Goal: Task Accomplishment & Management: Manage account settings

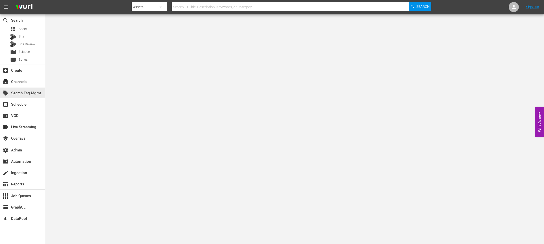
click at [16, 86] on div "subscriptions Channels" at bounding box center [22, 81] width 45 height 11
click at [17, 80] on div "subscriptions Channels" at bounding box center [14, 81] width 28 height 5
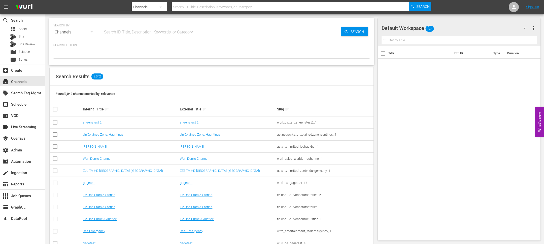
click at [126, 31] on input "text" at bounding box center [222, 32] width 238 height 12
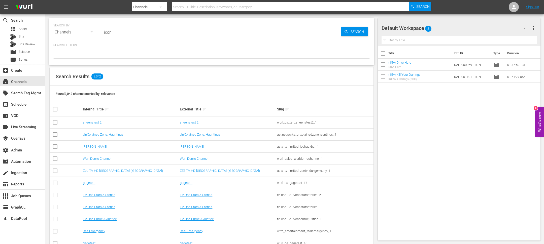
type input "icon"
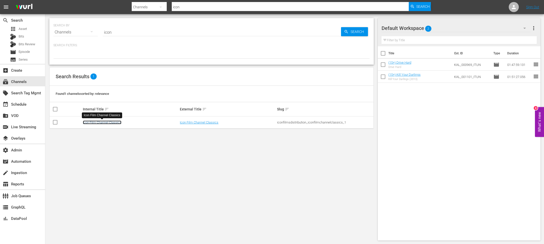
click at [95, 122] on link "Icon Film Channel Classics" at bounding box center [102, 123] width 39 height 4
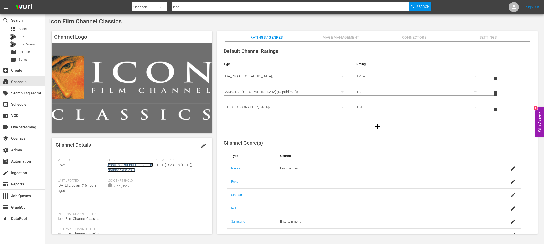
click at [126, 166] on link "iconfilmsdistribution_iconfilmchannelclassics_1" at bounding box center [130, 167] width 46 height 9
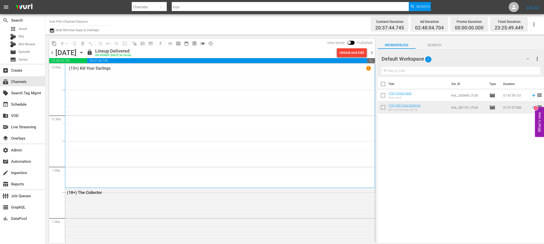
click at [51, 28] on icon "button" at bounding box center [51, 30] width 5 height 6
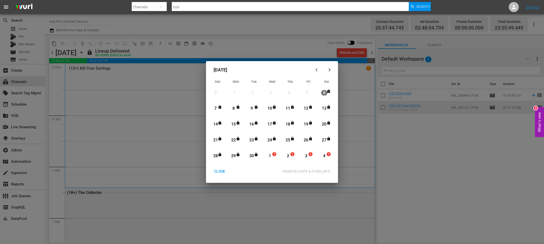
click at [215, 176] on div "CLOSE REMOVE GAPS & OVERLAPS All lineups in the selected date range will be unl…" at bounding box center [272, 175] width 128 height 16
click at [218, 170] on div "CLOSE" at bounding box center [219, 171] width 19 height 6
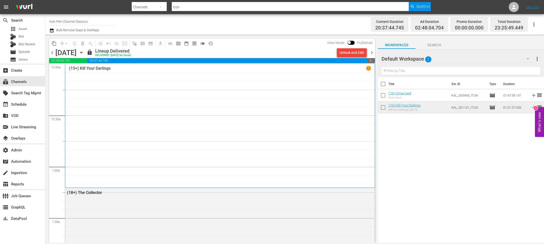
click at [85, 51] on div "Saturday, September 6th September 6th" at bounding box center [70, 53] width 30 height 8
click at [84, 51] on icon "button" at bounding box center [82, 53] width 6 height 6
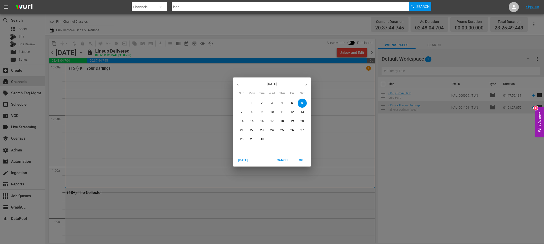
click at [303, 79] on div "September 2025 Sun Mon Tue Wed Thu Fri Sat 31 1 2 3 4 5 6 7 8 9 10 11 12 13 14 …" at bounding box center [272, 116] width 78 height 77
click at [304, 82] on button "button" at bounding box center [306, 85] width 10 height 10
click at [271, 103] on span "1" at bounding box center [271, 103] width 9 height 4
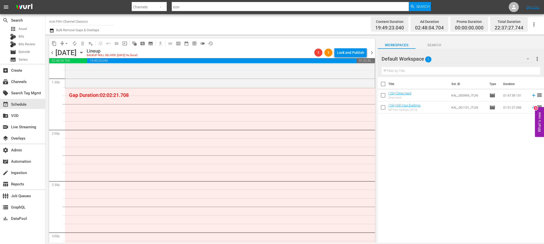
scroll to position [1375, 0]
click at [406, 58] on span "more_vert" at bounding box center [537, 59] width 6 height 6
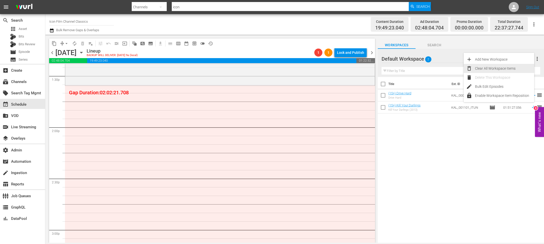
click at [406, 71] on div "Clear All Workspace Items" at bounding box center [504, 68] width 59 height 9
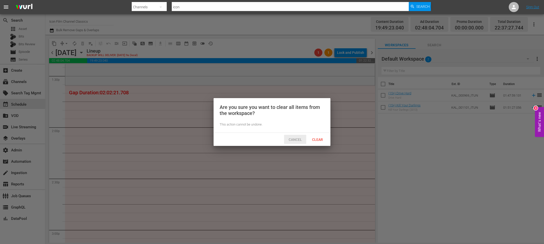
click at [302, 139] on span "Cancel" at bounding box center [295, 140] width 21 height 4
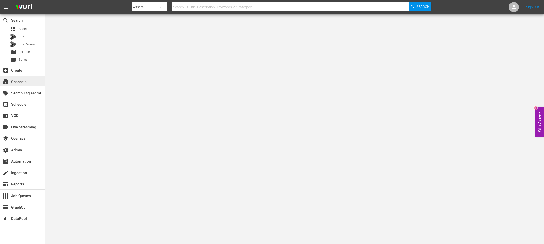
click at [27, 80] on div "subscriptions Channels" at bounding box center [14, 81] width 28 height 5
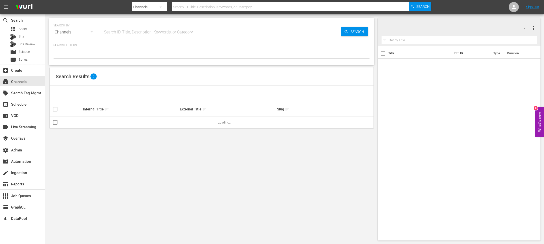
click at [145, 26] on input "text" at bounding box center [222, 32] width 238 height 12
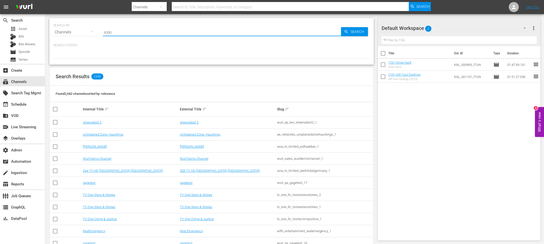
type input "icon"
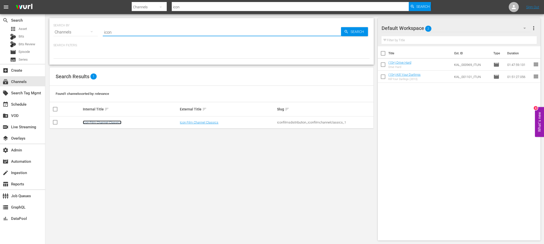
click at [97, 121] on link "Icon Film Channel Classics" at bounding box center [102, 123] width 39 height 4
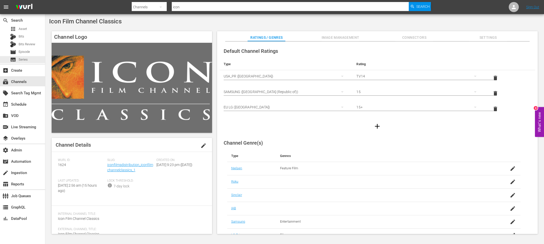
click at [29, 56] on div "apps Asset Bits Bits Review movie Episode subtitles Series" at bounding box center [22, 44] width 45 height 38
click at [29, 53] on span "Episode" at bounding box center [24, 51] width 11 height 5
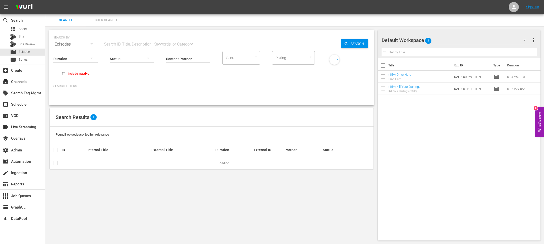
click at [194, 62] on hr at bounding box center [188, 62] width 44 height 0
click at [194, 62] on input "Content Partner" at bounding box center [188, 59] width 44 height 18
click at [189, 71] on div "Icon Films Distribution (370)" at bounding box center [207, 73] width 74 height 12
type input "Icon Films Distribution (370)"
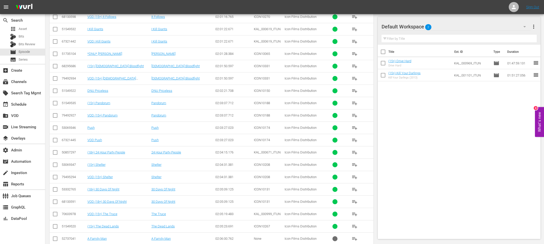
scroll to position [2873, 0]
drag, startPoint x: 230, startPoint y: 76, endPoint x: 135, endPoint y: 72, distance: 95.8
click at [110, 85] on tr "51549522 DNU Priceless DNU Priceless 02:02:21.708 ICON10150 Icon Films Distribu…" at bounding box center [212, 91] width 324 height 12
click at [137, 85] on td "DNU Priceless" at bounding box center [119, 91] width 64 height 12
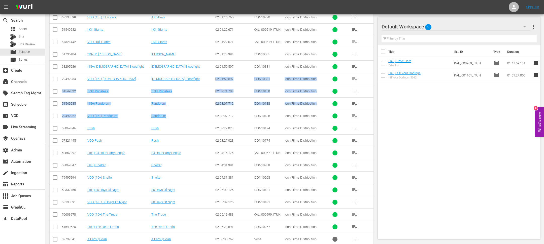
drag, startPoint x: 215, startPoint y: 63, endPoint x: 239, endPoint y: 97, distance: 42.3
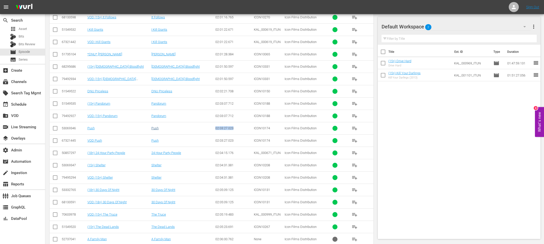
drag, startPoint x: 234, startPoint y: 112, endPoint x: 154, endPoint y: 113, distance: 80.1
click at [159, 122] on tr "53069346 Push Push 02:03:27.023 ICON10174 Icon Films Distribution playlist_add" at bounding box center [212, 128] width 324 height 12
click at [55, 126] on input "checkbox" at bounding box center [55, 129] width 6 height 6
checkbox input "true"
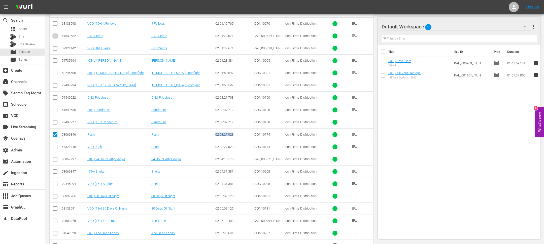
click at [57, 34] on input "checkbox" at bounding box center [55, 37] width 6 height 6
checkbox input "true"
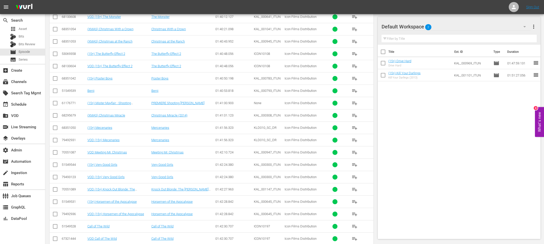
scroll to position [0, 0]
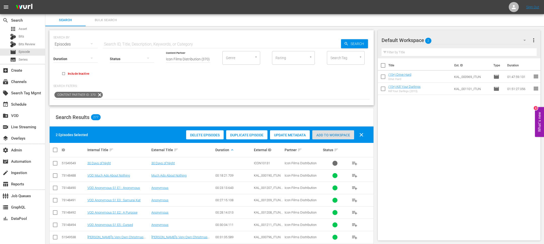
click at [338, 135] on span "Add to Workspace" at bounding box center [333, 135] width 42 height 4
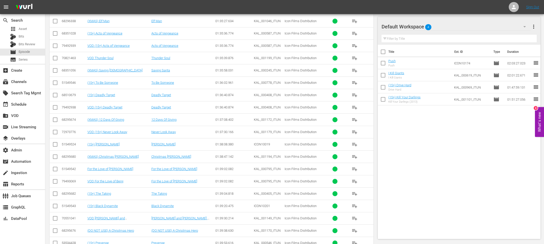
scroll to position [732, 0]
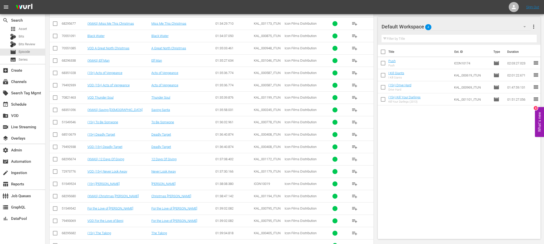
click at [55, 36] on input "checkbox" at bounding box center [55, 37] width 6 height 6
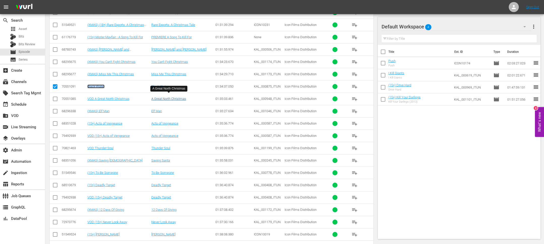
scroll to position [655, 0]
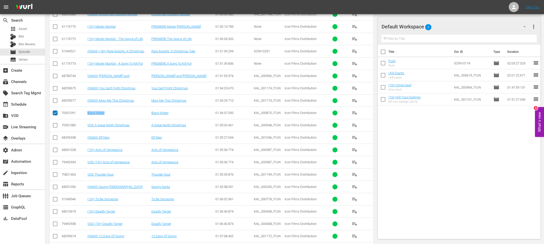
click at [57, 111] on input "checkbox" at bounding box center [55, 114] width 6 height 6
checkbox input "false"
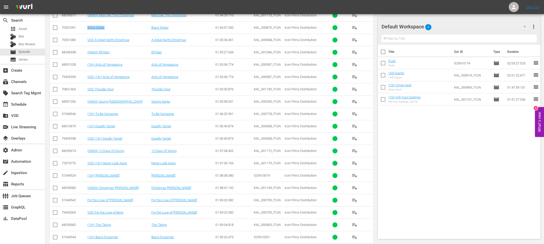
scroll to position [741, 0]
click at [54, 198] on input "checkbox" at bounding box center [55, 201] width 6 height 6
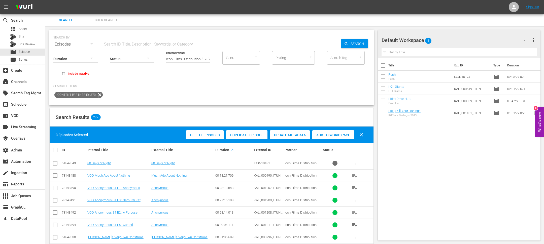
click at [333, 131] on div "Add to Workspace" at bounding box center [333, 135] width 42 height 10
click at [333, 135] on span "Add to Workspace" at bounding box center [333, 135] width 42 height 4
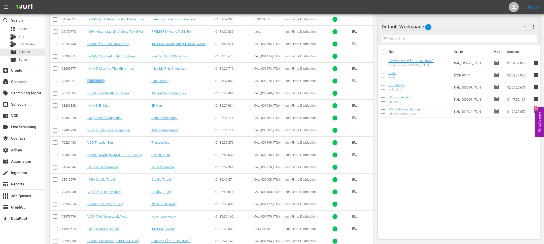
scroll to position [743, 0]
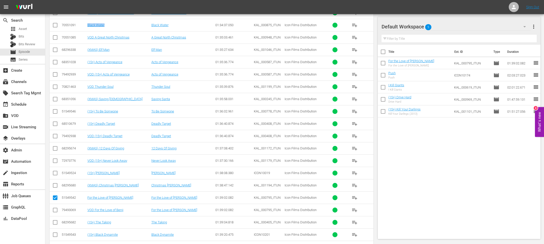
click at [53, 196] on input "checkbox" at bounding box center [55, 199] width 6 height 6
checkbox input "false"
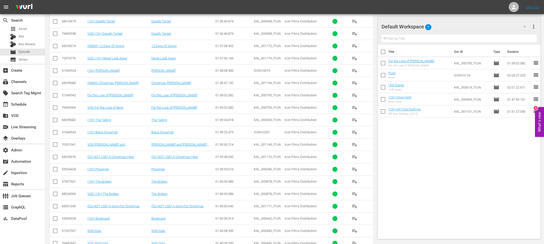
scroll to position [874, 0]
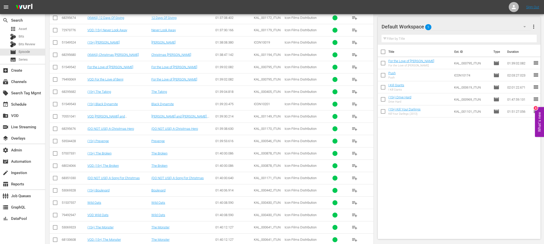
click at [54, 201] on input "checkbox" at bounding box center [55, 204] width 6 height 6
checkbox input "true"
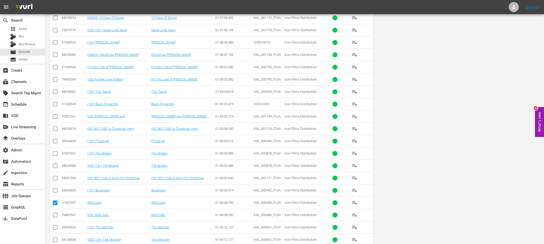
scroll to position [0, 0]
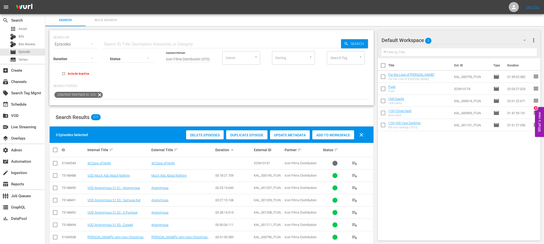
click at [320, 134] on span "Add to Workspace" at bounding box center [333, 135] width 42 height 4
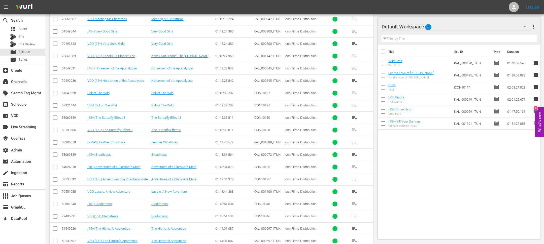
scroll to position [1271, 0]
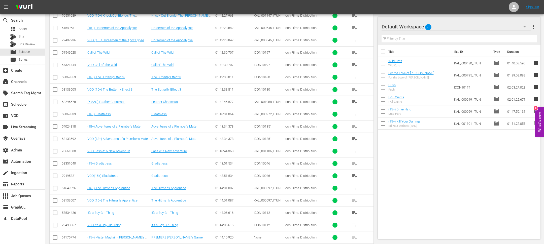
click at [55, 211] on input "checkbox" at bounding box center [55, 214] width 6 height 6
checkbox input "true"
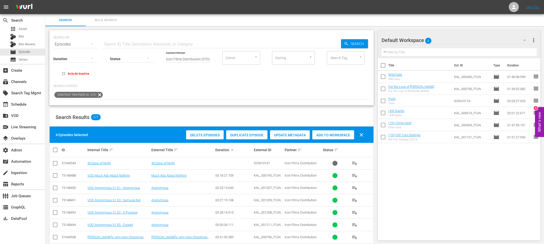
click at [322, 133] on span "Add to Workspace" at bounding box center [333, 135] width 42 height 4
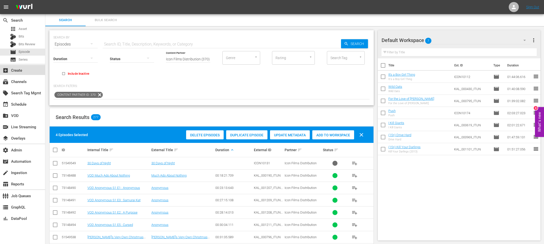
click at [22, 66] on div "add_box Create" at bounding box center [22, 70] width 45 height 10
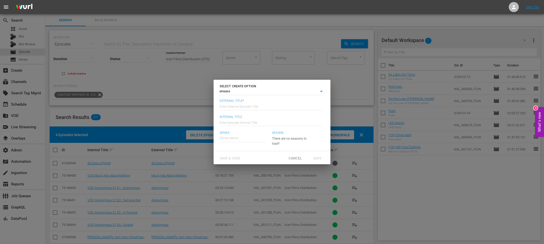
click at [22, 83] on div "SELECT CREATE OPTION EPISODE episode External Title* Enter External Episode Tit…" at bounding box center [272, 122] width 544 height 244
click at [297, 158] on span "Cancel" at bounding box center [295, 158] width 21 height 4
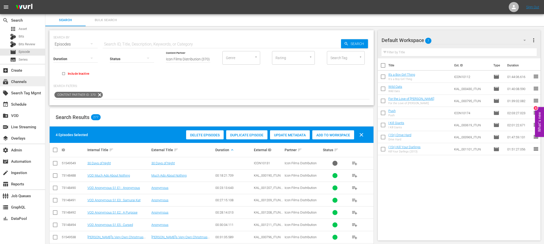
click at [9, 85] on div "subscriptions Channels" at bounding box center [22, 81] width 45 height 10
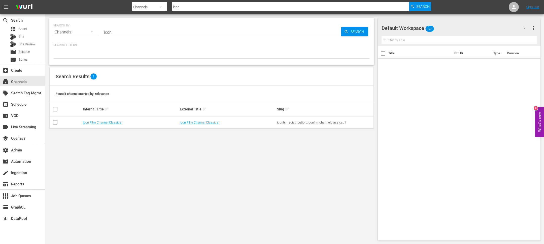
click at [135, 38] on input "icon" at bounding box center [222, 32] width 238 height 12
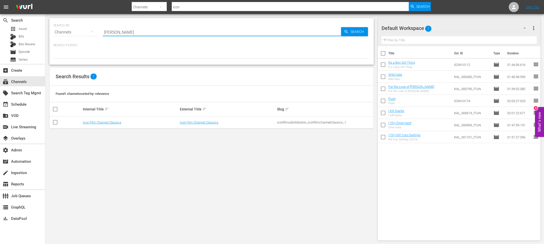
type input "zach sang"
click at [91, 121] on link "[PERSON_NAME]" at bounding box center [95, 123] width 24 height 4
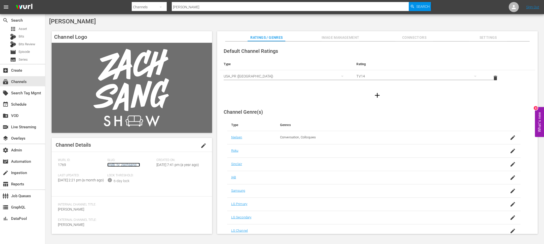
click at [114, 166] on link "imdb_tv_zachsang_1" at bounding box center [123, 165] width 33 height 4
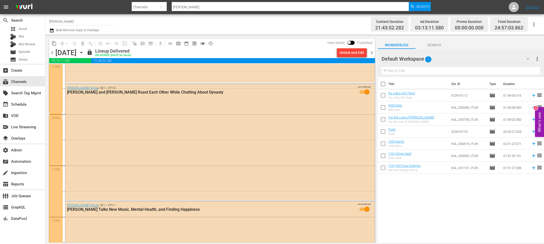
scroll to position [236, 0]
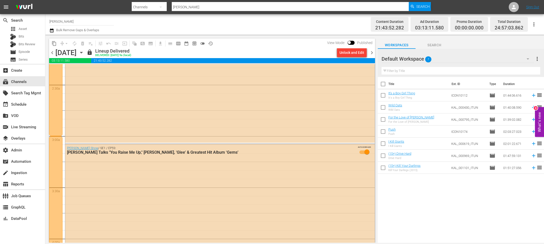
click at [85, 51] on div "Saturday, September 6th September 6th" at bounding box center [70, 53] width 30 height 8
click at [84, 51] on icon "button" at bounding box center [82, 53] width 6 height 6
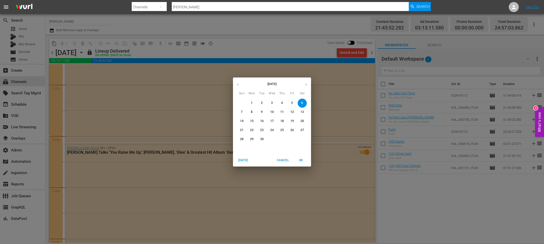
click at [242, 131] on p "21" at bounding box center [242, 130] width 4 height 4
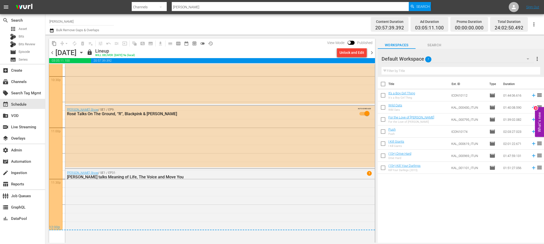
scroll to position [2306, 0]
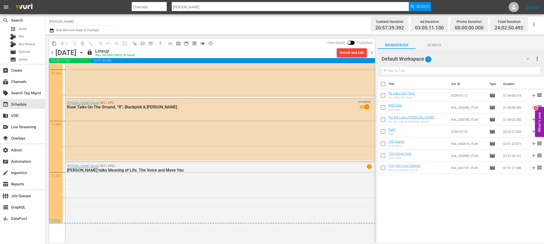
click at [375, 53] on span "chevron_right" at bounding box center [372, 53] width 6 height 6
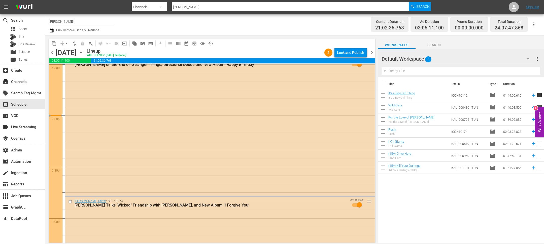
scroll to position [2320, 0]
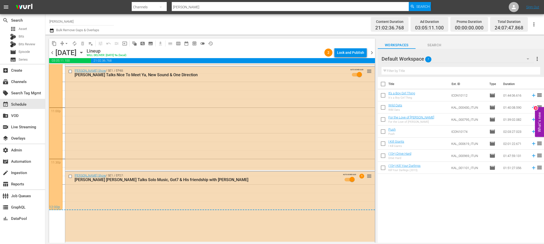
click at [372, 51] on span "chevron_right" at bounding box center [372, 53] width 6 height 6
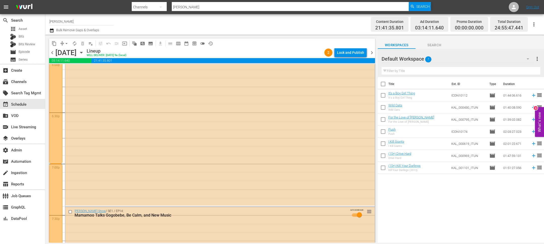
scroll to position [1982, 0]
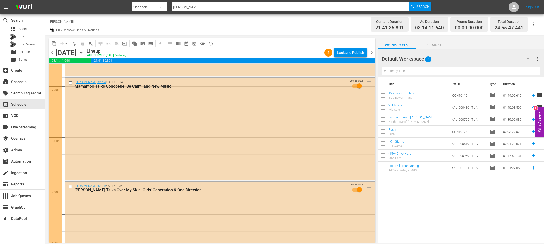
click at [52, 52] on span "chevron_left" at bounding box center [52, 53] width 6 height 6
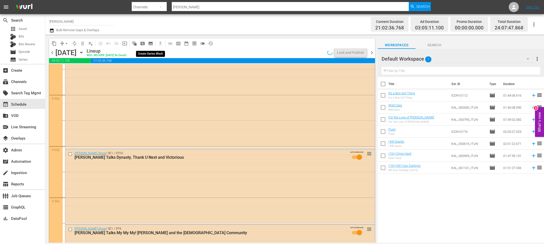
scroll to position [1973, 0]
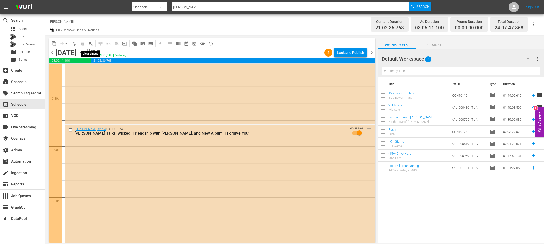
click at [91, 44] on span "playlist_remove_outlined" at bounding box center [90, 43] width 5 height 5
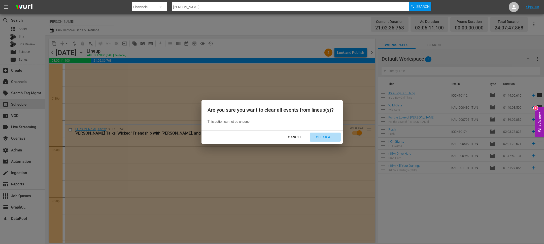
click at [319, 136] on div "Clear All" at bounding box center [325, 137] width 27 height 6
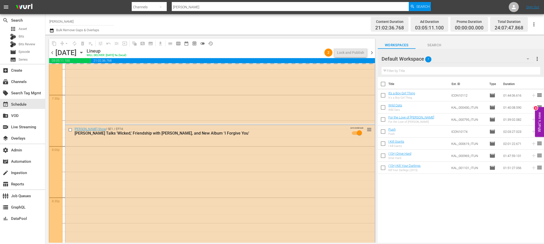
click at [372, 52] on span "chevron_right" at bounding box center [372, 53] width 6 height 6
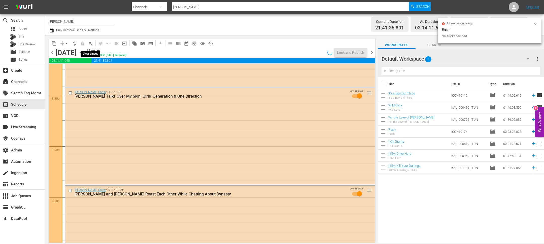
scroll to position [1982, 0]
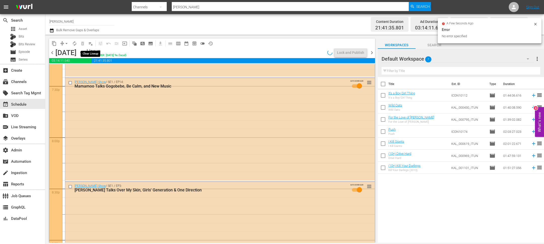
click at [92, 43] on span "playlist_remove_outlined" at bounding box center [90, 43] width 5 height 5
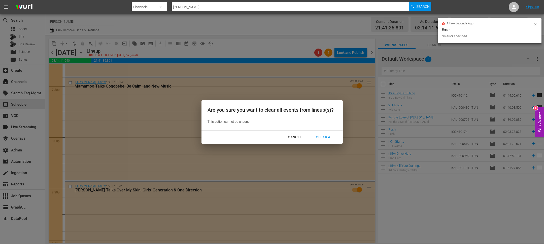
click at [319, 133] on button "Clear All" at bounding box center [325, 137] width 31 height 9
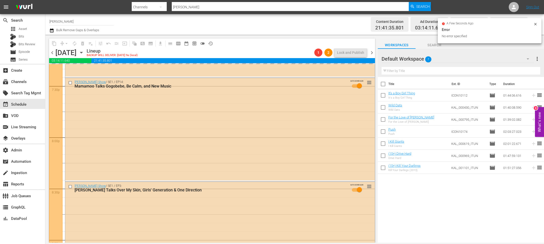
click at [370, 52] on span "chevron_right" at bounding box center [372, 53] width 6 height 6
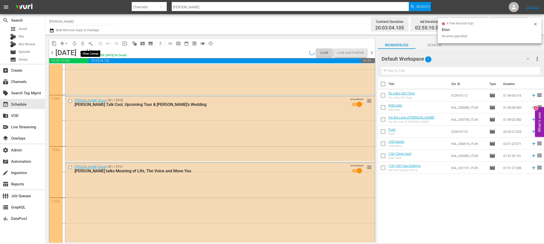
scroll to position [1982, 0]
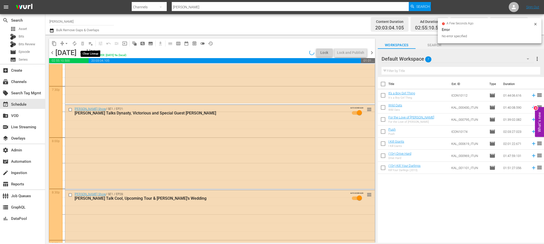
click at [90, 43] on span "playlist_remove_outlined" at bounding box center [90, 43] width 5 height 5
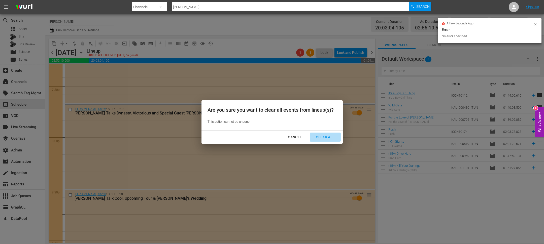
click at [316, 138] on div "Clear All" at bounding box center [325, 137] width 27 height 6
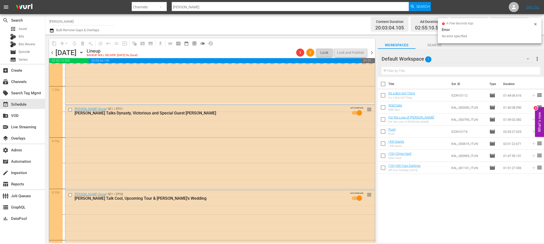
click at [371, 55] on span "chevron_right" at bounding box center [372, 53] width 6 height 6
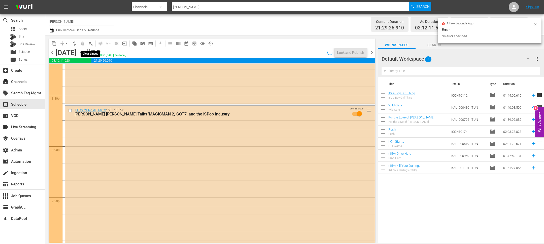
scroll to position [1956, 0]
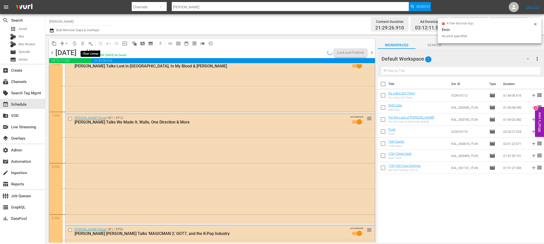
click at [91, 44] on span "playlist_remove_outlined" at bounding box center [90, 43] width 5 height 5
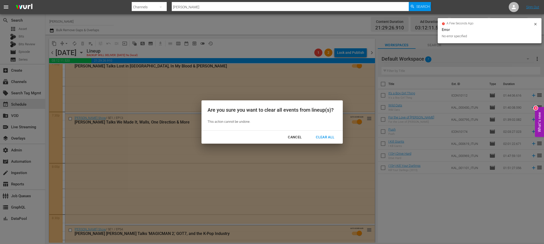
click at [321, 136] on div "Clear All" at bounding box center [325, 137] width 27 height 6
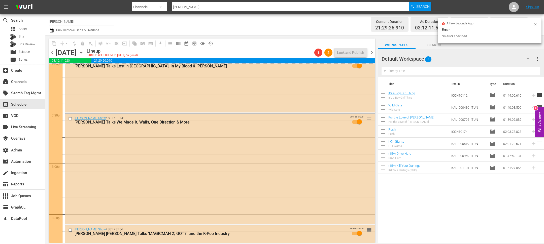
click at [373, 51] on span "chevron_right" at bounding box center [372, 53] width 6 height 6
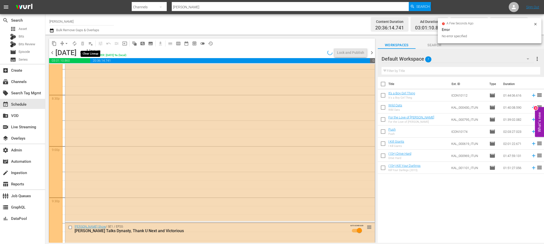
scroll to position [1973, 0]
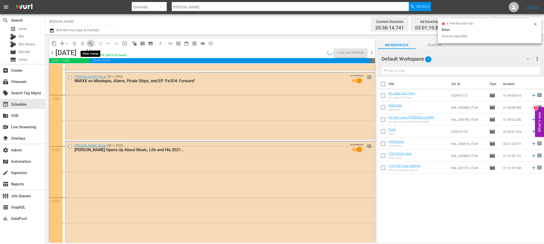
click at [90, 45] on span "playlist_remove_outlined" at bounding box center [90, 43] width 5 height 5
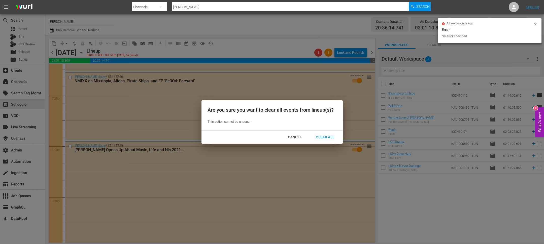
click at [330, 140] on div "Clear All" at bounding box center [325, 137] width 27 height 6
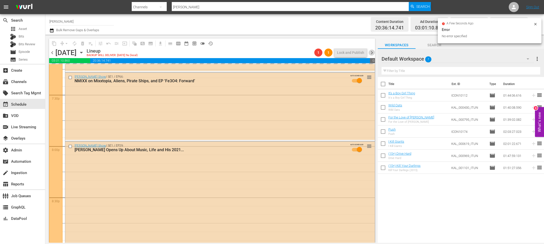
click at [373, 51] on span "chevron_right" at bounding box center [372, 53] width 6 height 6
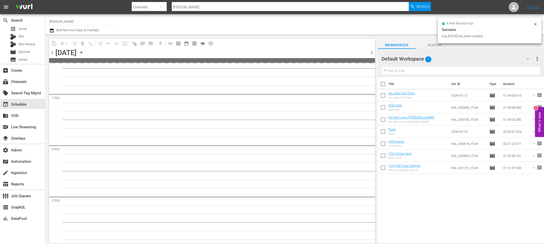
scroll to position [2075, 0]
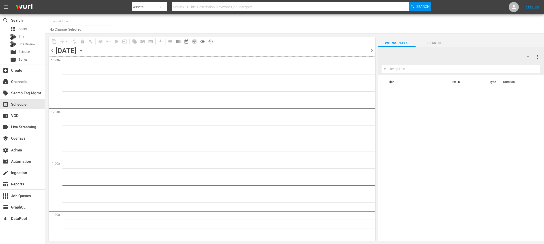
type input "Icon Film Channel Classics (1624)"
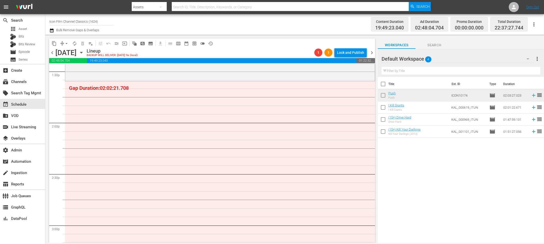
scroll to position [1371, 0]
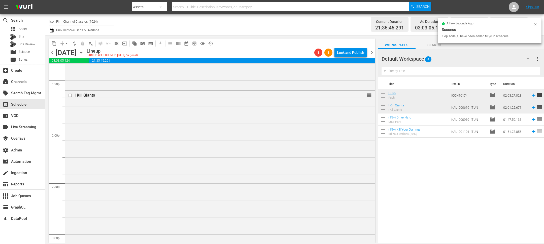
click at [537, 23] on icon at bounding box center [535, 24] width 4 height 4
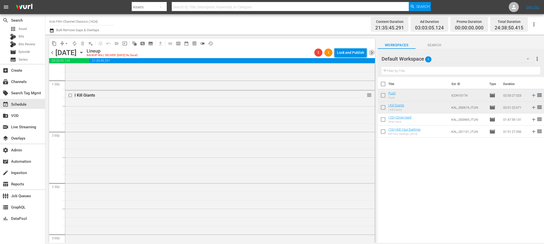
click at [374, 51] on span "chevron_right" at bounding box center [372, 53] width 6 height 6
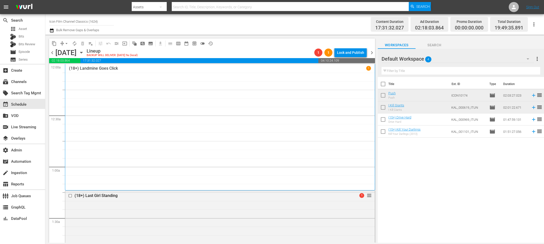
click at [84, 51] on icon "button" at bounding box center [82, 53] width 6 height 6
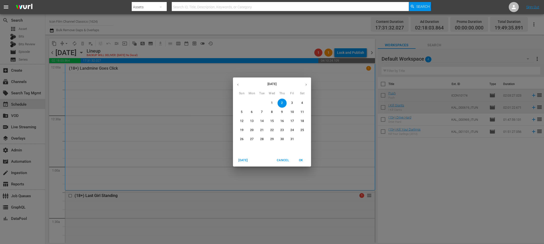
click at [291, 139] on p "31" at bounding box center [292, 139] width 4 height 4
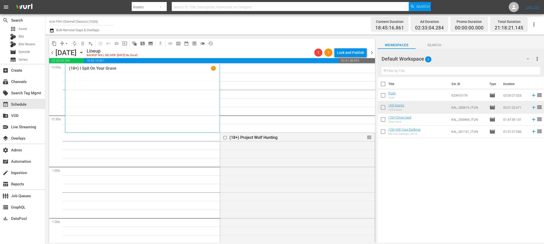
click at [84, 51] on icon "button" at bounding box center [82, 53] width 6 height 6
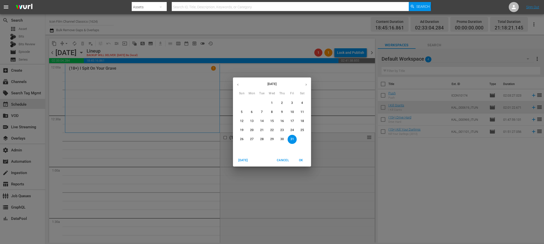
click at [272, 102] on p "1" at bounding box center [272, 103] width 2 height 4
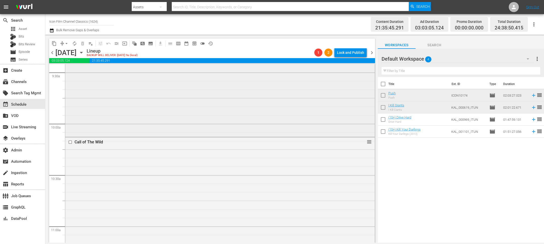
scroll to position [859, 0]
click at [66, 43] on span "arrow_drop_down" at bounding box center [66, 43] width 5 height 5
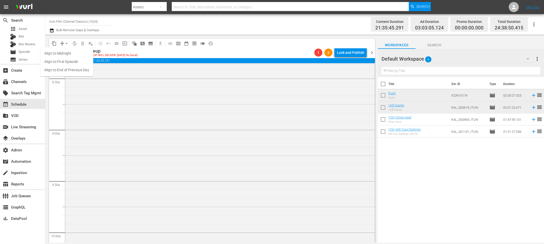
click at [66, 67] on li "Align to End of Previous Day" at bounding box center [66, 70] width 53 height 8
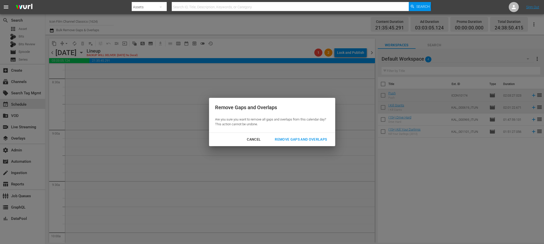
click at [286, 136] on button "Remove Gaps and Overlaps" at bounding box center [301, 139] width 64 height 9
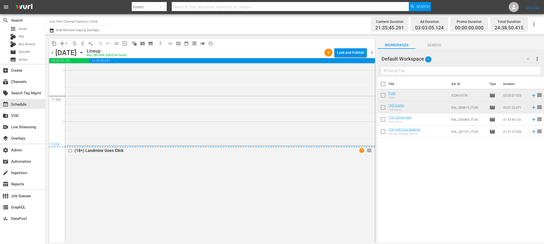
scroll to position [2381, 0]
click at [347, 56] on div "Lock and Publish" at bounding box center [350, 52] width 27 height 9
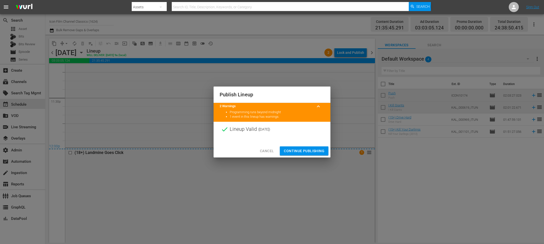
click at [312, 148] on span "Continue Publishing" at bounding box center [304, 151] width 41 height 6
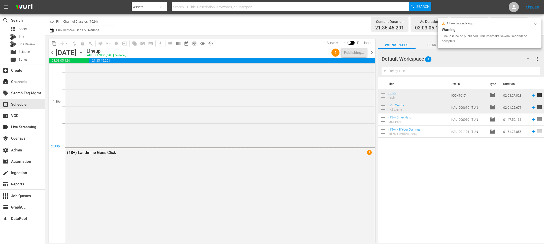
click at [372, 54] on span "chevron_right" at bounding box center [372, 53] width 6 height 6
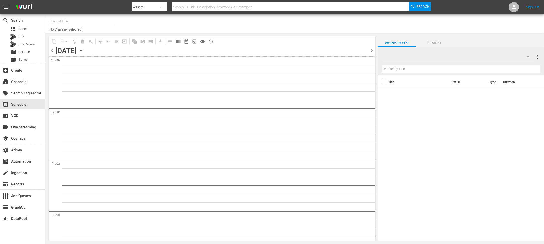
type input "Icon Film Channel Classics (1624)"
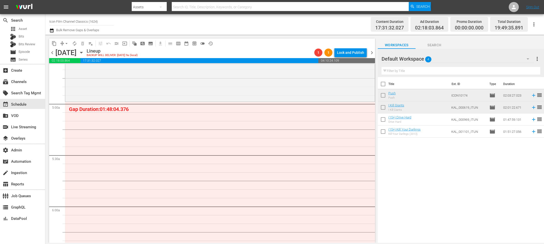
scroll to position [482, 0]
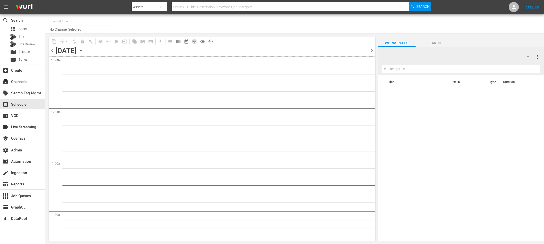
type input "Icon Film Channel Classics (1624)"
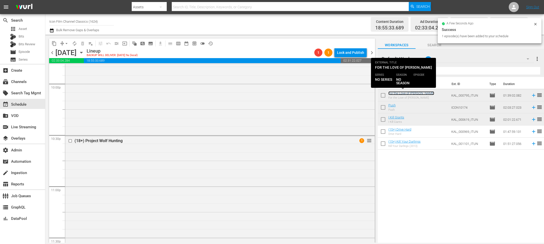
scroll to position [2363, 0]
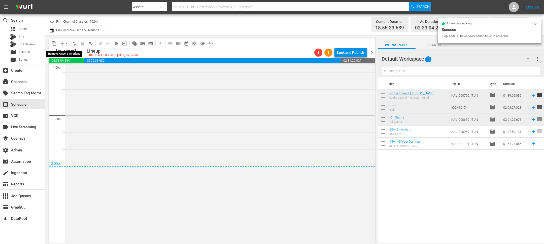
click at [68, 42] on span "arrow_drop_down" at bounding box center [66, 43] width 5 height 5
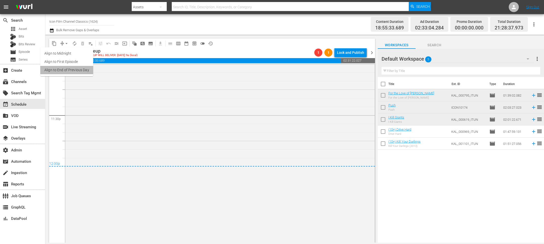
click at [70, 72] on li "Align to End of Previous Day" at bounding box center [66, 70] width 53 height 8
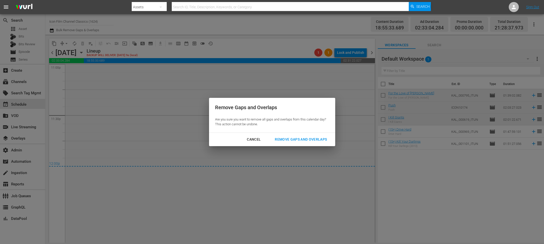
click at [315, 140] on div "Remove Gaps and Overlaps" at bounding box center [301, 139] width 60 height 6
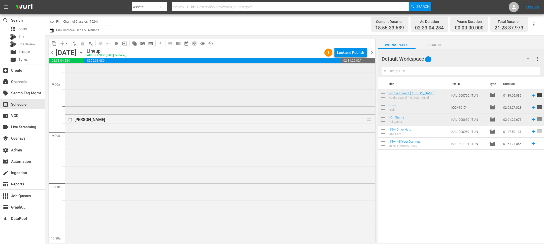
scroll to position [849, 0]
click at [53, 30] on icon "button" at bounding box center [51, 30] width 5 height 6
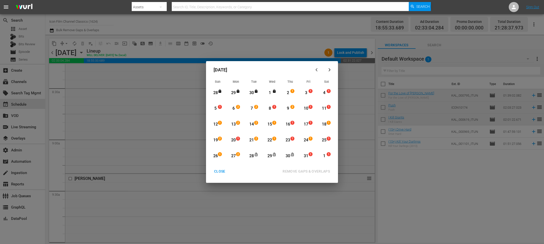
click at [216, 172] on div "CLOSE" at bounding box center [219, 171] width 19 height 6
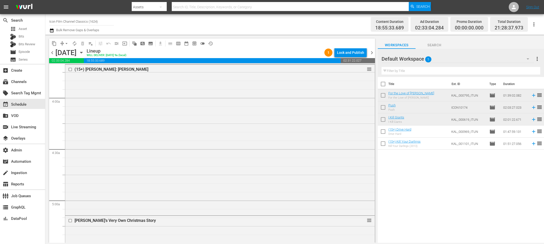
scroll to position [0, 0]
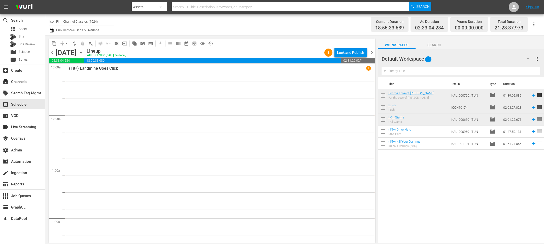
click at [371, 54] on span "chevron_right" at bounding box center [372, 53] width 6 height 6
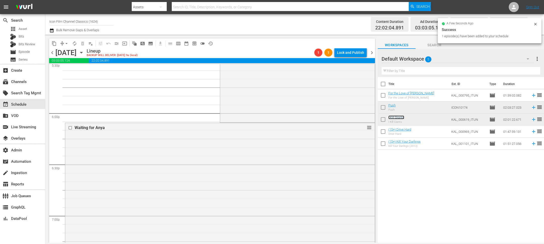
scroll to position [1792, 0]
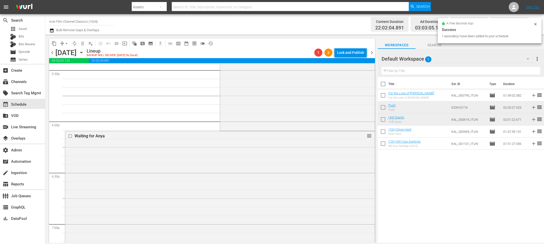
click at [52, 31] on icon "button" at bounding box center [52, 30] width 4 height 4
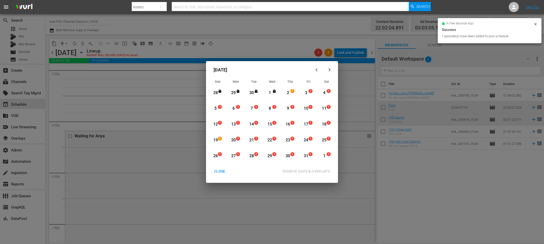
click at [290, 94] on div "2" at bounding box center [288, 93] width 6 height 6
click at [309, 94] on div "3" at bounding box center [306, 93] width 6 height 6
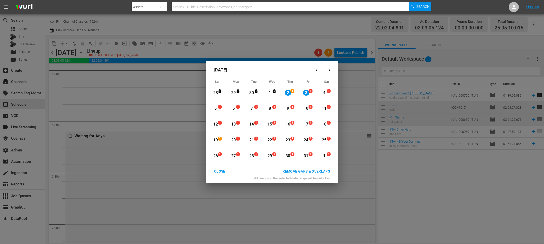
click at [306, 169] on div "REMOVE GAPS & OVERLAPS" at bounding box center [306, 171] width 55 height 6
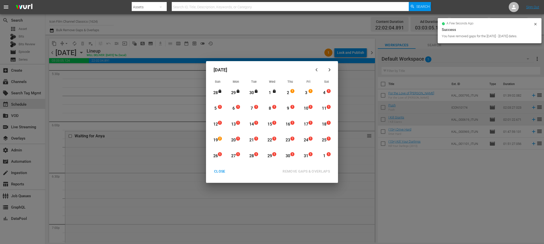
click at [219, 175] on button "CLOSE" at bounding box center [219, 171] width 23 height 9
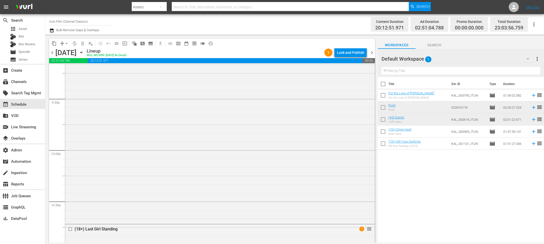
scroll to position [2336, 0]
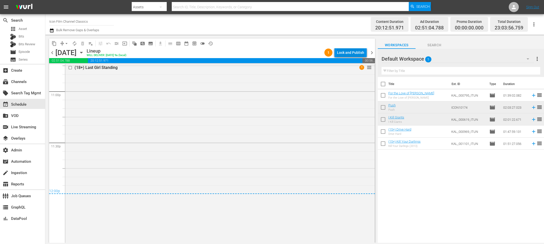
click at [354, 52] on div "Lock and Publish" at bounding box center [350, 52] width 27 height 9
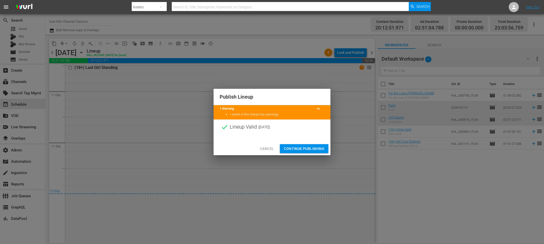
click at [305, 148] on span "Continue Publishing" at bounding box center [304, 149] width 41 height 6
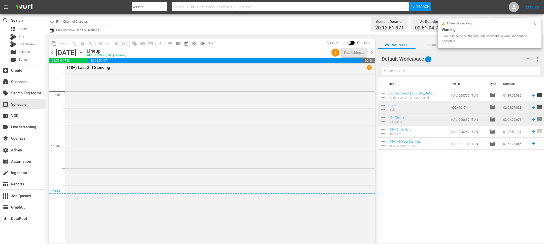
click at [371, 53] on span "chevron_right" at bounding box center [372, 53] width 6 height 6
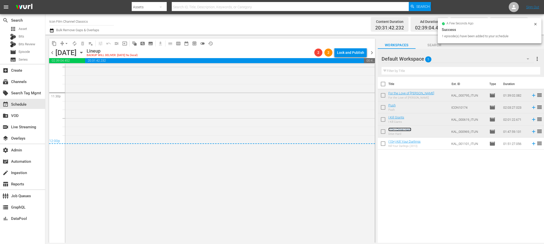
scroll to position [2396, 0]
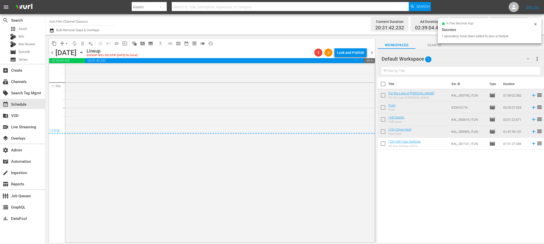
click at [65, 44] on span "arrow_drop_down" at bounding box center [66, 43] width 5 height 5
click at [70, 67] on li "Align to End of Previous Day" at bounding box center [66, 70] width 53 height 8
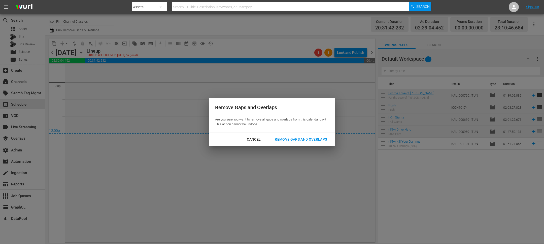
click at [252, 140] on div "Cancel" at bounding box center [254, 139] width 22 height 6
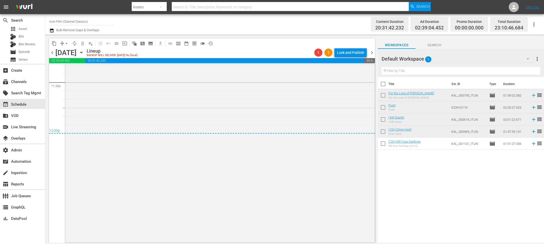
click at [65, 44] on span "arrow_drop_down" at bounding box center [66, 43] width 5 height 5
click at [73, 71] on li "Align to End of Previous Day" at bounding box center [66, 70] width 53 height 8
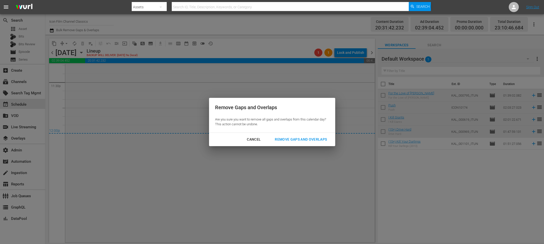
click at [283, 141] on div "Remove Gaps and Overlaps" at bounding box center [301, 139] width 60 height 6
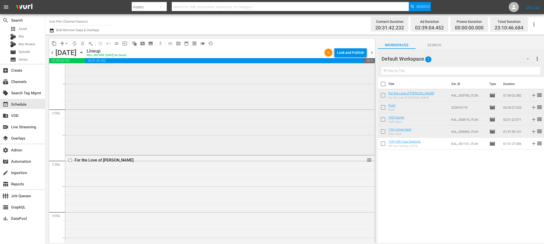
scroll to position [174, 0]
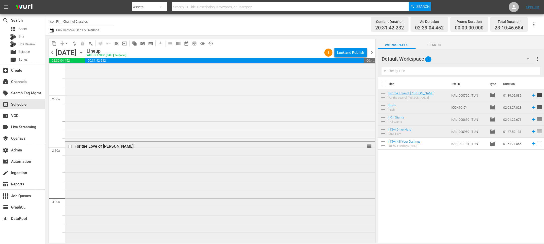
click at [71, 147] on input "checkbox" at bounding box center [70, 147] width 5 height 4
click at [85, 43] on span "delete_forever_outlined" at bounding box center [82, 43] width 5 height 5
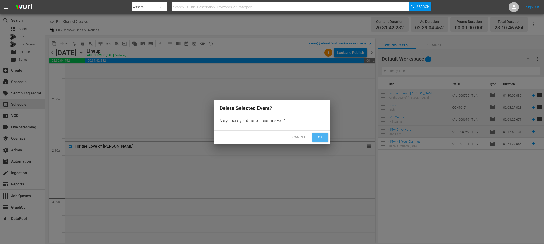
click at [327, 139] on button "Ok" at bounding box center [320, 137] width 16 height 9
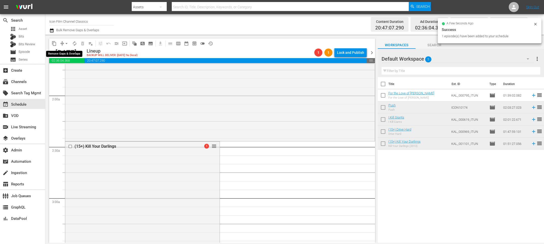
click at [68, 44] on span "arrow_drop_down" at bounding box center [66, 43] width 5 height 5
click at [83, 70] on li "Align to End of Previous Day" at bounding box center [66, 70] width 53 height 8
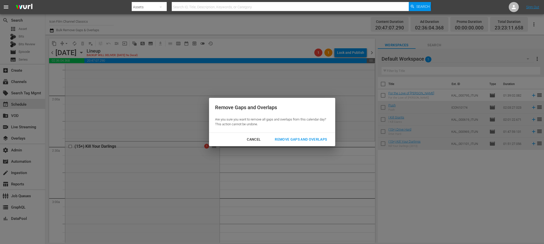
click at [284, 138] on div "Remove Gaps and Overlaps" at bounding box center [301, 139] width 60 height 6
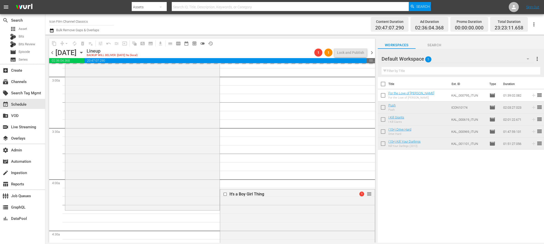
scroll to position [305, 0]
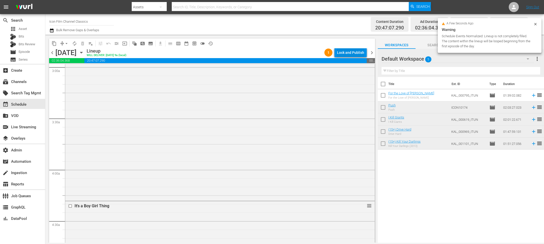
click at [349, 54] on div "Lock and Publish" at bounding box center [350, 52] width 27 height 9
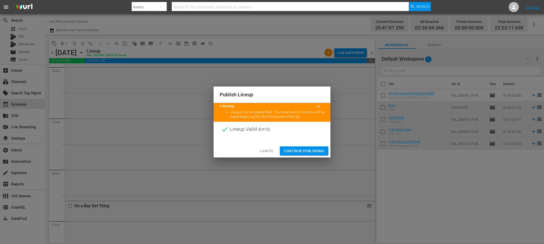
click at [270, 152] on span "Cancel" at bounding box center [267, 151] width 14 height 6
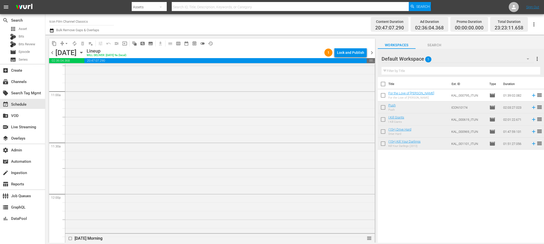
scroll to position [1425, 0]
click at [373, 52] on span "chevron_right" at bounding box center [372, 53] width 6 height 6
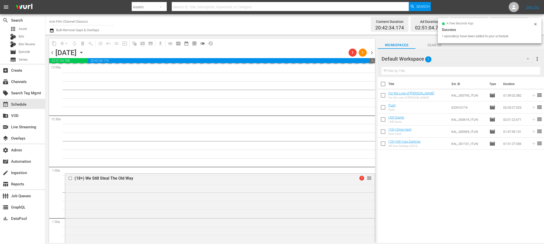
click at [51, 30] on icon "button" at bounding box center [52, 30] width 4 height 4
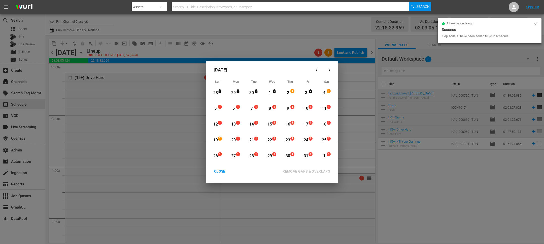
click at [293, 94] on div "1" at bounding box center [293, 92] width 4 height 5
click at [326, 93] on div "4" at bounding box center [324, 93] width 6 height 6
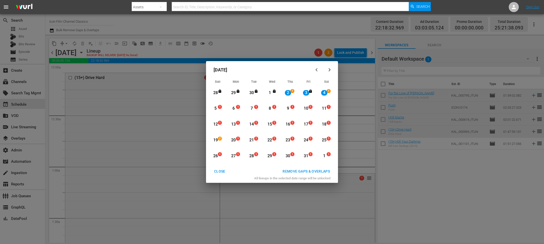
click at [225, 170] on div "CLOSE" at bounding box center [219, 171] width 19 height 6
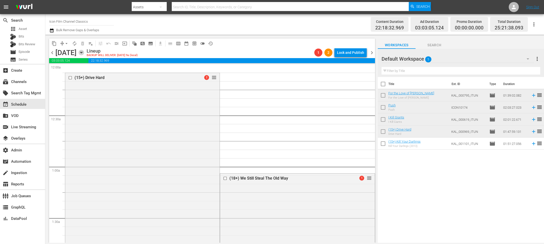
click at [82, 52] on icon "button" at bounding box center [81, 52] width 2 height 1
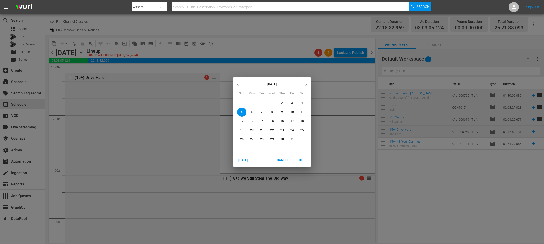
click at [283, 102] on span "2" at bounding box center [282, 103] width 9 height 4
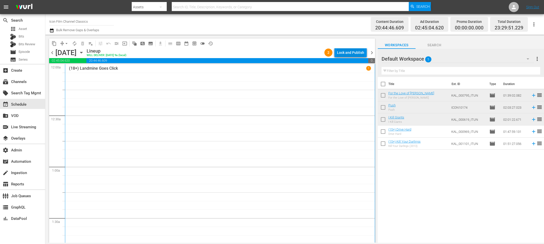
click at [355, 52] on div "Lock and Publish" at bounding box center [350, 52] width 27 height 9
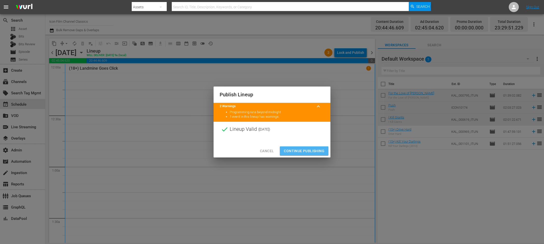
click at [313, 149] on span "Continue Publishing" at bounding box center [304, 151] width 41 height 6
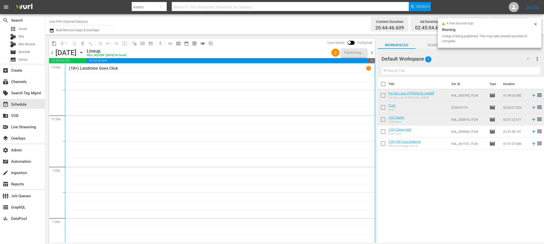
click at [372, 56] on div "chevron_left Thursday, October 2nd October 2nd Lineup WILL DELIVER: 10/1 @ 9a (…" at bounding box center [212, 53] width 326 height 10
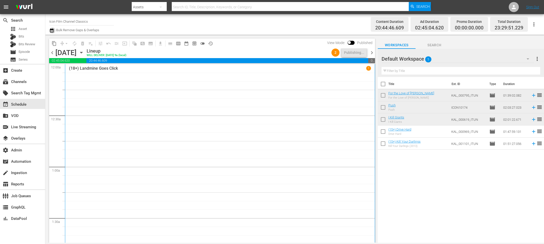
click at [51, 30] on icon "button" at bounding box center [51, 30] width 5 height 6
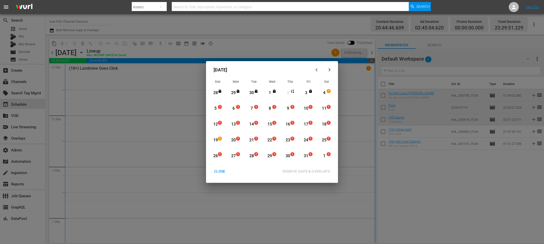
click at [327, 95] on div "4" at bounding box center [324, 93] width 6 height 6
click at [217, 110] on div "5" at bounding box center [215, 109] width 6 height 6
click at [310, 174] on div "REMOVE GAPS & OVERLAPS" at bounding box center [306, 171] width 55 height 6
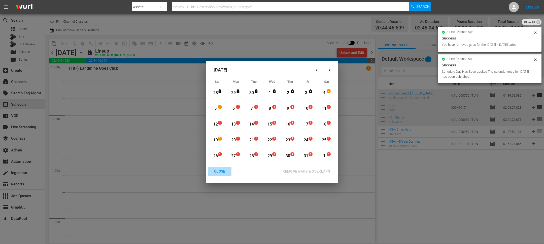
click at [217, 170] on div "CLOSE" at bounding box center [219, 171] width 19 height 6
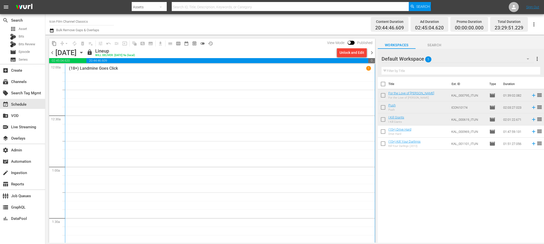
click at [372, 53] on span "chevron_right" at bounding box center [372, 53] width 6 height 6
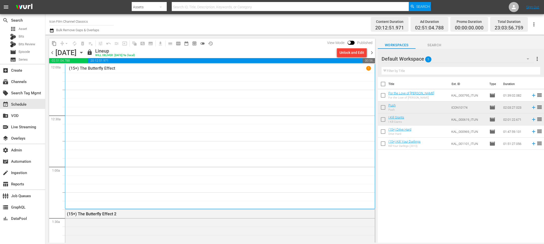
click at [371, 57] on div "chevron_left Friday, October 3rd October 3rd lock Lineup WILL DELIVER: 10/2 @ 9…" at bounding box center [212, 53] width 326 height 10
click at [371, 54] on span "chevron_right" at bounding box center [372, 53] width 6 height 6
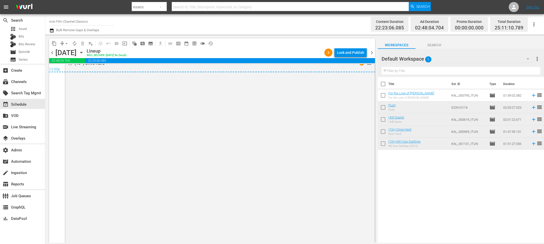
scroll to position [2338, 0]
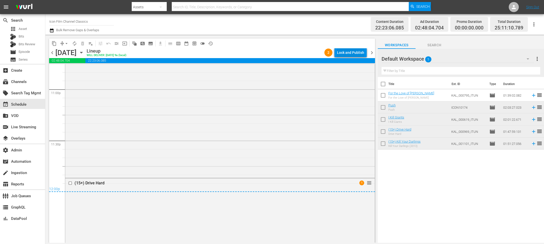
click at [351, 53] on div "Lock and Publish" at bounding box center [350, 52] width 27 height 9
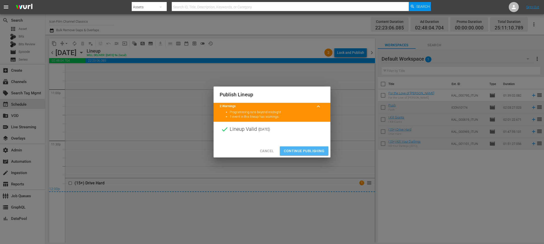
click at [317, 149] on span "Continue Publishing" at bounding box center [304, 151] width 41 height 6
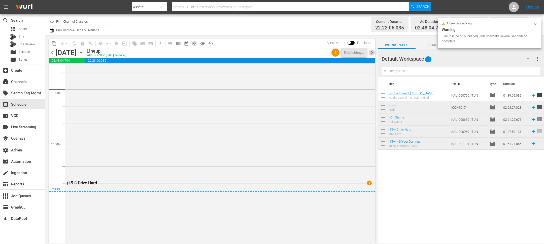
click at [370, 50] on span "chevron_right" at bounding box center [372, 53] width 6 height 6
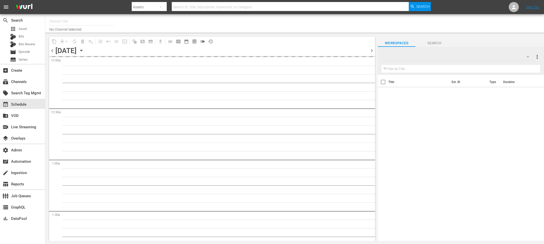
type input "Icon Film Channel Classics (1624)"
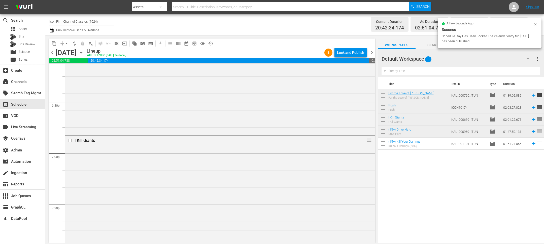
scroll to position [1862, 0]
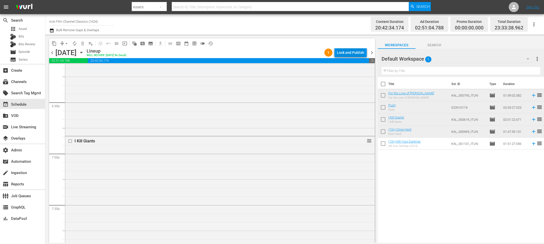
click at [350, 53] on div "Lock and Publish" at bounding box center [350, 52] width 27 height 9
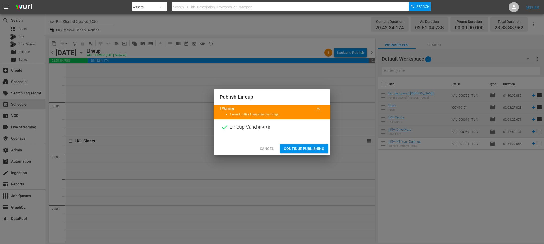
click at [310, 150] on span "Continue Publishing" at bounding box center [304, 149] width 41 height 6
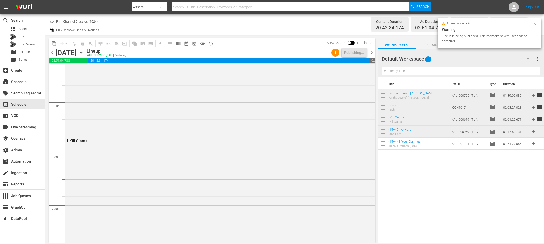
click at [373, 54] on span "chevron_right" at bounding box center [372, 53] width 6 height 6
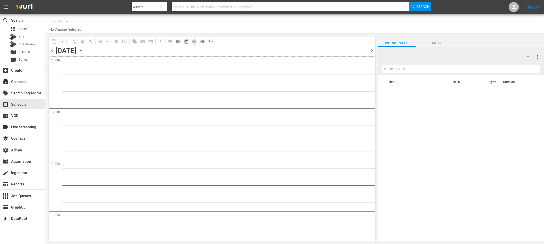
type input "Icon Film Channel Classics (1624)"
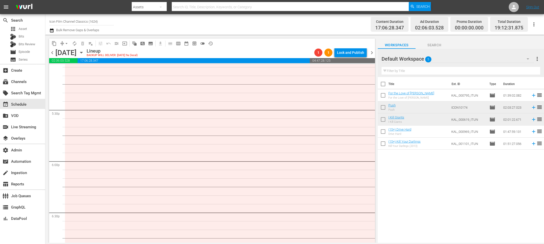
scroll to position [1807, 0]
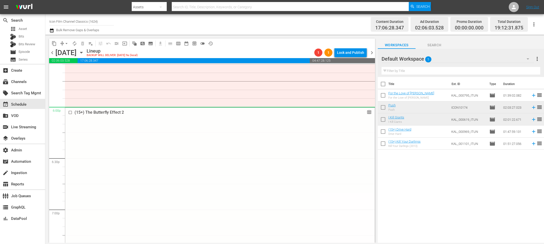
drag, startPoint x: 370, startPoint y: 128, endPoint x: 299, endPoint y: 112, distance: 71.9
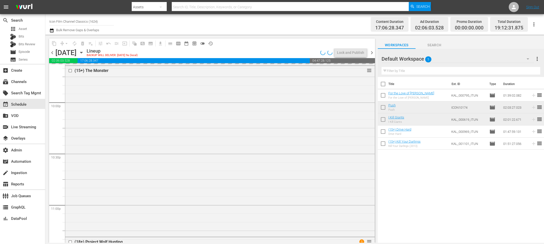
scroll to position [2335, 0]
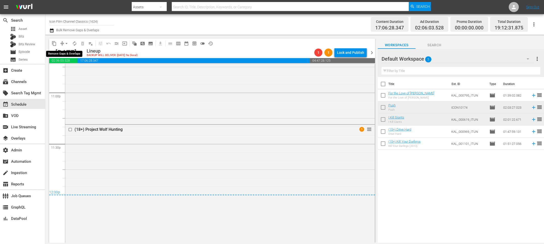
click at [67, 42] on span "arrow_drop_down" at bounding box center [66, 43] width 5 height 5
click at [69, 68] on li "Align to End of Previous Day" at bounding box center [66, 70] width 53 height 8
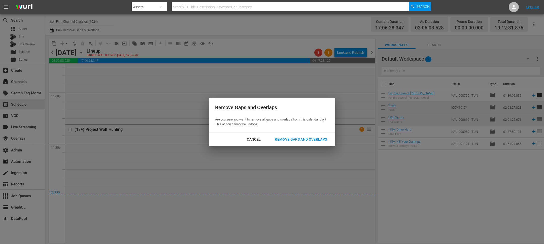
click at [301, 142] on div "Remove Gaps and Overlaps" at bounding box center [301, 139] width 60 height 6
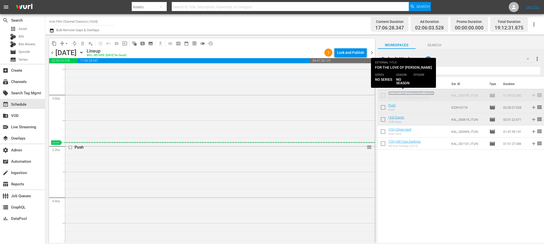
scroll to position [326, 0]
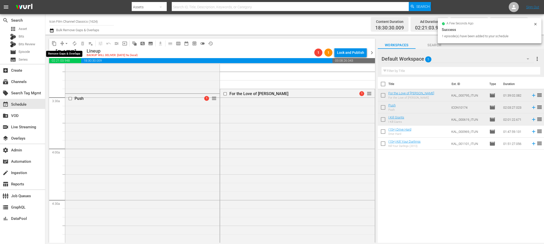
click at [64, 44] on span "arrow_drop_down" at bounding box center [66, 43] width 5 height 5
click at [74, 66] on li "Align to End of Previous Day" at bounding box center [66, 70] width 53 height 8
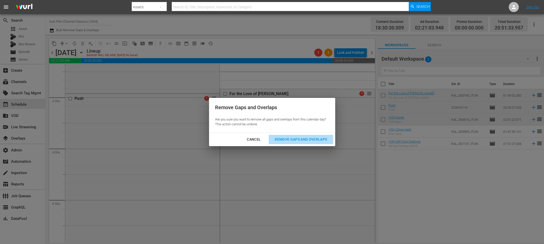
click at [293, 141] on div "Remove Gaps and Overlaps" at bounding box center [301, 139] width 60 height 6
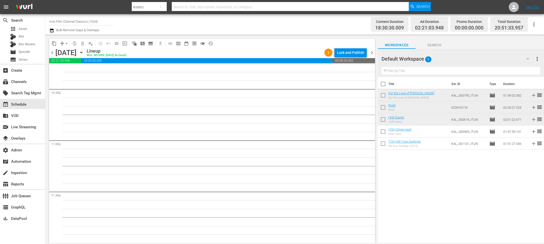
scroll to position [1658, 0]
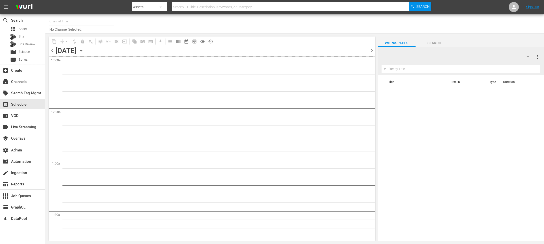
type input "Icon Film Channel Classics (1624)"
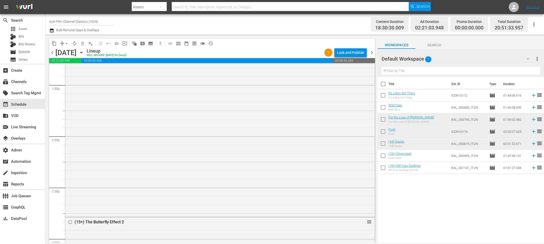
scroll to position [1416, 0]
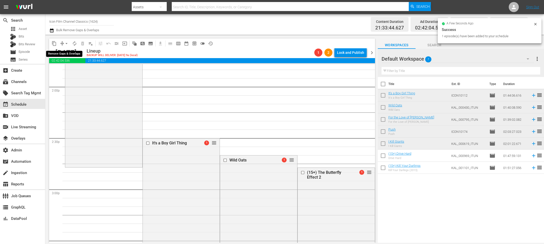
click at [67, 44] on span "arrow_drop_down" at bounding box center [66, 43] width 5 height 5
click at [70, 71] on li "Align to End of Previous Day" at bounding box center [66, 70] width 53 height 8
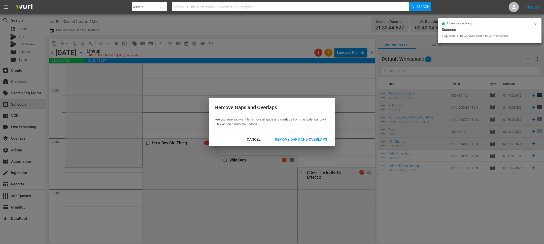
click at [276, 135] on button "Remove Gaps and Overlaps" at bounding box center [301, 139] width 64 height 9
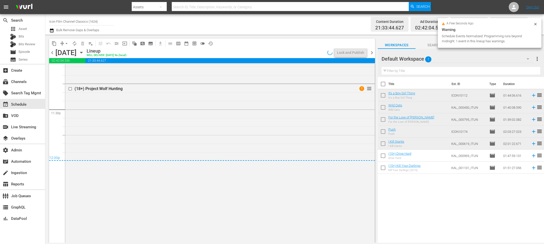
scroll to position [2440, 0]
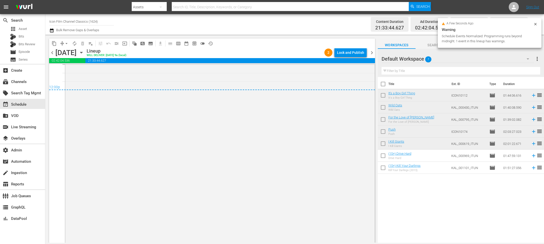
click at [352, 54] on div "Lock and Publish" at bounding box center [350, 52] width 27 height 9
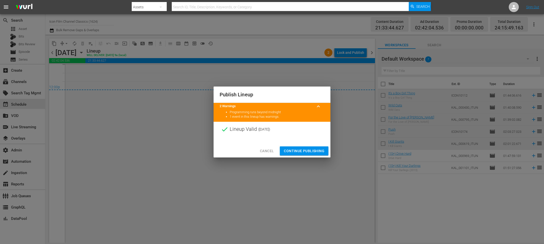
drag, startPoint x: 302, startPoint y: 151, endPoint x: 306, endPoint y: 141, distance: 11.2
click at [302, 151] on span "Continue Publishing" at bounding box center [304, 151] width 41 height 6
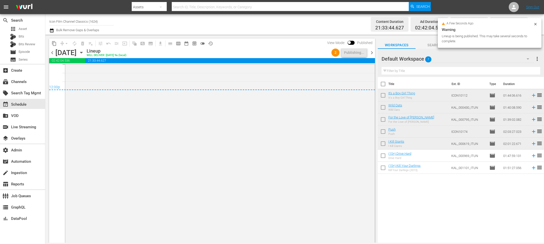
click at [371, 51] on span "chevron_right" at bounding box center [372, 53] width 6 height 6
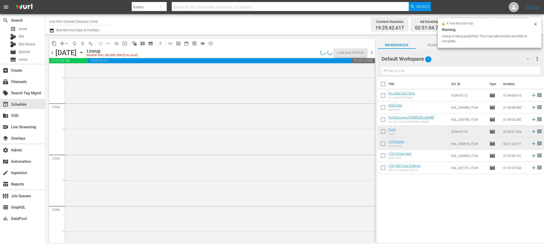
scroll to position [34, 0]
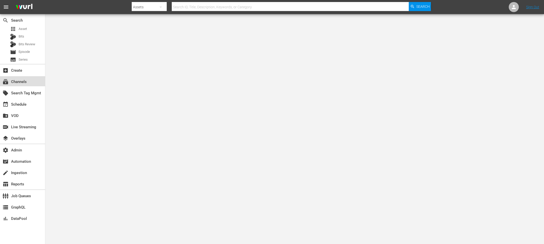
click at [28, 84] on div "subscriptions Channels" at bounding box center [22, 81] width 45 height 10
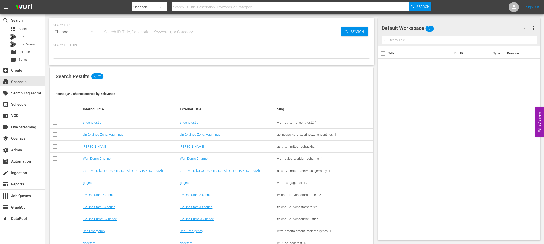
click at [151, 29] on input "text" at bounding box center [222, 32] width 238 height 12
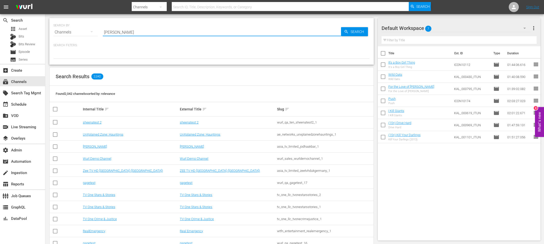
type input "[PERSON_NAME]"
type input "zach sang"
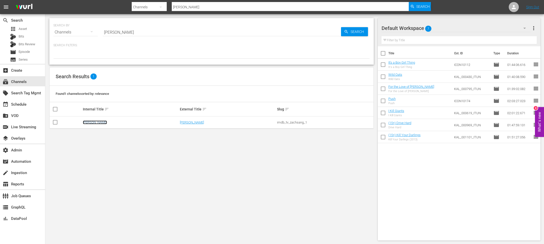
click at [88, 122] on link "[PERSON_NAME]" at bounding box center [95, 123] width 24 height 4
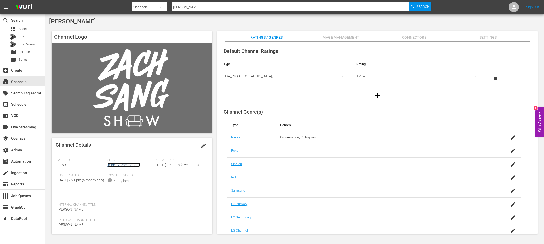
click at [120, 166] on link "imdb_tv_zachsang_1" at bounding box center [123, 165] width 33 height 4
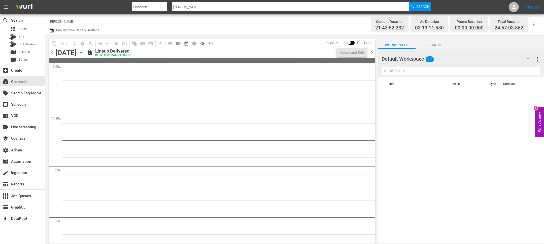
click at [84, 51] on icon "button" at bounding box center [82, 53] width 6 height 6
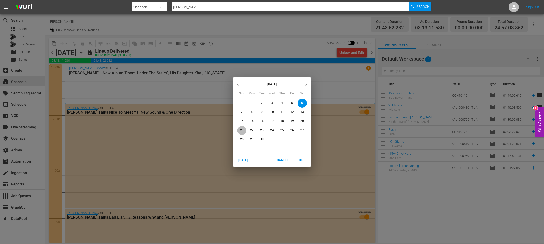
click at [244, 129] on span "21" at bounding box center [241, 130] width 9 height 4
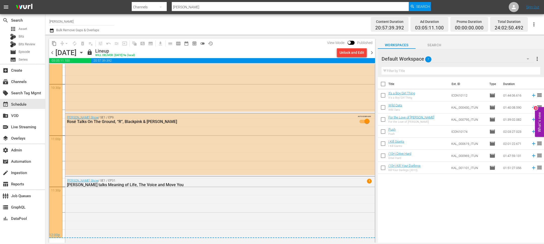
scroll to position [2306, 0]
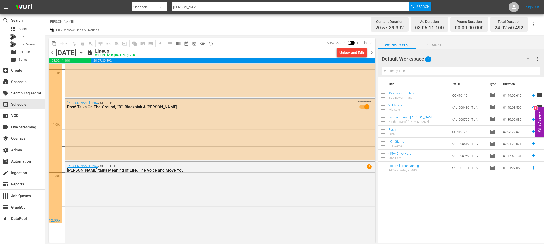
drag, startPoint x: 372, startPoint y: 54, endPoint x: 368, endPoint y: 57, distance: 5.4
click at [372, 54] on span "chevron_right" at bounding box center [372, 53] width 6 height 6
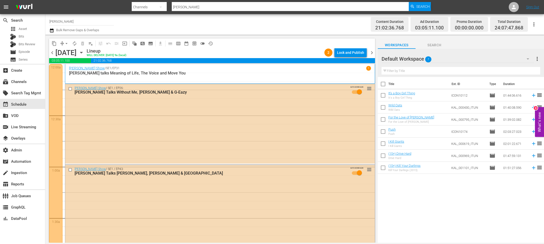
click at [53, 55] on span "chevron_left" at bounding box center [52, 53] width 6 height 6
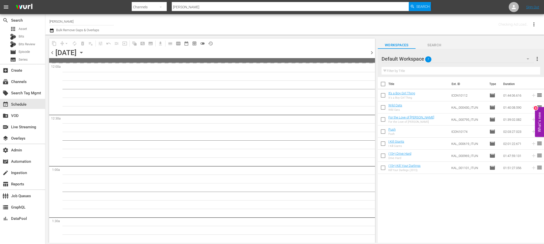
click at [53, 54] on span "chevron_left" at bounding box center [52, 53] width 6 height 6
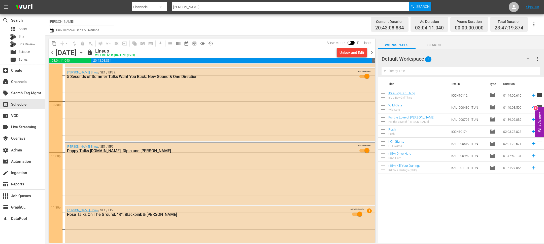
scroll to position [2301, 0]
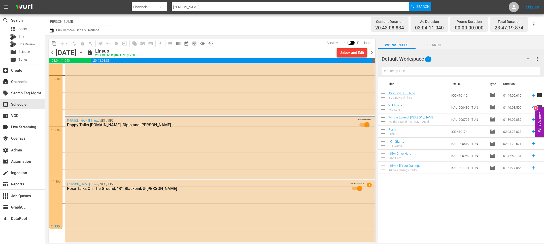
click at [371, 53] on span "chevron_right" at bounding box center [372, 53] width 6 height 6
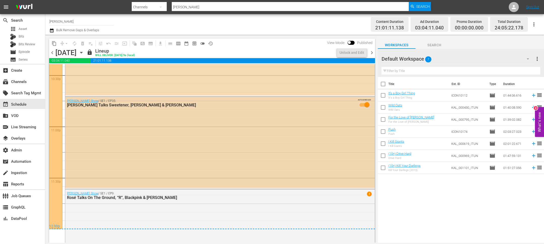
scroll to position [2310, 0]
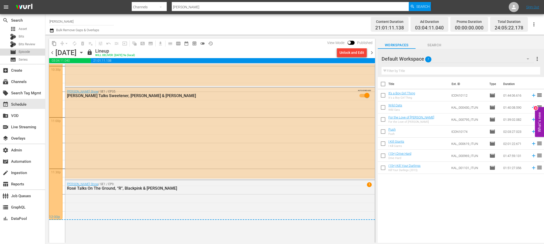
click at [36, 53] on div "movie Episode" at bounding box center [22, 52] width 45 height 7
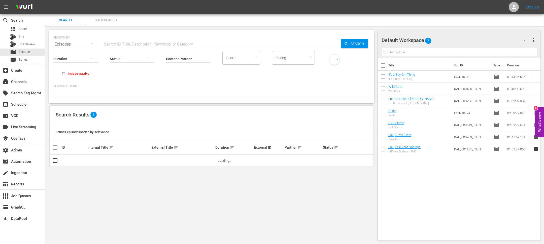
click at [163, 47] on input "text" at bounding box center [222, 44] width 238 height 12
type input "zach sang"
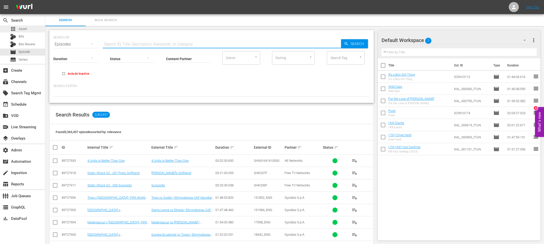
click at [27, 28] on div "apps Asset" at bounding box center [22, 28] width 45 height 7
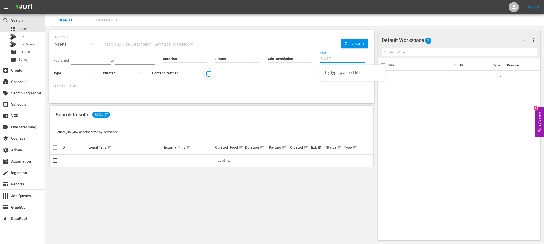
click at [337, 60] on input "Feed" at bounding box center [342, 59] width 44 height 18
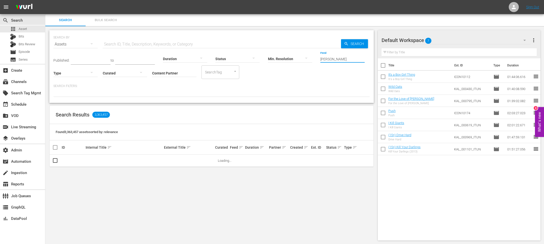
drag, startPoint x: 327, startPoint y: 60, endPoint x: 361, endPoint y: 60, distance: 33.7
click at [361, 60] on input "zach sang" at bounding box center [342, 59] width 44 height 18
type input "zach"
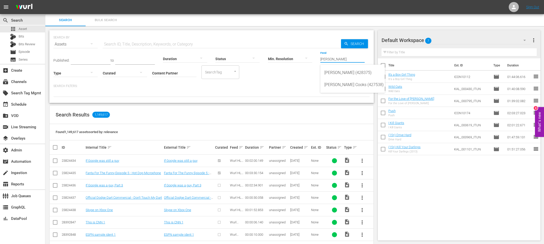
drag, startPoint x: 333, startPoint y: 60, endPoint x: 306, endPoint y: 59, distance: 27.5
click at [306, 59] on div "Published: to Duration Status Min. Resolution Feed Feed Title zach Type Curated…" at bounding box center [211, 64] width 316 height 29
click at [36, 49] on div "movie Episode" at bounding box center [22, 52] width 45 height 7
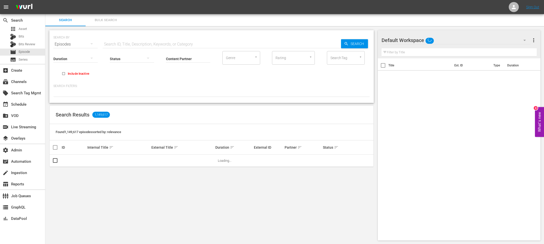
click at [176, 40] on input "text" at bounding box center [222, 44] width 238 height 12
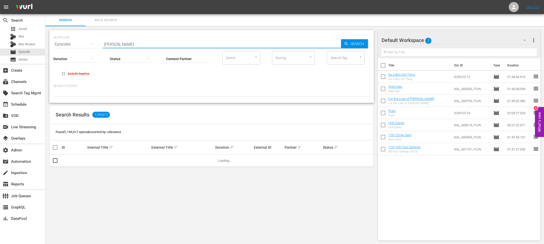
type input "zach sang"
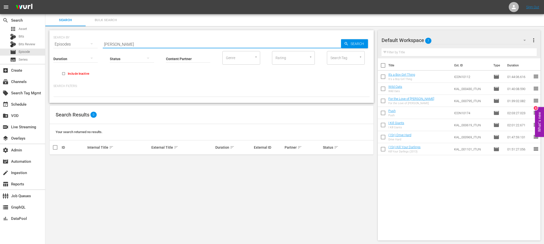
click at [172, 37] on div "SEARCH BY Search By Episodes Search ID, Title, Description, Keywords, or Catego…" at bounding box center [211, 41] width 316 height 18
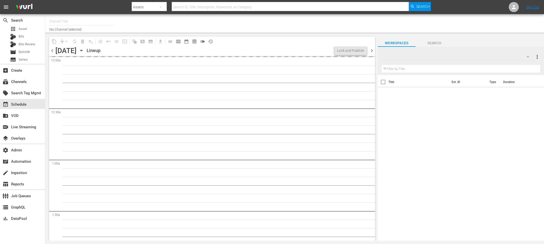
type input "[PERSON_NAME] (1769)"
click at [84, 50] on icon "button" at bounding box center [82, 51] width 6 height 6
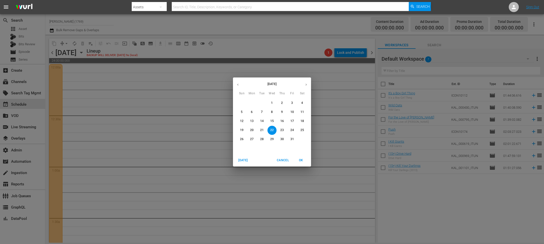
click at [239, 87] on button "button" at bounding box center [238, 85] width 10 height 10
click at [255, 130] on span "22" at bounding box center [251, 130] width 9 height 4
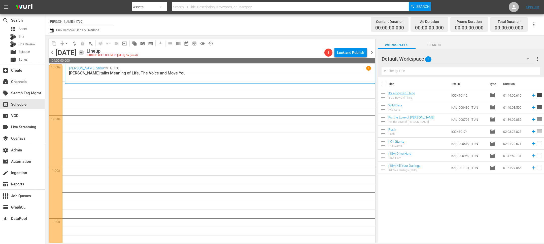
click at [84, 52] on icon "button" at bounding box center [82, 53] width 6 height 6
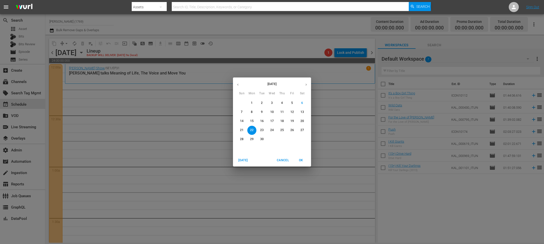
click at [252, 105] on p "1" at bounding box center [252, 103] width 2 height 4
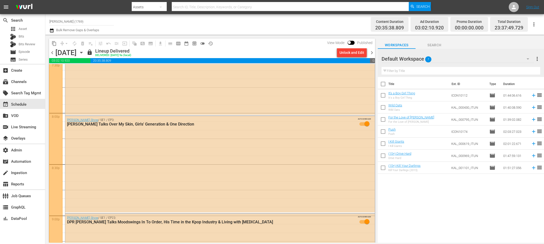
scroll to position [2343, 0]
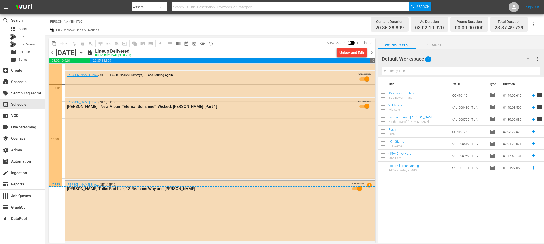
click at [84, 52] on icon "button" at bounding box center [82, 53] width 6 height 6
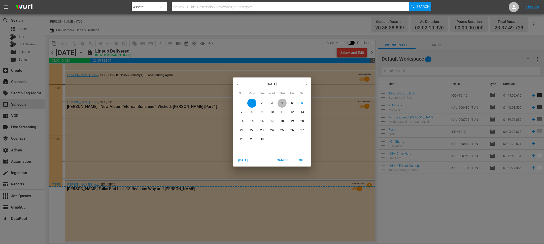
click at [282, 102] on p "4" at bounding box center [282, 103] width 2 height 4
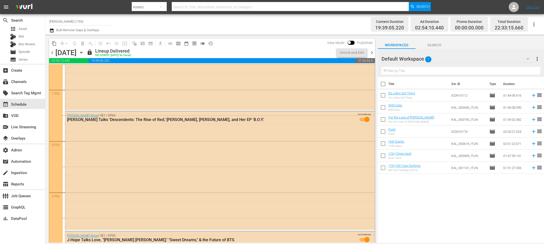
scroll to position [1782, 0]
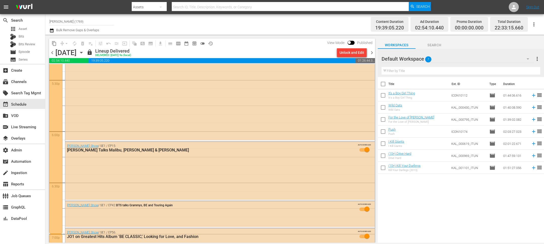
click at [54, 44] on span "content_copy" at bounding box center [54, 43] width 5 height 5
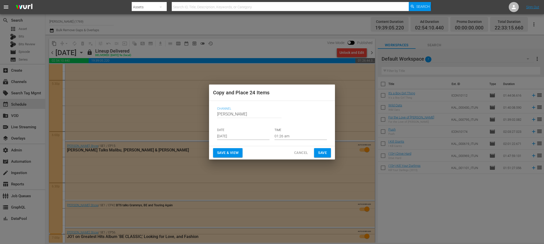
click at [230, 137] on input "Sep 8th 2025" at bounding box center [243, 136] width 52 height 8
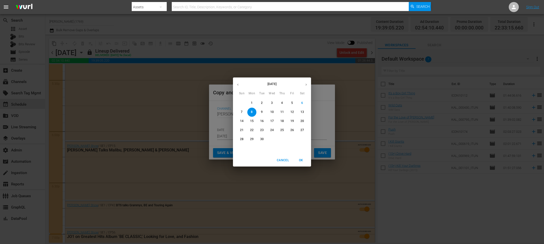
click at [253, 132] on p "22" at bounding box center [252, 130] width 4 height 4
type input "Sep 22nd 2025"
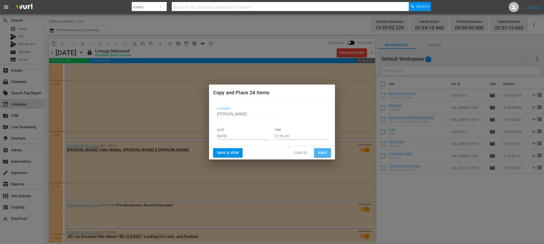
click at [326, 150] on button "Save" at bounding box center [322, 152] width 17 height 9
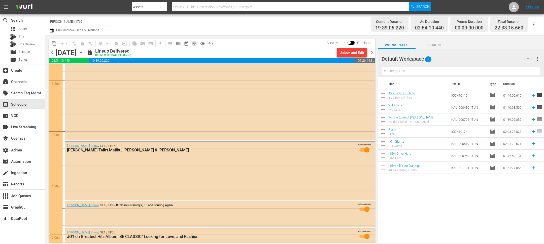
click at [372, 52] on span "chevron_right" at bounding box center [372, 53] width 6 height 6
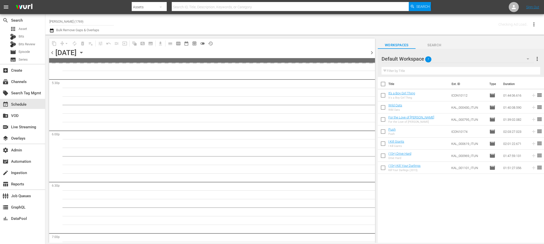
scroll to position [1842, 0]
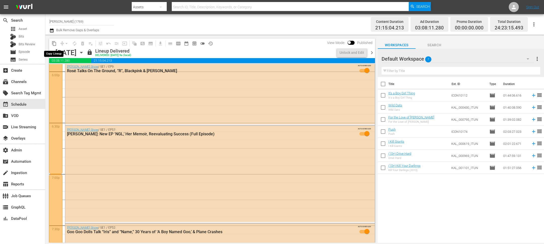
click at [54, 44] on span "content_copy" at bounding box center [54, 43] width 5 height 5
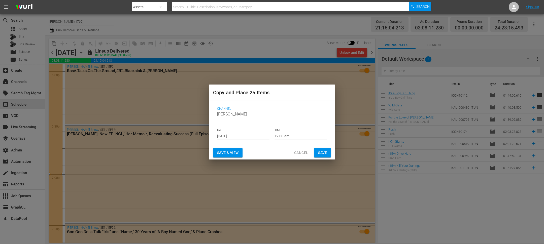
click at [238, 134] on input "Sep 8th 2025" at bounding box center [243, 136] width 52 height 8
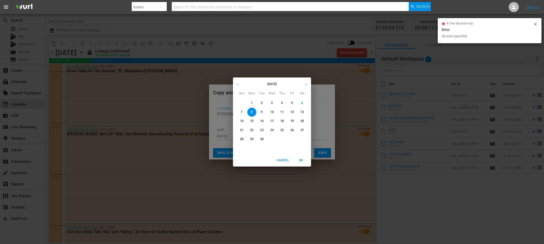
click at [260, 131] on p "23" at bounding box center [262, 130] width 4 height 4
type input "Sep 23rd 2025"
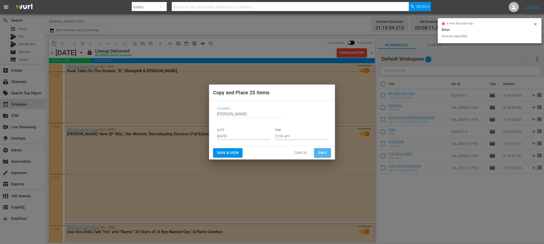
click at [323, 153] on span "Save" at bounding box center [322, 153] width 9 height 6
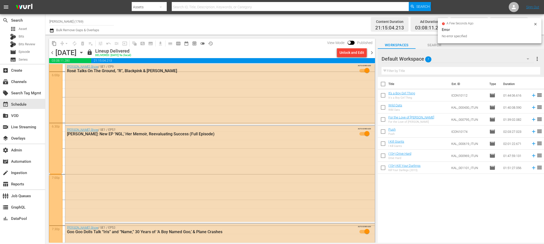
click at [372, 52] on span "chevron_right" at bounding box center [372, 53] width 6 height 6
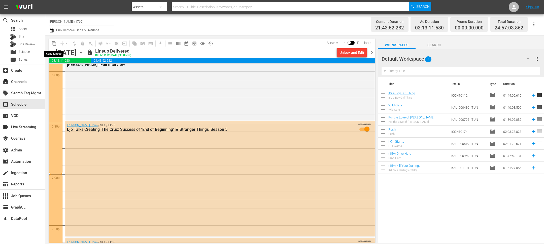
click at [54, 45] on span "content_copy" at bounding box center [54, 43] width 5 height 5
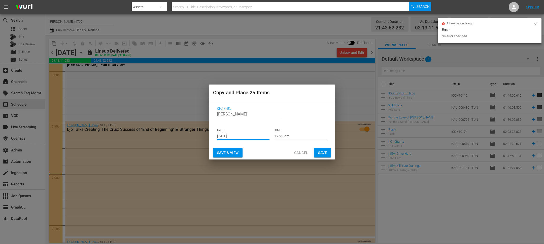
click at [238, 138] on input "Sep 8th 2025" at bounding box center [243, 136] width 52 height 8
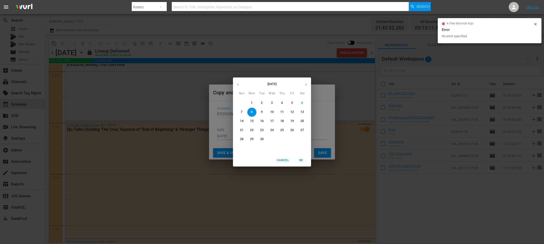
click at [270, 129] on p "24" at bounding box center [272, 130] width 4 height 4
type input "Sep 24th 2025"
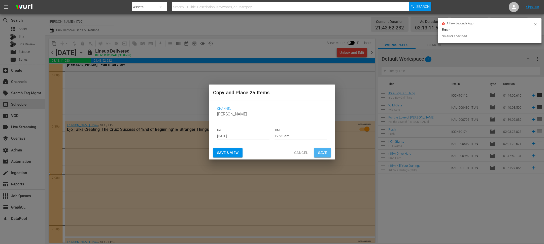
click at [319, 150] on span "Save" at bounding box center [322, 153] width 9 height 6
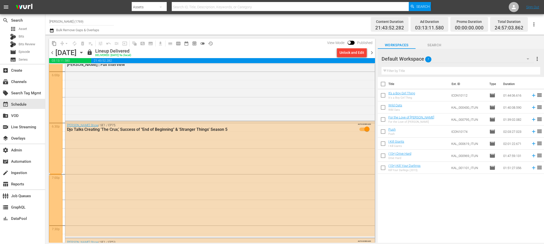
click at [372, 55] on span "chevron_right" at bounding box center [372, 53] width 6 height 6
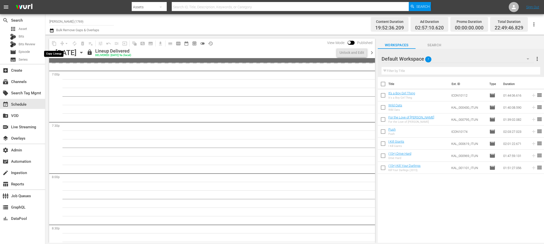
scroll to position [1877, 0]
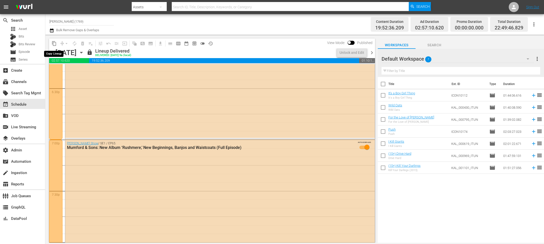
click at [54, 45] on span "content_copy" at bounding box center [54, 43] width 5 height 5
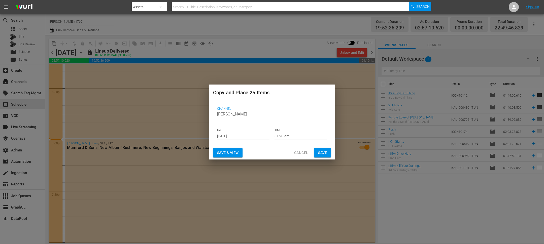
click at [237, 135] on input "Sep 8th 2025" at bounding box center [243, 136] width 52 height 8
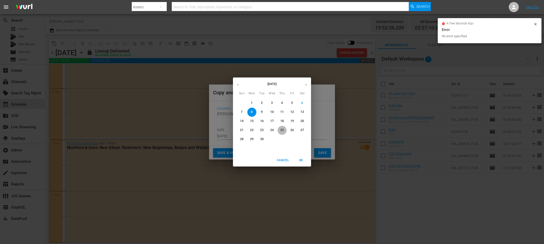
click at [282, 133] on button "25" at bounding box center [282, 130] width 9 height 9
type input "Sep 25th 2025"
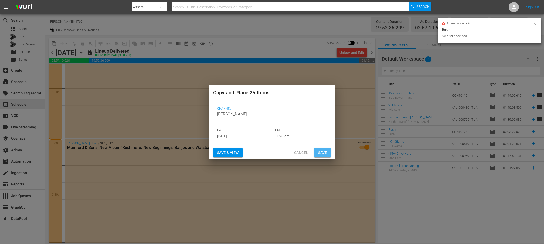
click at [321, 154] on span "Save" at bounding box center [322, 153] width 9 height 6
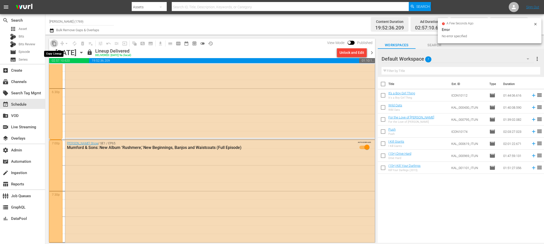
click at [53, 43] on span "content_copy" at bounding box center [54, 43] width 5 height 5
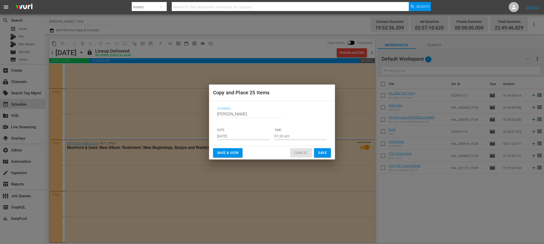
click at [300, 154] on span "Cancel" at bounding box center [301, 153] width 14 height 6
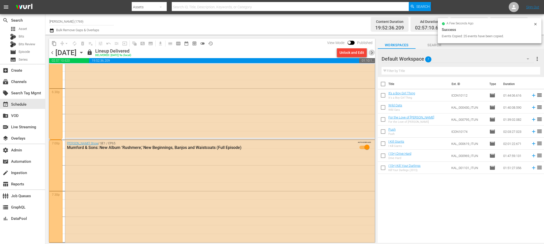
click at [371, 51] on span "chevron_right" at bounding box center [372, 53] width 6 height 6
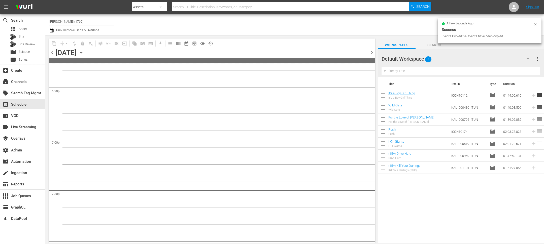
scroll to position [1945, 0]
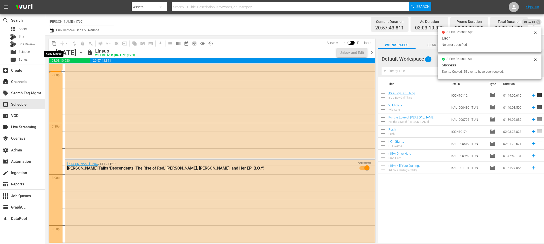
click at [55, 44] on span "content_copy" at bounding box center [54, 43] width 5 height 5
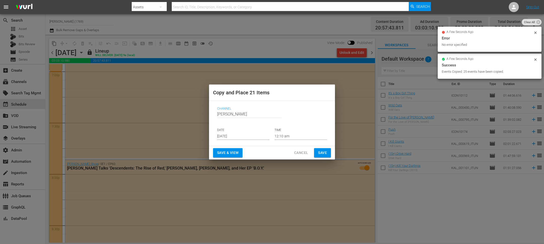
click at [235, 134] on input "Sep 8th 2025" at bounding box center [243, 136] width 52 height 8
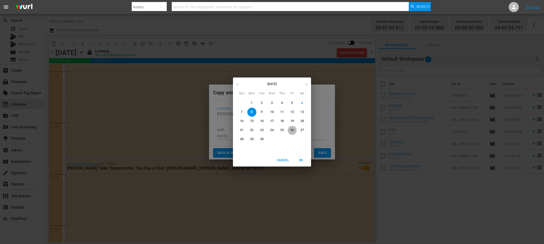
click at [291, 131] on p "26" at bounding box center [292, 130] width 4 height 4
type input "Sep 26th 2025"
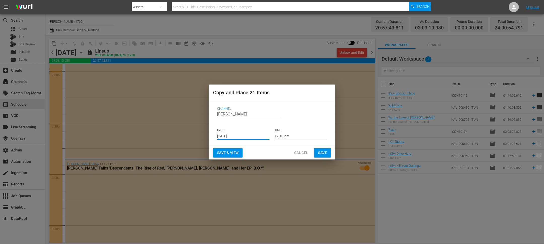
click at [327, 154] on button "Save" at bounding box center [322, 152] width 17 height 9
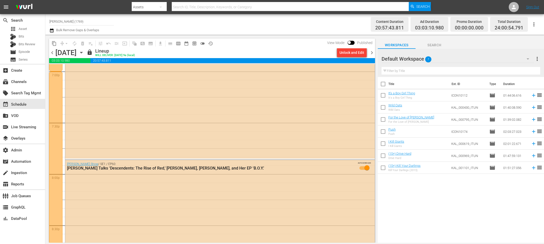
click at [370, 54] on span "chevron_right" at bounding box center [372, 53] width 6 height 6
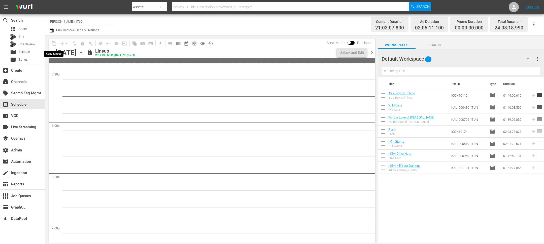
scroll to position [1842, 0]
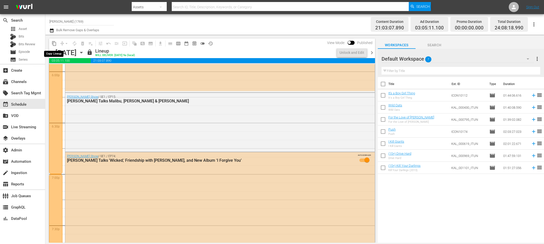
click at [54, 45] on span "content_copy" at bounding box center [54, 43] width 5 height 5
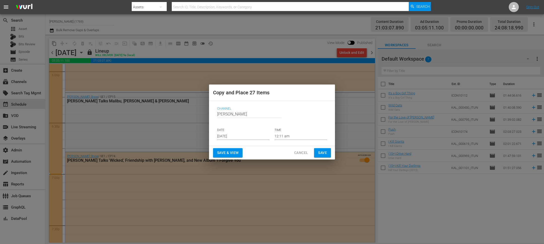
click at [235, 136] on input "Sep 8th 2025" at bounding box center [243, 136] width 52 height 8
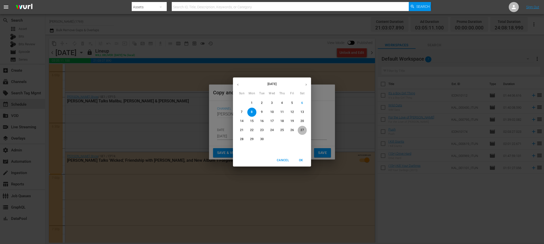
click at [304, 130] on span "27" at bounding box center [302, 130] width 9 height 4
type input "Sep 27th 2025"
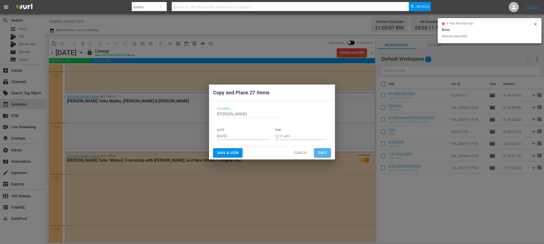
click at [325, 153] on span "Save" at bounding box center [322, 153] width 9 height 6
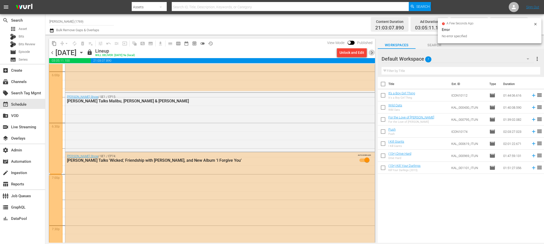
click at [373, 52] on span "chevron_right" at bounding box center [372, 53] width 6 height 6
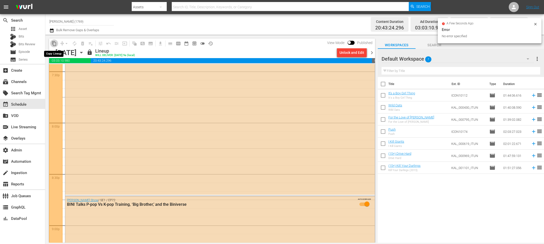
click at [55, 44] on span "content_copy" at bounding box center [54, 43] width 5 height 5
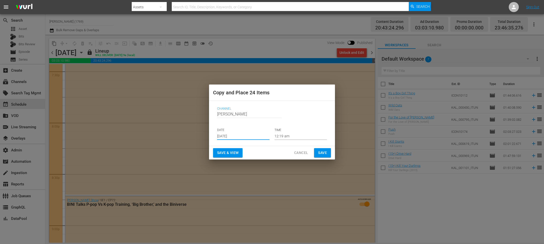
click at [224, 134] on input "Sep 8th 2025" at bounding box center [243, 136] width 52 height 8
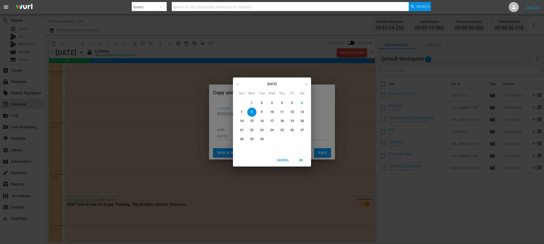
click at [240, 139] on p "28" at bounding box center [242, 139] width 4 height 4
type input "Sep 28th 2025"
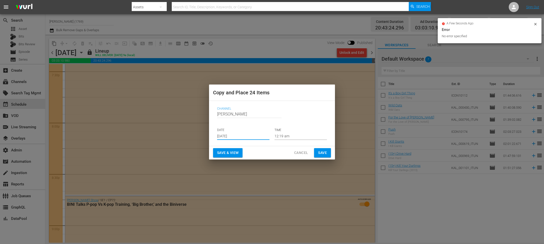
click at [322, 152] on span "Save" at bounding box center [322, 153] width 9 height 6
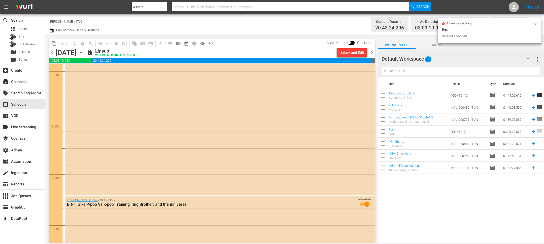
click at [373, 53] on span "chevron_right" at bounding box center [372, 53] width 6 height 6
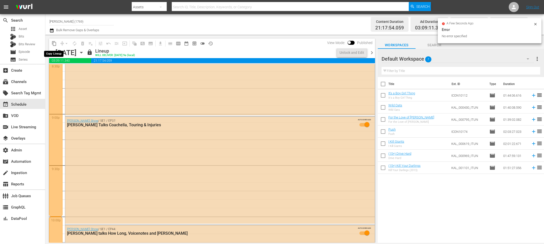
scroll to position [2022, 0]
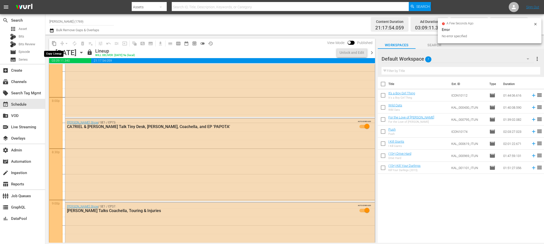
click at [55, 44] on span "content_copy" at bounding box center [54, 43] width 5 height 5
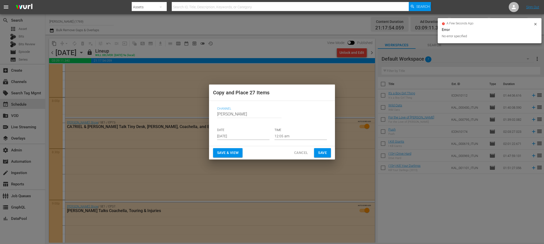
click at [222, 134] on input "Sep 8th 2025" at bounding box center [243, 136] width 52 height 8
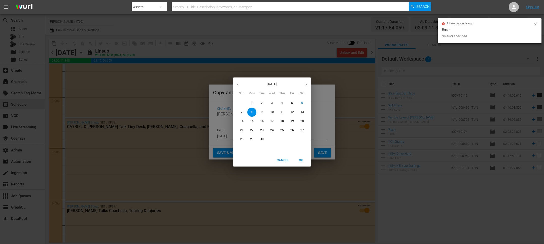
click at [251, 140] on p "29" at bounding box center [252, 139] width 4 height 4
type input "Sep 29th 2025"
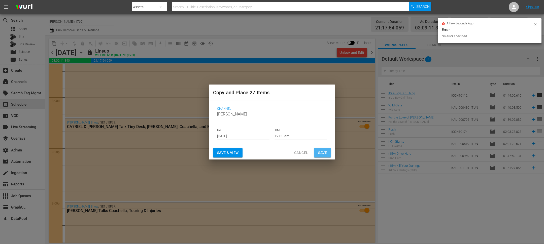
click at [318, 153] on span "Save" at bounding box center [322, 153] width 9 height 6
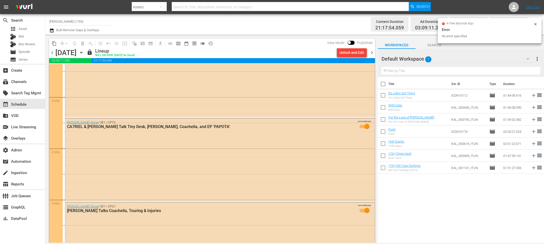
click at [372, 54] on span "chevron_right" at bounding box center [372, 53] width 6 height 6
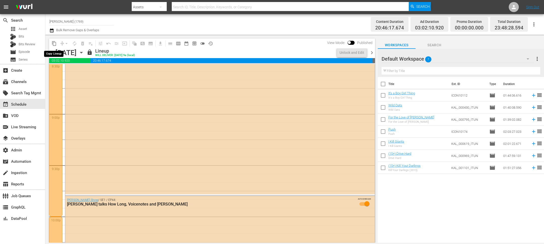
scroll to position [2005, 0]
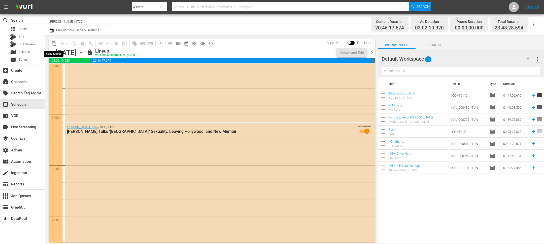
click at [55, 44] on span "content_copy" at bounding box center [54, 43] width 5 height 5
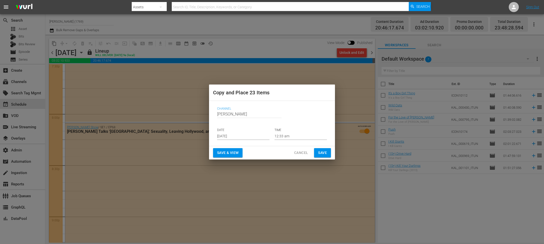
click at [231, 139] on input "Sep 8th 2025" at bounding box center [243, 136] width 52 height 8
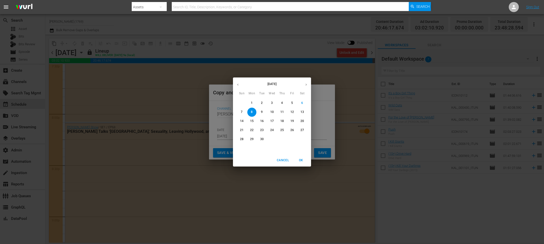
click at [262, 139] on p "30" at bounding box center [262, 139] width 4 height 4
type input "Sep 30th 2025"
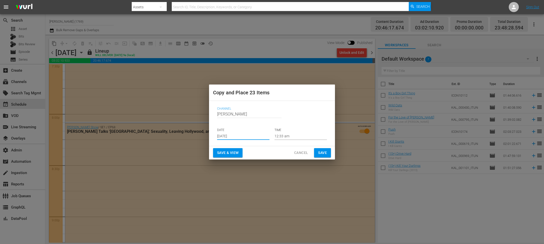
click at [323, 152] on span "Save" at bounding box center [322, 153] width 9 height 6
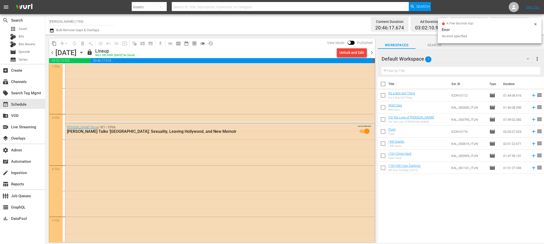
click at [53, 32] on icon "button" at bounding box center [51, 30] width 5 height 6
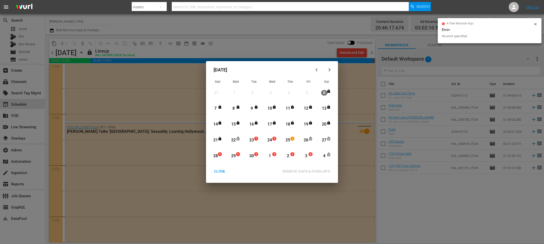
click at [252, 139] on div "23" at bounding box center [252, 140] width 6 height 6
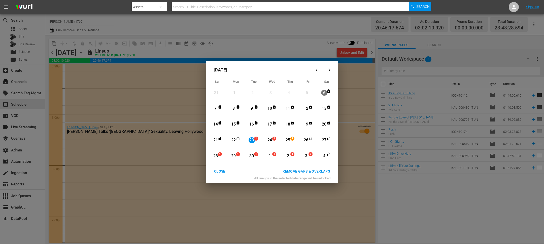
click at [328, 158] on div "Month View" at bounding box center [329, 156] width 4 height 5
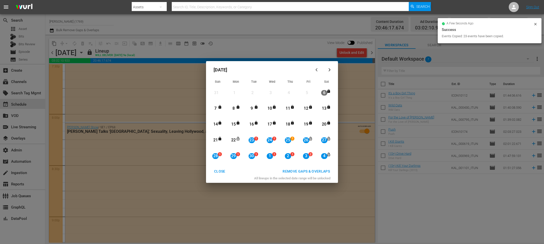
click at [251, 137] on div "23" at bounding box center [252, 140] width 6 height 14
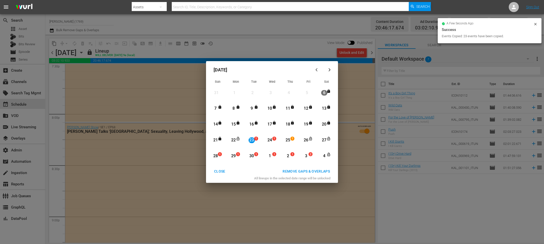
click at [308, 155] on div "3" at bounding box center [306, 156] width 6 height 6
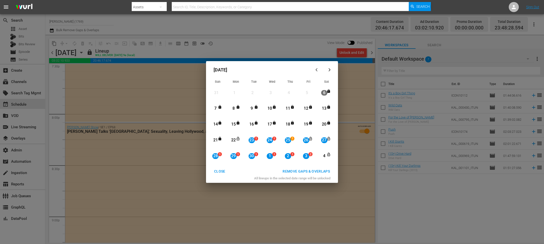
click at [255, 139] on span "1" at bounding box center [256, 139] width 4 height 4
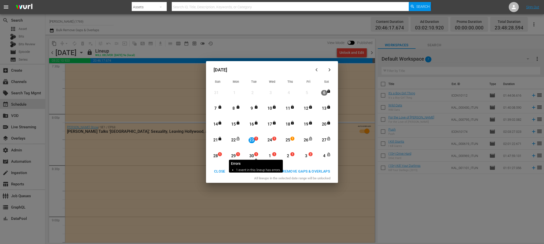
click at [254, 155] on span "1" at bounding box center [256, 155] width 4 height 4
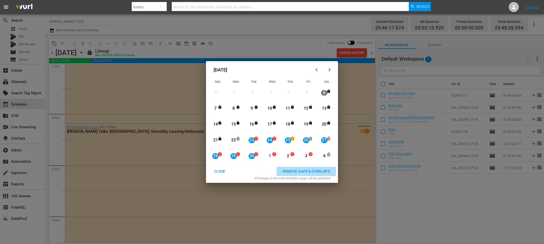
click at [288, 172] on div "REMOVE GAPS & OVERLAPS" at bounding box center [306, 171] width 55 height 6
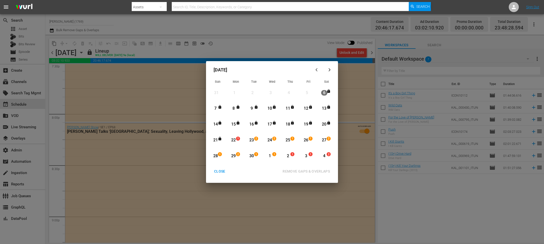
click at [221, 171] on div "CLOSE" at bounding box center [219, 171] width 19 height 6
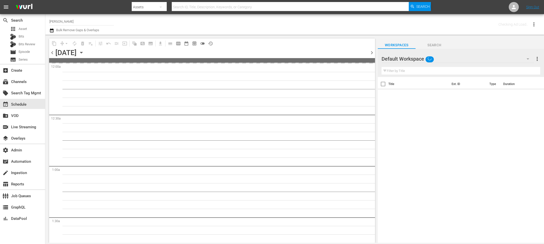
click at [82, 53] on icon "button" at bounding box center [81, 52] width 2 height 1
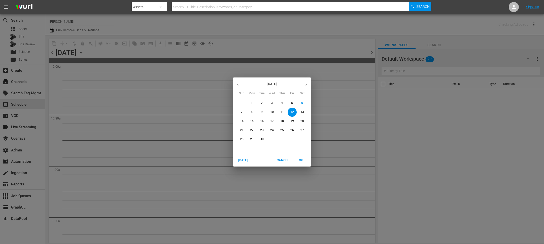
click at [253, 129] on p "22" at bounding box center [252, 130] width 4 height 4
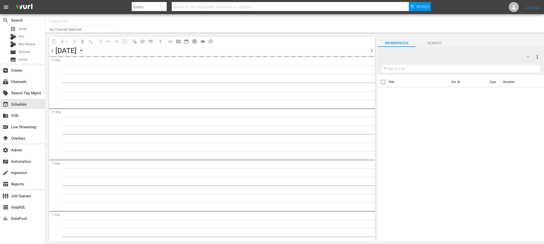
type input "[PERSON_NAME] (1769)"
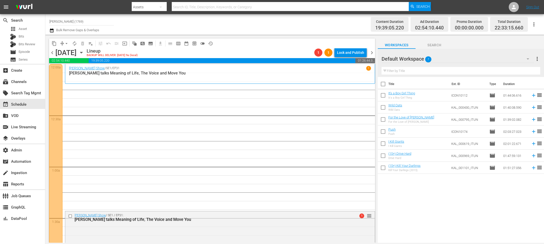
click at [52, 29] on icon "button" at bounding box center [51, 30] width 5 height 6
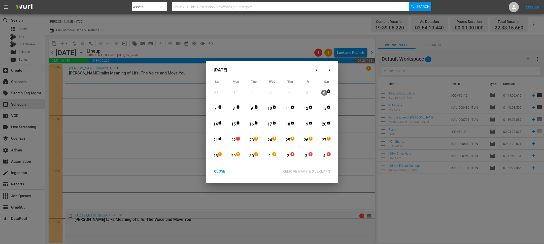
click at [231, 143] on div "22" at bounding box center [233, 140] width 6 height 6
click at [255, 154] on span "1" at bounding box center [256, 155] width 4 height 4
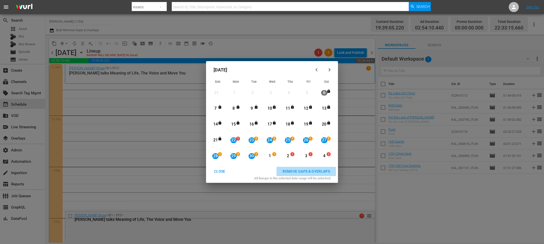
click at [307, 171] on div "REMOVE GAPS & OVERLAPS" at bounding box center [306, 171] width 55 height 6
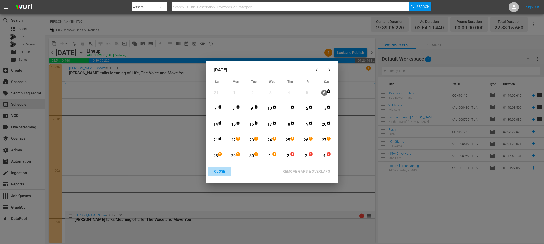
click at [217, 172] on div "CLOSE" at bounding box center [219, 171] width 19 height 6
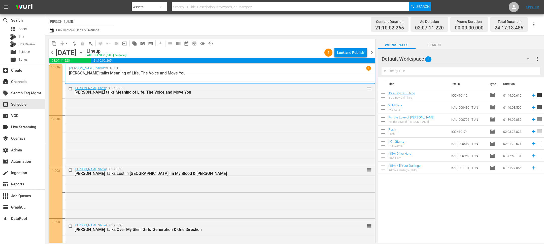
click at [344, 50] on div "Lock and Publish" at bounding box center [350, 52] width 27 height 9
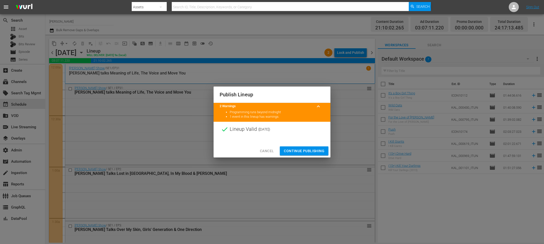
click at [261, 143] on div at bounding box center [272, 141] width 117 height 8
click at [266, 155] on button "Cancel" at bounding box center [267, 151] width 22 height 9
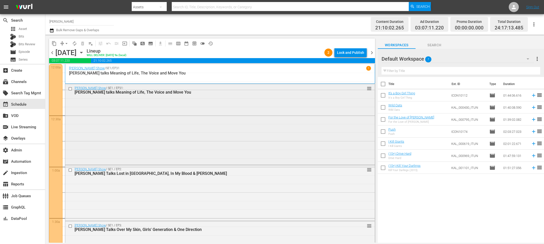
click at [71, 90] on input "checkbox" at bounding box center [70, 89] width 5 height 4
click at [82, 43] on span "delete_forever_outlined" at bounding box center [82, 43] width 5 height 5
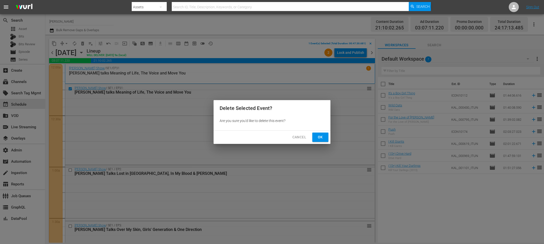
click at [320, 137] on span "Ok" at bounding box center [320, 137] width 8 height 6
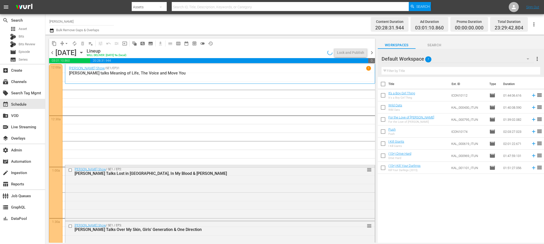
click at [52, 31] on icon "button" at bounding box center [51, 30] width 5 height 6
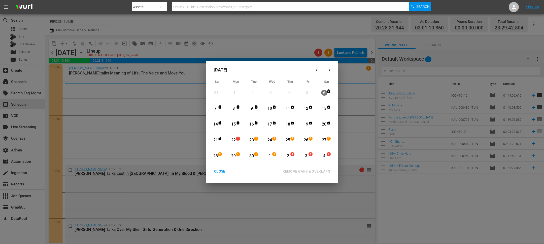
click at [236, 141] on div "22" at bounding box center [233, 140] width 6 height 6
drag, startPoint x: 272, startPoint y: 156, endPoint x: 293, endPoint y: 162, distance: 21.1
click at [272, 156] on div "1" at bounding box center [270, 156] width 6 height 6
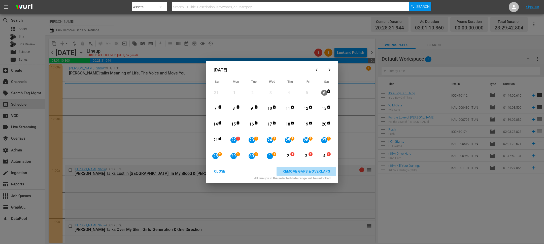
click at [303, 169] on div "REMOVE GAPS & OVERLAPS" at bounding box center [306, 171] width 55 height 6
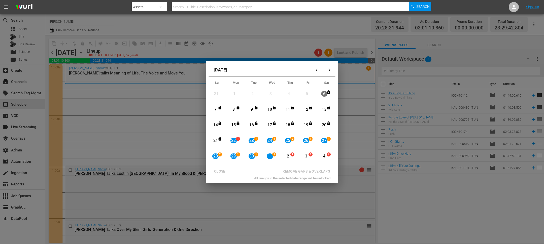
click at [252, 28] on div "September 2025 Sun Mon Tue Wed Thu Fri Sat 31 View Lineup 1 View Lineup 2 View …" at bounding box center [272, 122] width 544 height 244
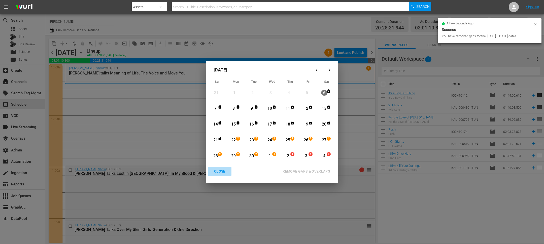
click at [217, 171] on div "CLOSE" at bounding box center [219, 171] width 19 height 6
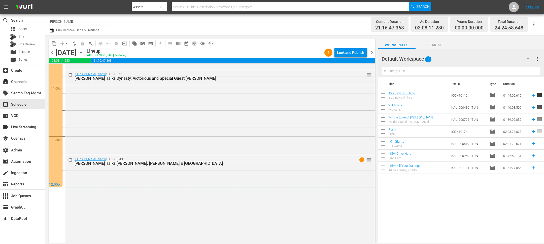
scroll to position [2341, 0]
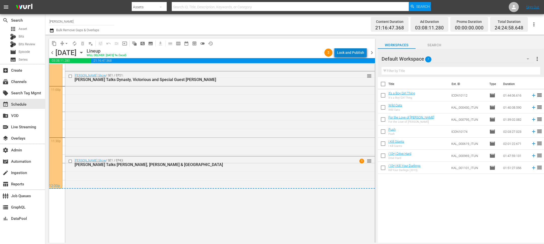
click at [357, 50] on div "Lock and Publish" at bounding box center [350, 52] width 27 height 9
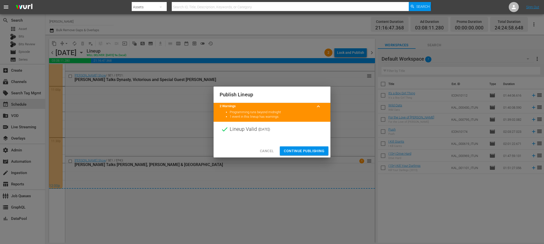
click at [304, 154] on span "Continue Publishing" at bounding box center [304, 151] width 41 height 6
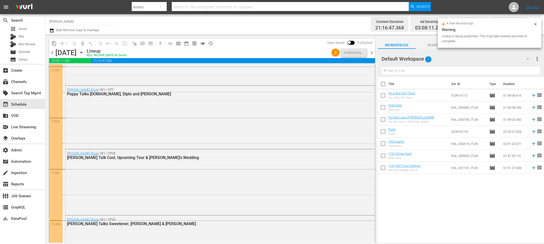
click at [373, 53] on span "chevron_right" at bounding box center [372, 53] width 6 height 6
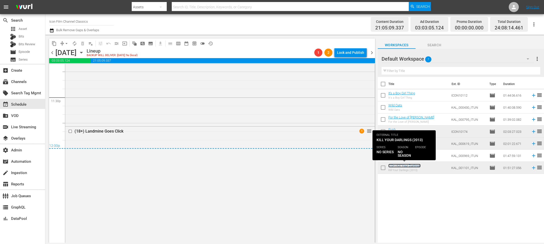
scroll to position [2463, 0]
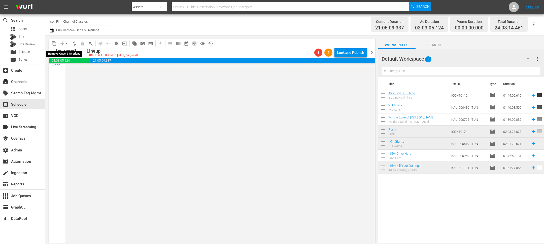
click at [66, 43] on span "arrow_drop_down" at bounding box center [66, 43] width 5 height 5
click at [73, 71] on li "Align to End of Previous Day" at bounding box center [66, 70] width 53 height 8
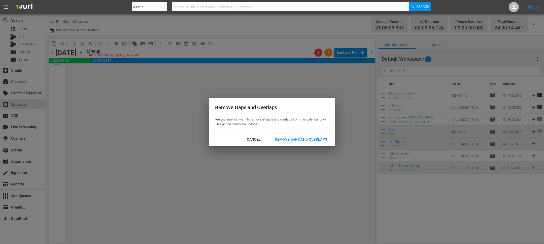
click at [296, 145] on div "Cancel Remove Gaps and Overlaps" at bounding box center [272, 139] width 126 height 13
click at [296, 142] on div "Remove Gaps and Overlaps" at bounding box center [301, 139] width 60 height 6
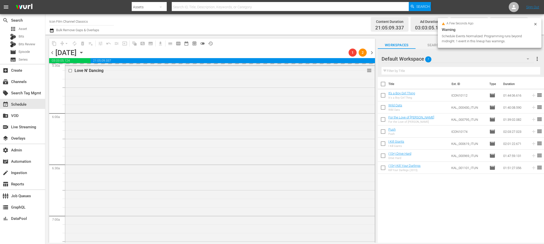
scroll to position [0, 0]
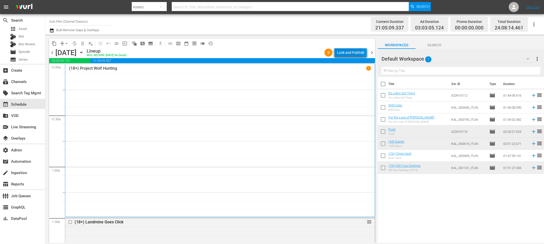
click at [349, 53] on div "Lock and Publish" at bounding box center [350, 52] width 27 height 9
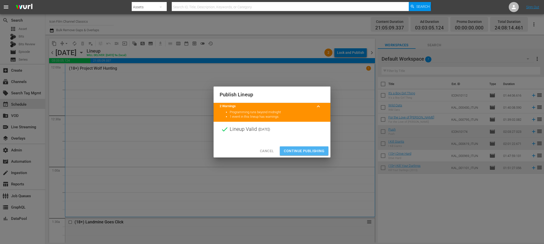
click at [309, 154] on span "Continue Publishing" at bounding box center [304, 151] width 41 height 6
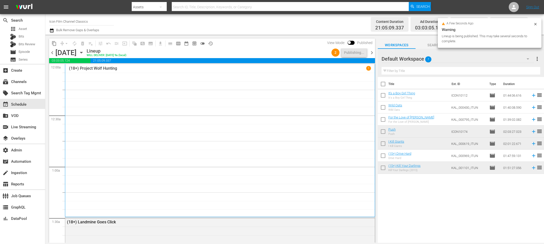
click at [371, 55] on span "chevron_right" at bounding box center [372, 53] width 6 height 6
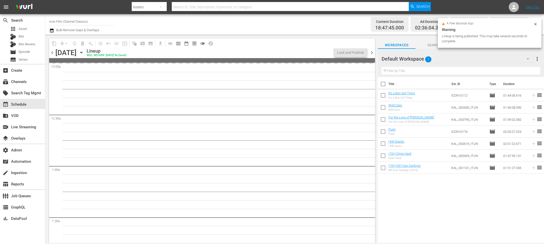
click at [535, 23] on icon at bounding box center [535, 24] width 4 height 4
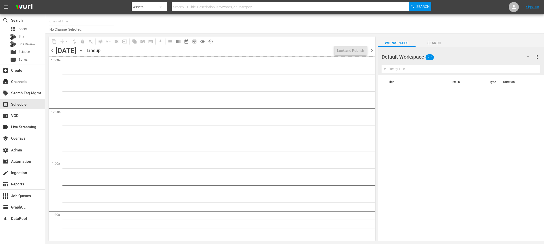
type input "[PERSON_NAME] (1769)"
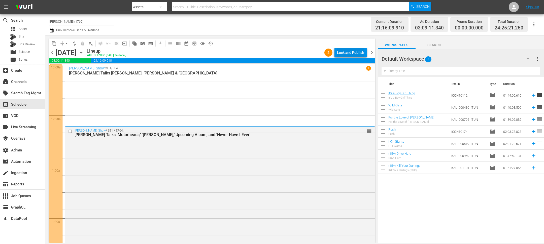
click at [361, 52] on div "Lock and Publish" at bounding box center [350, 52] width 27 height 9
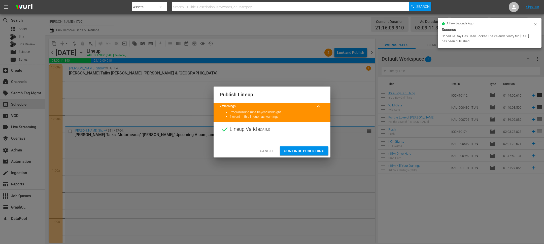
click at [313, 149] on span "Continue Publishing" at bounding box center [304, 151] width 41 height 6
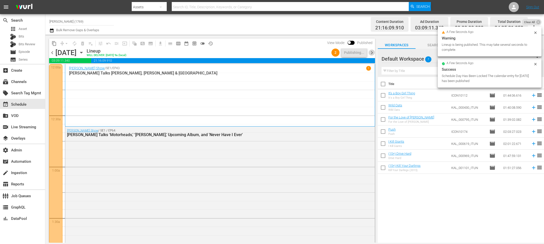
click at [370, 50] on span "chevron_right" at bounding box center [372, 53] width 6 height 6
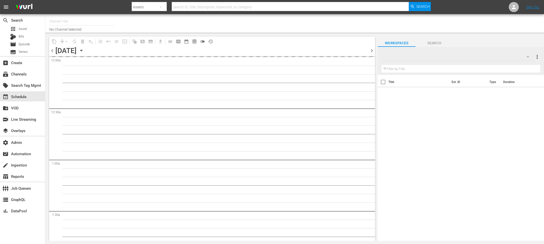
type input "[PERSON_NAME] (1769)"
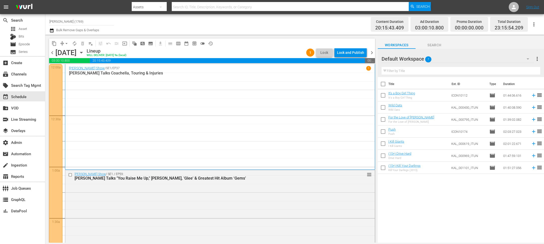
click at [350, 53] on div "Lock and Publish" at bounding box center [350, 52] width 27 height 9
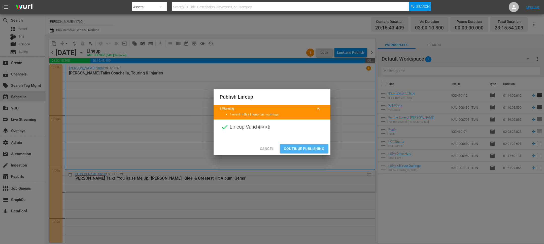
click at [311, 151] on span "Continue Publishing" at bounding box center [304, 149] width 41 height 6
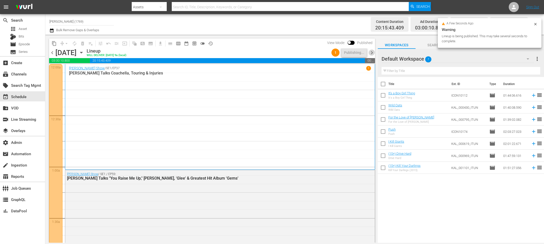
click at [370, 51] on span "chevron_right" at bounding box center [372, 53] width 6 height 6
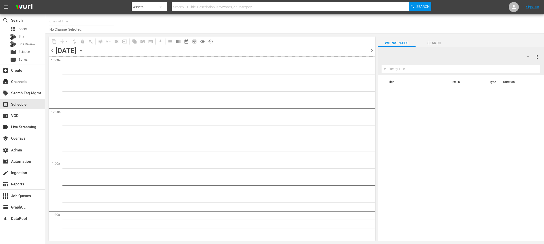
type input "[PERSON_NAME] (1769)"
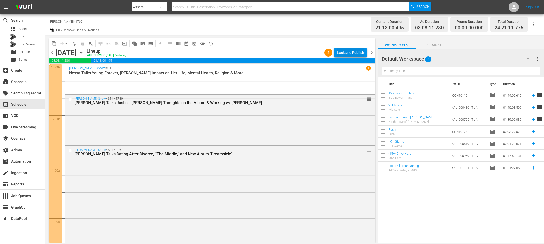
click at [354, 50] on div "Lock and Publish" at bounding box center [350, 52] width 27 height 9
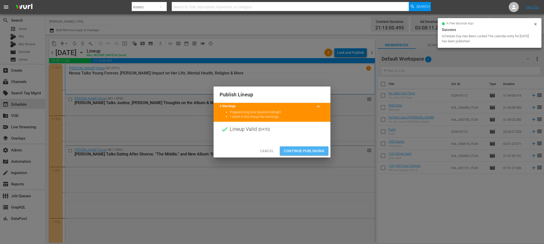
click at [310, 148] on button "Continue Publishing" at bounding box center [304, 151] width 49 height 9
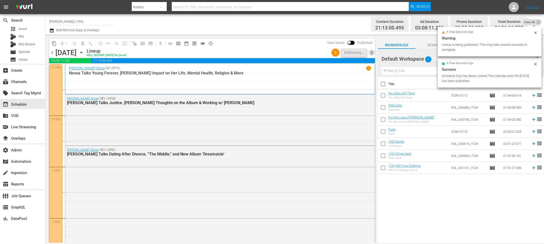
click at [373, 53] on span "chevron_right" at bounding box center [372, 53] width 6 height 6
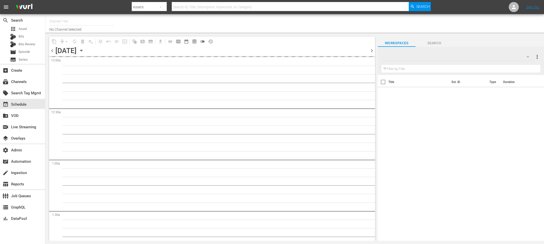
type input "[PERSON_NAME] (1769)"
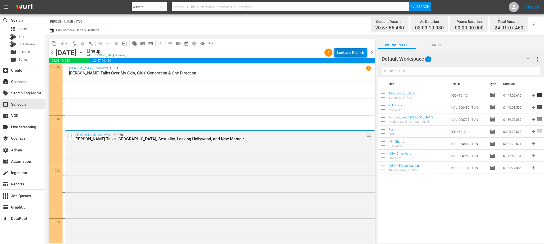
click at [350, 52] on div "Lock and Publish" at bounding box center [350, 52] width 27 height 9
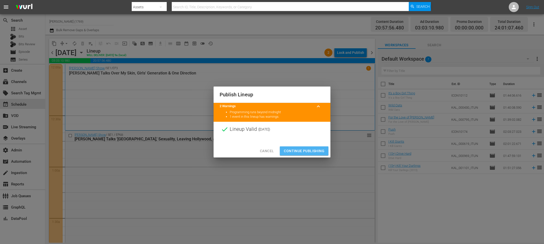
click at [294, 150] on span "Continue Publishing" at bounding box center [304, 151] width 41 height 6
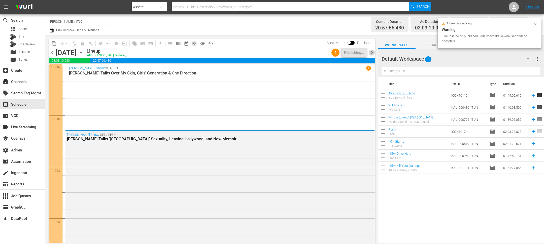
click at [374, 51] on span "chevron_right" at bounding box center [372, 53] width 6 height 6
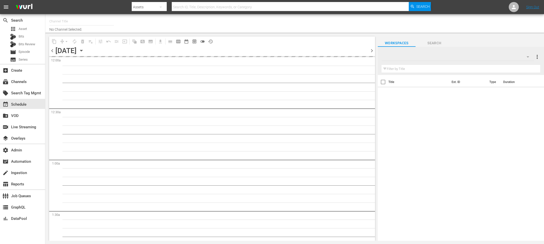
type input "[PERSON_NAME] (1769)"
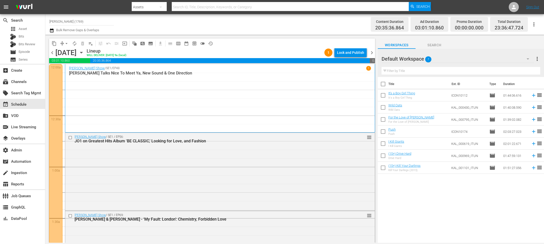
click at [347, 53] on div "Lock and Publish" at bounding box center [350, 52] width 27 height 9
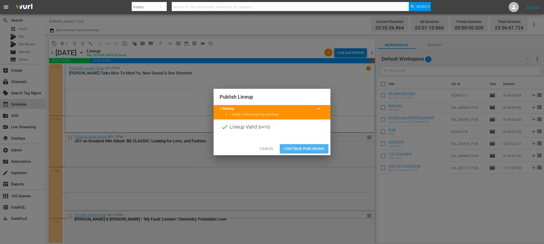
click at [317, 152] on button "Continue Publishing" at bounding box center [304, 148] width 49 height 9
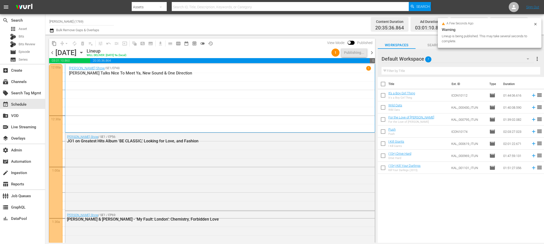
click at [372, 53] on span "chevron_right" at bounding box center [372, 53] width 6 height 6
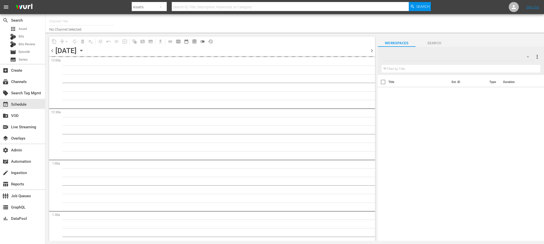
type input "[PERSON_NAME] (1769)"
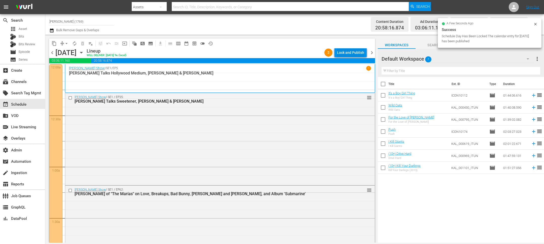
click at [345, 50] on div "Lock and Publish" at bounding box center [350, 52] width 27 height 9
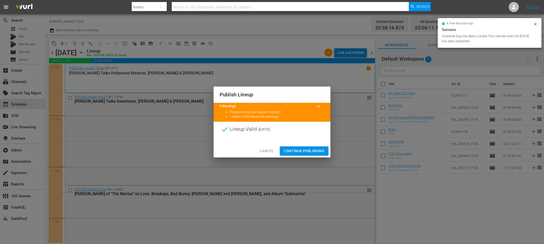
click at [318, 151] on span "Continue Publishing" at bounding box center [304, 151] width 41 height 6
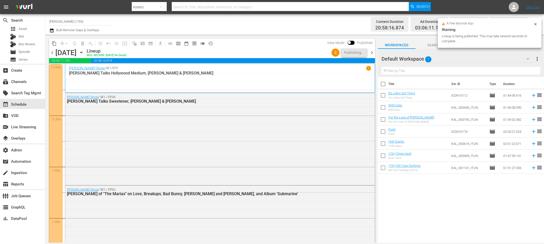
click at [373, 51] on span "chevron_right" at bounding box center [372, 53] width 6 height 6
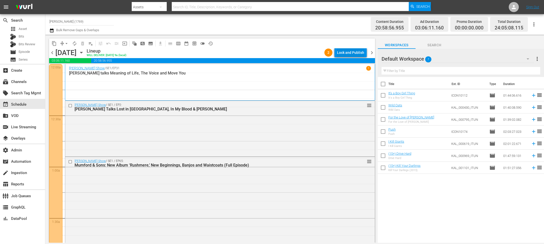
click at [342, 51] on div "Lock and Publish" at bounding box center [350, 52] width 27 height 9
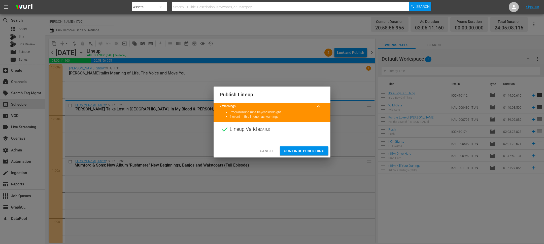
click at [303, 150] on span "Continue Publishing" at bounding box center [304, 151] width 41 height 6
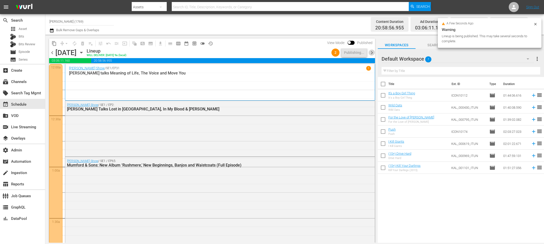
click at [370, 53] on span "chevron_right" at bounding box center [372, 53] width 6 height 6
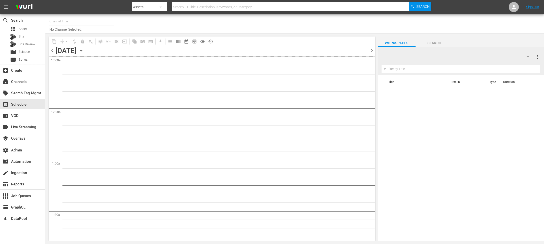
type input "[PERSON_NAME] (1769)"
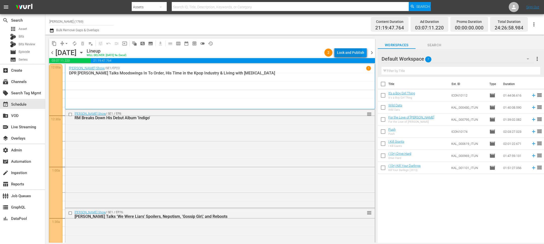
click at [350, 53] on div "Lock and Publish" at bounding box center [350, 52] width 27 height 9
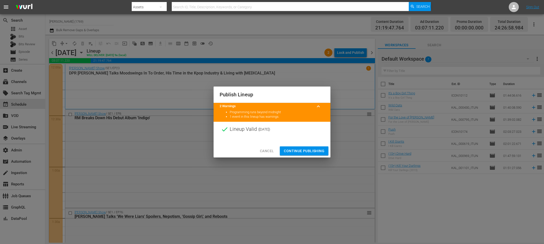
click at [318, 151] on span "Continue Publishing" at bounding box center [304, 151] width 41 height 6
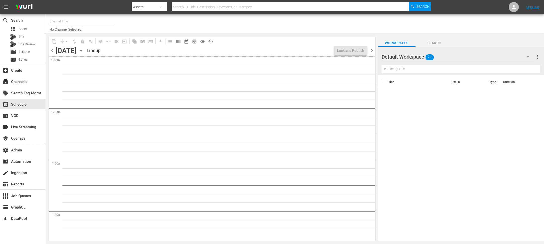
type input "Icon Film Channel Classics (1624)"
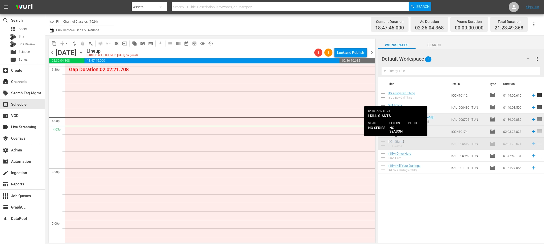
scroll to position [1552, 0]
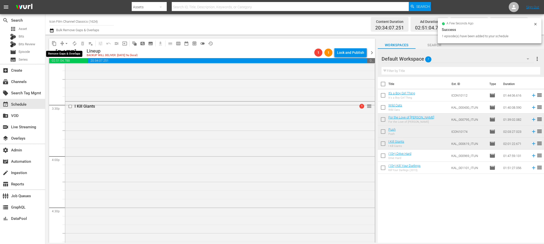
click at [66, 43] on span "arrow_drop_down" at bounding box center [66, 43] width 5 height 5
click at [71, 70] on li "Align to End of Previous Day" at bounding box center [66, 70] width 53 height 8
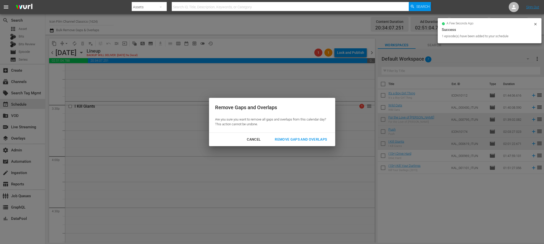
click at [284, 140] on div "Remove Gaps and Overlaps" at bounding box center [301, 139] width 60 height 6
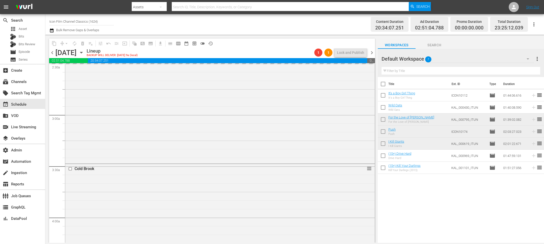
scroll to position [0, 0]
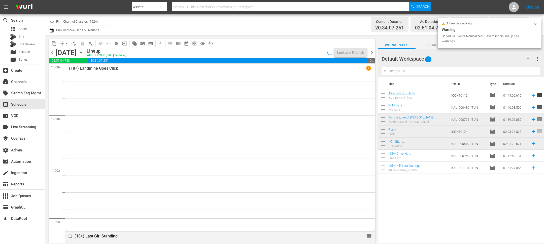
click at [535, 25] on icon at bounding box center [535, 24] width 4 height 4
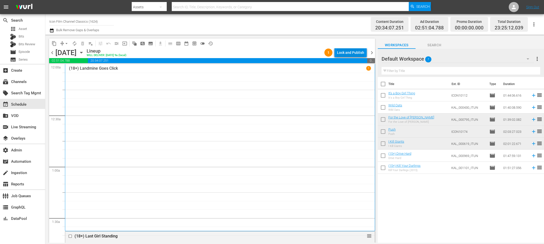
click at [343, 52] on div "Lock and Publish" at bounding box center [350, 52] width 27 height 9
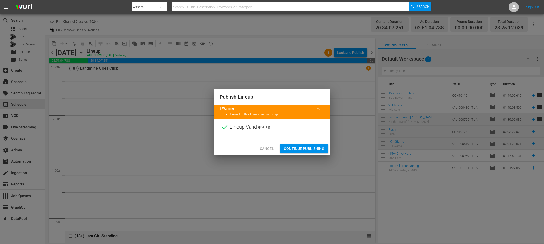
click at [307, 147] on span "Continue Publishing" at bounding box center [304, 149] width 41 height 6
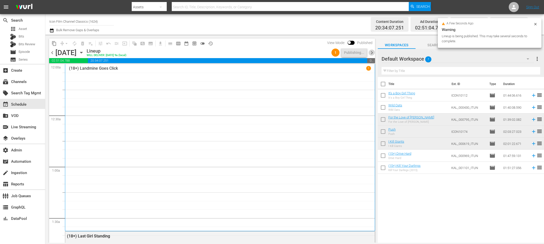
click at [372, 53] on span "chevron_right" at bounding box center [372, 53] width 6 height 6
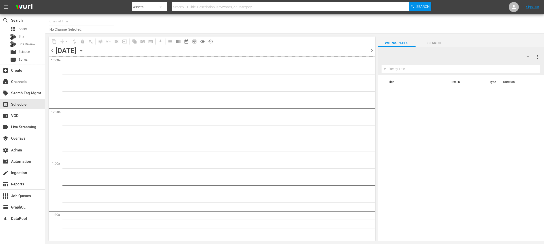
type input "Icon Film Channel Classics (1624)"
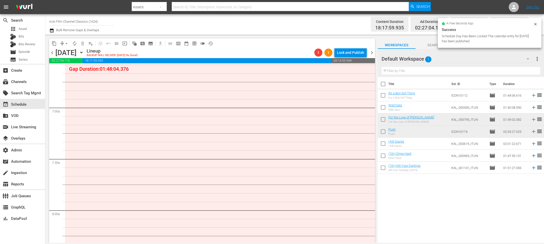
scroll to position [650, 0]
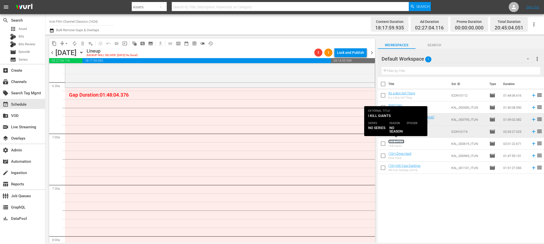
click at [398, 143] on link "I Kill Giants" at bounding box center [396, 142] width 16 height 4
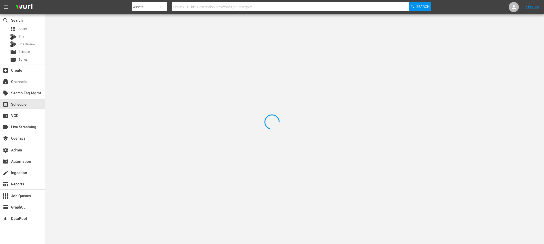
click at [398, 143] on div at bounding box center [272, 122] width 544 height 244
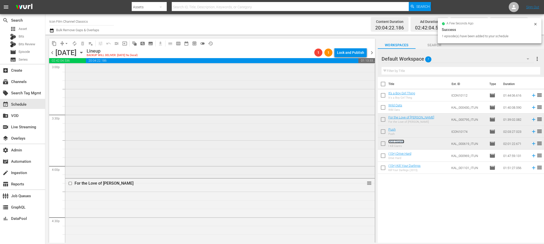
scroll to position [1487, 0]
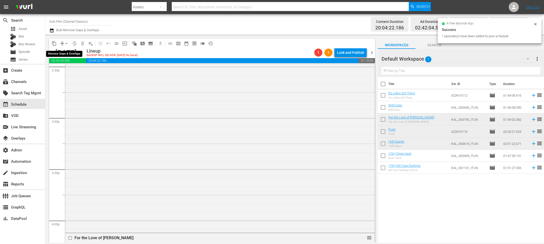
click at [66, 41] on span "arrow_drop_down" at bounding box center [66, 43] width 5 height 5
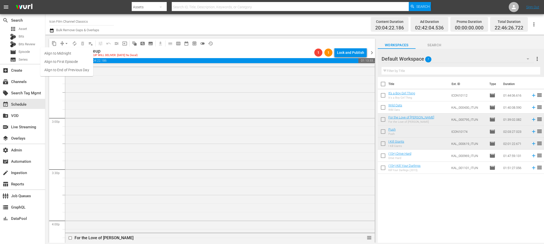
click at [66, 72] on li "Align to End of Previous Day" at bounding box center [66, 70] width 53 height 8
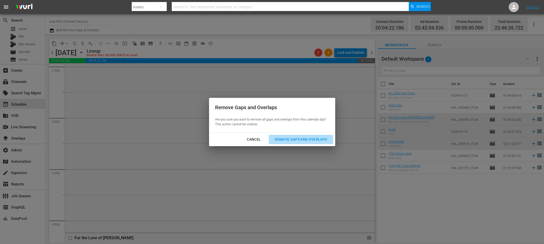
click at [307, 144] on button "Remove Gaps and Overlaps" at bounding box center [301, 139] width 64 height 9
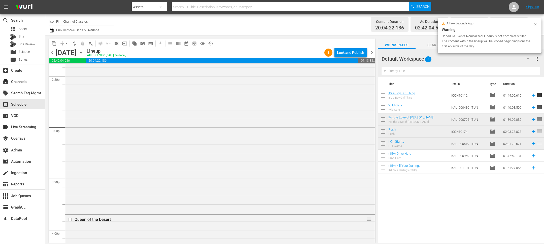
scroll to position [1158, 0]
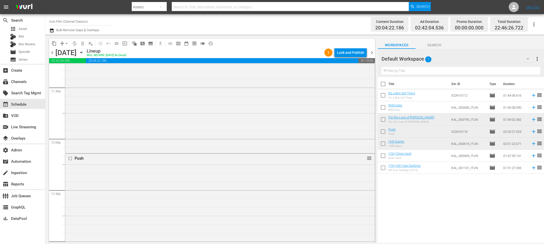
click at [373, 52] on span "chevron_right" at bounding box center [372, 53] width 6 height 6
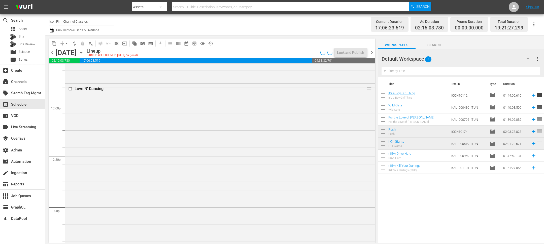
scroll to position [1175, 0]
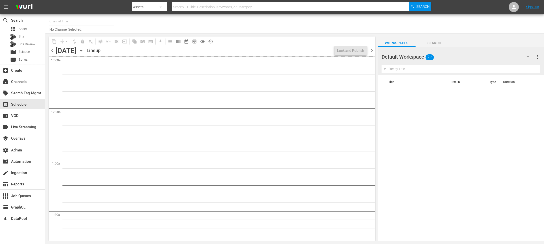
type input "Icon Film Channel Classics (1624)"
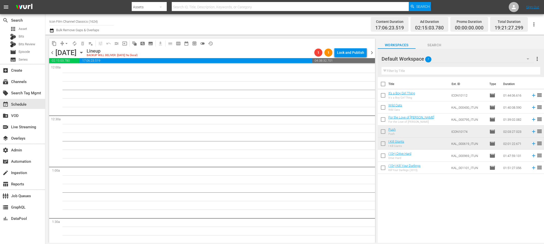
click at [53, 54] on span "chevron_left" at bounding box center [52, 53] width 6 height 6
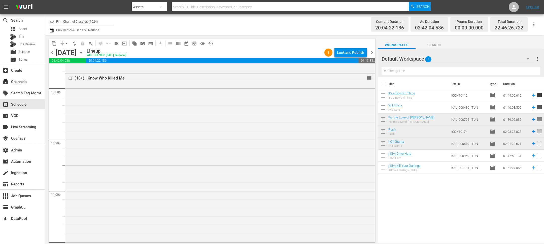
scroll to position [2287, 0]
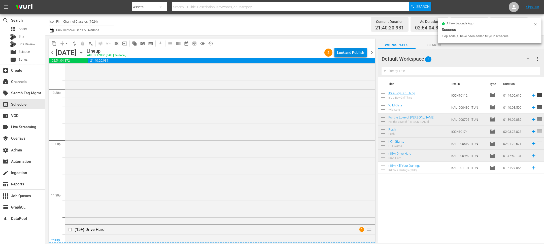
click at [349, 51] on div "Lock and Publish" at bounding box center [350, 52] width 27 height 9
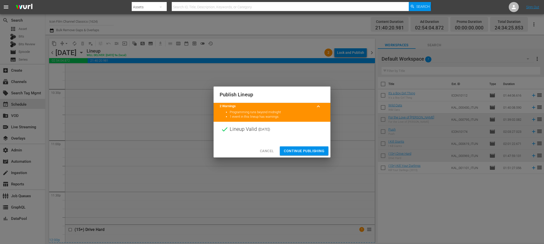
click at [299, 147] on button "Continue Publishing" at bounding box center [304, 151] width 49 height 9
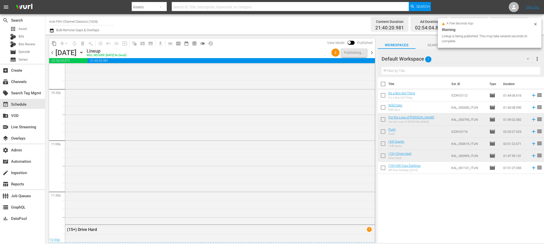
click at [369, 53] on span "chevron_right" at bounding box center [372, 53] width 6 height 6
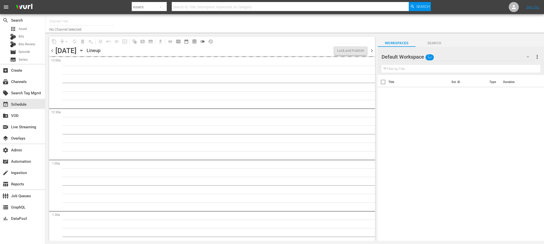
type input "Icon Film Channel Classics (1624)"
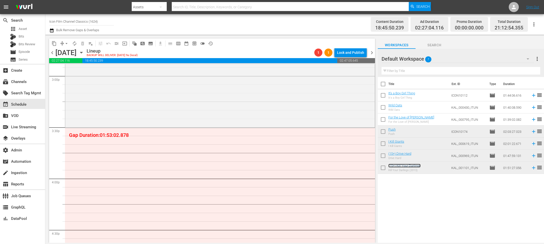
scroll to position [1542, 0]
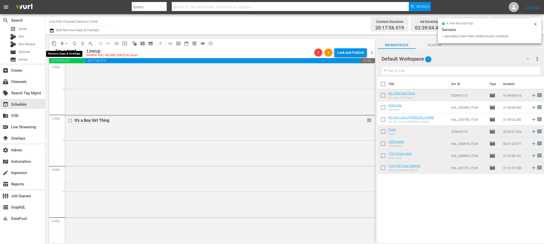
click at [68, 42] on span "arrow_drop_down" at bounding box center [66, 43] width 5 height 5
click at [71, 71] on li "Align to End of Previous Day" at bounding box center [66, 70] width 53 height 8
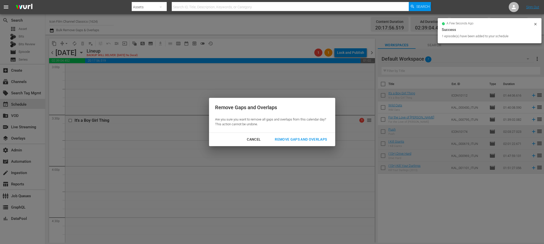
click at [300, 142] on div "Remove Gaps and Overlaps" at bounding box center [301, 139] width 60 height 6
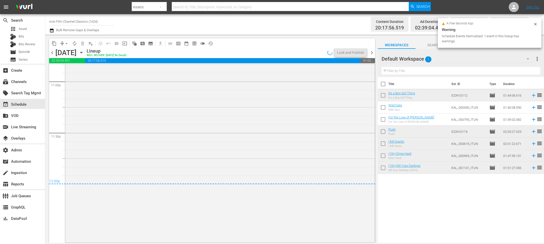
scroll to position [2345, 0]
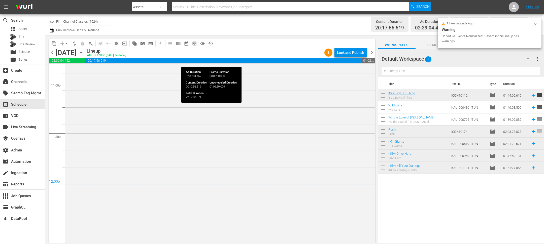
click at [339, 57] on div "chevron_left Friday, October 10th October 10th Lineup WILL DELIVER: 10/9 @ 9a (…" at bounding box center [212, 53] width 326 height 10
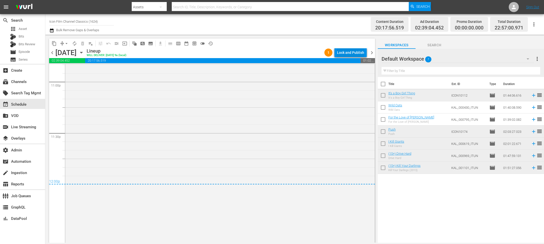
click at [349, 51] on div "Lock and Publish" at bounding box center [350, 52] width 27 height 9
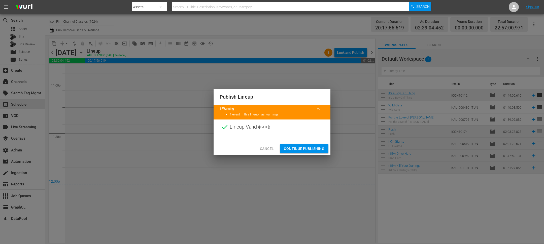
click at [309, 149] on span "Continue Publishing" at bounding box center [304, 149] width 41 height 6
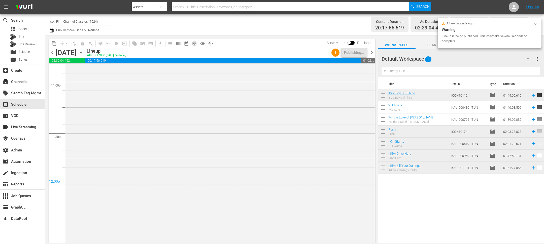
click at [372, 53] on span "chevron_right" at bounding box center [372, 53] width 6 height 6
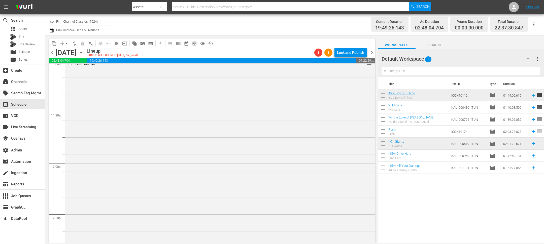
scroll to position [939, 0]
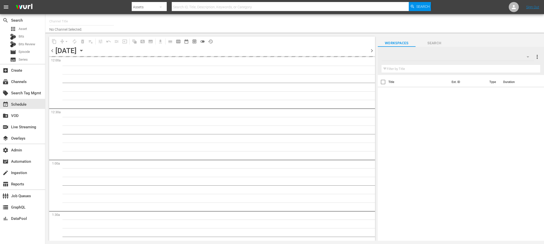
type input "Icon Film Channel Classics (1624)"
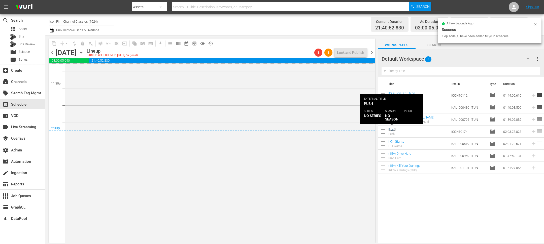
scroll to position [2418, 0]
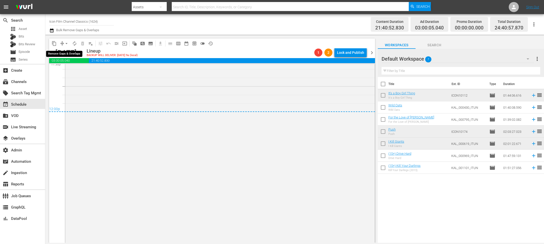
click at [64, 41] on span "arrow_drop_down" at bounding box center [66, 43] width 5 height 5
click at [66, 68] on li "Align to End of Previous Day" at bounding box center [66, 70] width 53 height 8
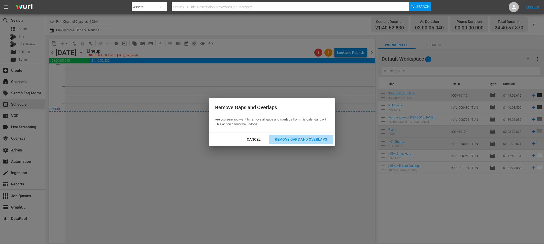
click at [296, 141] on div "Remove Gaps and Overlaps" at bounding box center [301, 139] width 60 height 6
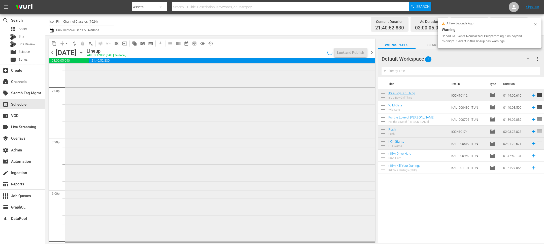
scroll to position [2416, 0]
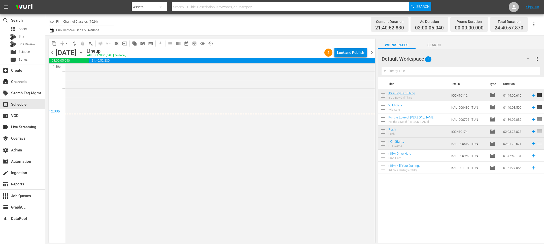
click at [356, 52] on div "Lock and Publish" at bounding box center [350, 52] width 27 height 9
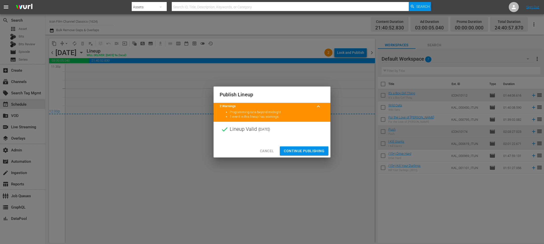
click at [296, 152] on span "Continue Publishing" at bounding box center [304, 151] width 41 height 6
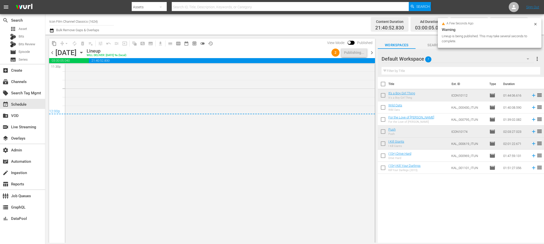
click at [535, 22] on icon at bounding box center [535, 24] width 4 height 4
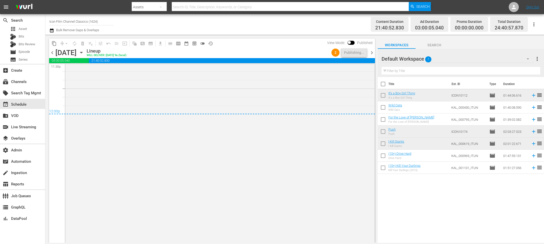
click at [373, 56] on div "chevron_left [DATE] [DATE] Lineup WILL DELIVER: [DATE] 9a (local) 2 Publishing.…" at bounding box center [212, 53] width 326 height 10
click at [373, 52] on span "chevron_right" at bounding box center [372, 53] width 6 height 6
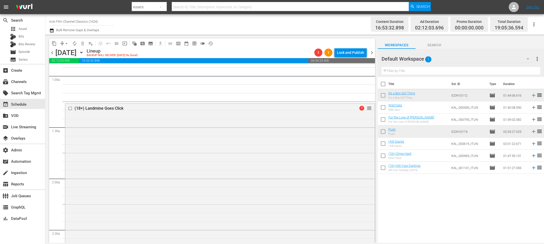
scroll to position [66, 0]
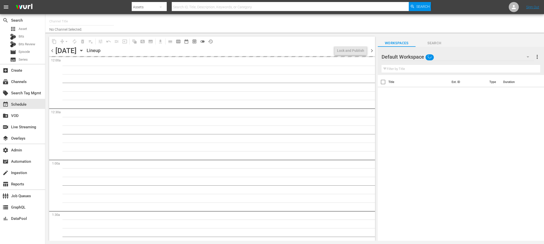
type input "Icon Film Channel Classics (1624)"
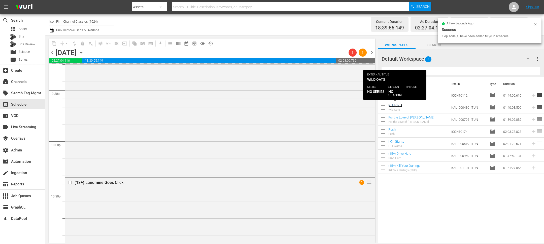
scroll to position [2316, 0]
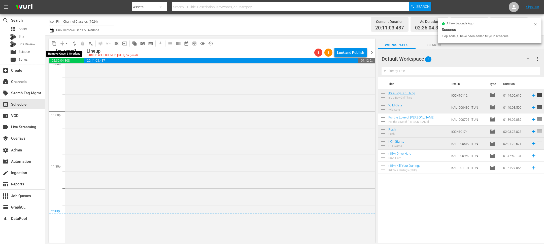
click at [66, 44] on span "arrow_drop_down" at bounding box center [66, 43] width 5 height 5
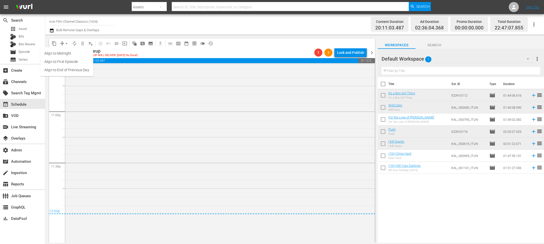
click at [79, 71] on li "Align to End of Previous Day" at bounding box center [66, 70] width 53 height 8
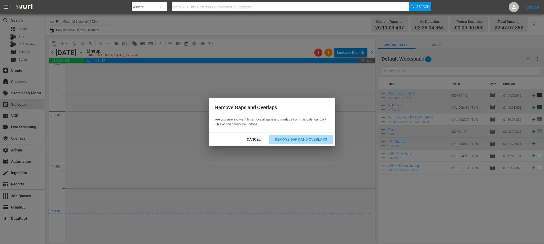
click at [317, 141] on div "Remove Gaps and Overlaps" at bounding box center [301, 139] width 60 height 6
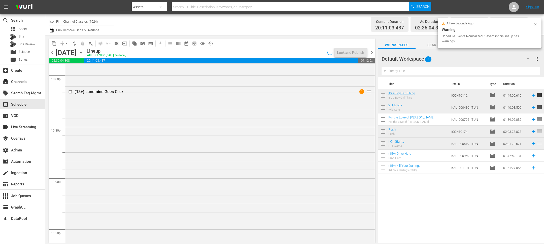
scroll to position [2291, 0]
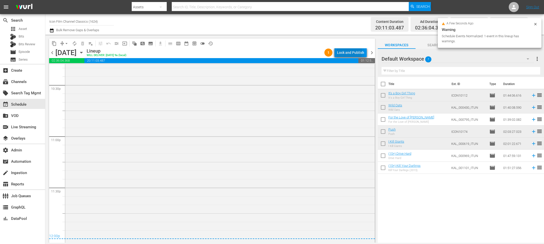
click at [349, 52] on div "Lock and Publish" at bounding box center [350, 52] width 27 height 9
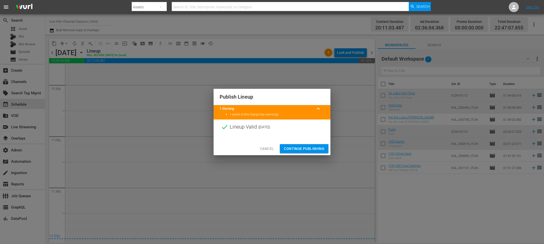
drag, startPoint x: 310, startPoint y: 151, endPoint x: 325, endPoint y: 125, distance: 29.7
click at [310, 151] on span "Continue Publishing" at bounding box center [304, 149] width 41 height 6
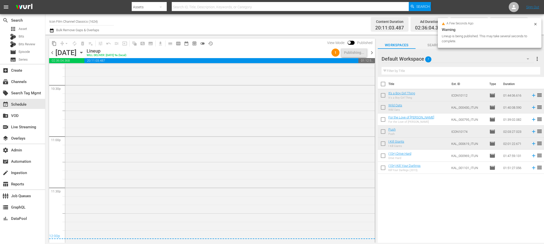
click at [372, 54] on span "chevron_right" at bounding box center [372, 53] width 6 height 6
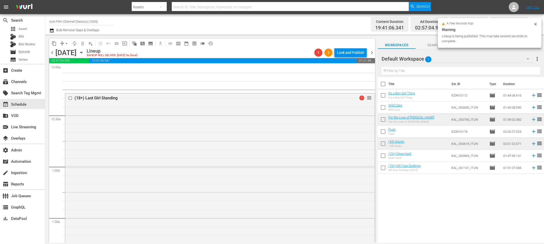
click at [536, 22] on icon "button" at bounding box center [534, 24] width 6 height 6
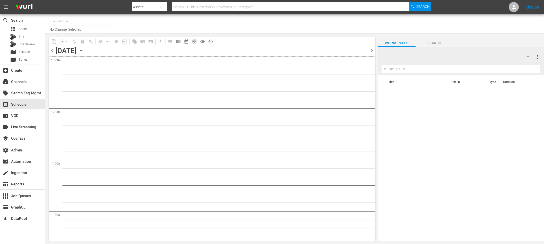
type input "Icon Film Channel Classics (1624)"
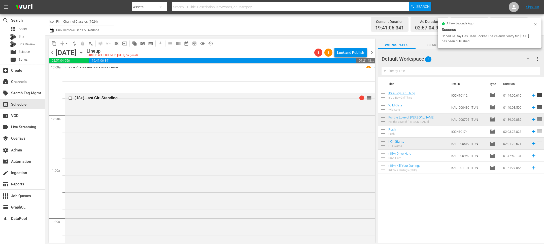
click at [535, 23] on icon at bounding box center [535, 24] width 2 height 2
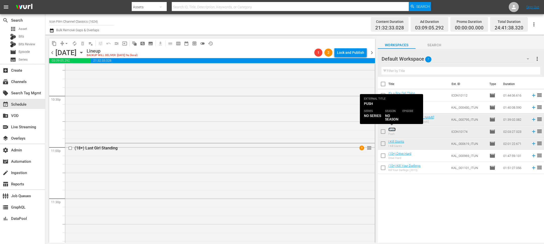
scroll to position [2361, 0]
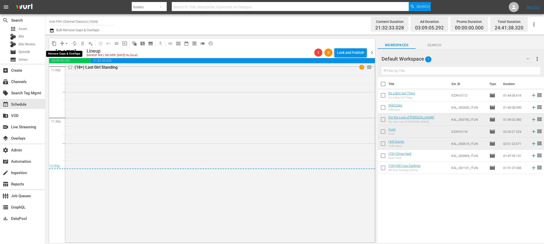
click at [65, 42] on span "arrow_drop_down" at bounding box center [66, 43] width 5 height 5
click at [66, 75] on ul "Align to Midnight Align to First Episode Align to End of Previous Day" at bounding box center [66, 61] width 53 height 29
click at [66, 72] on li "Align to End of Previous Day" at bounding box center [66, 70] width 53 height 8
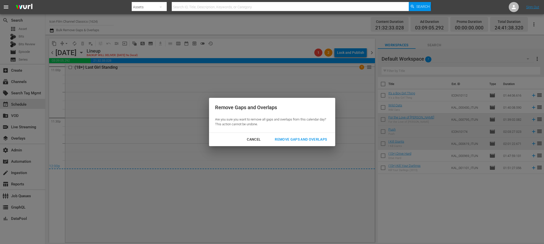
click at [290, 142] on div "Remove Gaps and Overlaps" at bounding box center [301, 139] width 60 height 6
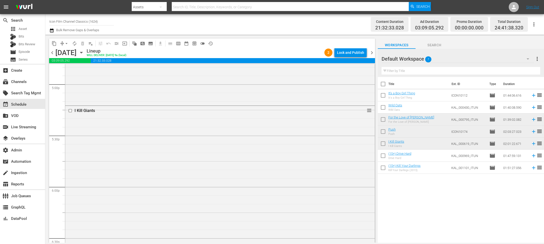
scroll to position [1725, 0]
click at [355, 52] on div "Lock and Publish" at bounding box center [350, 52] width 27 height 9
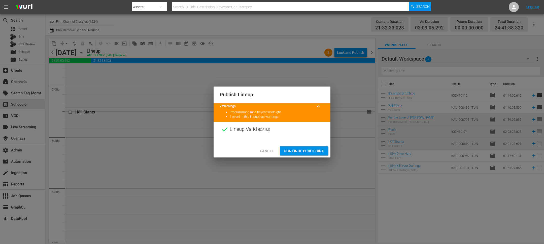
click at [308, 151] on span "Continue Publishing" at bounding box center [304, 151] width 41 height 6
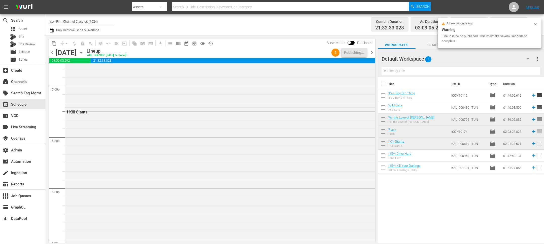
click at [370, 52] on span "chevron_right" at bounding box center [372, 53] width 6 height 6
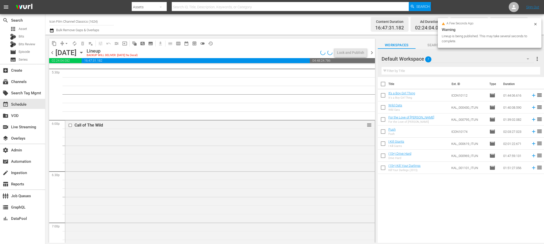
scroll to position [1759, 0]
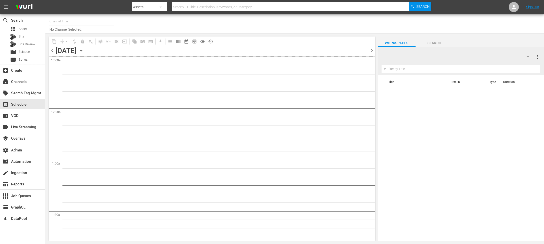
type input "Icon Film Channel Classics (1624)"
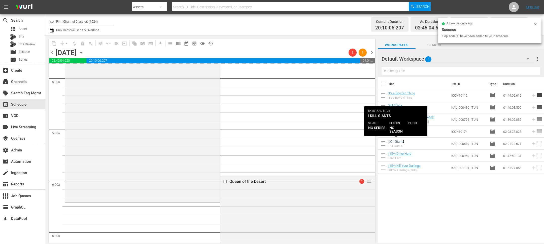
scroll to position [504, 0]
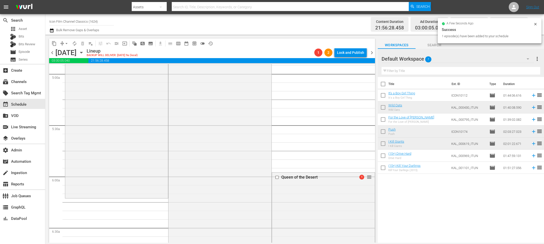
click at [538, 25] on div "a few seconds ago Success 1 episode(s) have been added to your schedule" at bounding box center [490, 30] width 104 height 25
click at [536, 25] on icon at bounding box center [535, 24] width 4 height 4
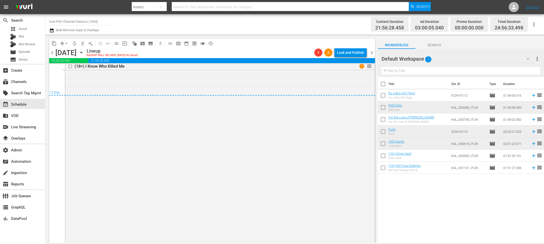
scroll to position [2454, 0]
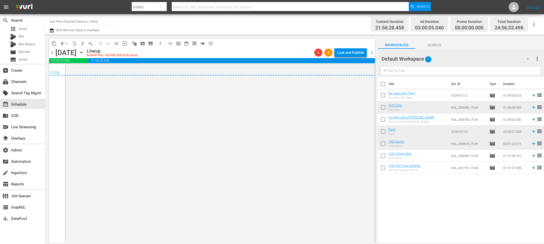
click at [66, 40] on button "arrow_drop_down" at bounding box center [66, 44] width 8 height 8
click at [73, 71] on li "Align to End of Previous Day" at bounding box center [66, 70] width 53 height 8
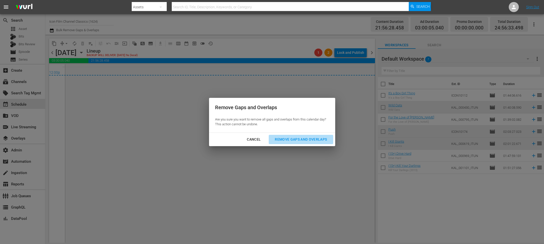
click at [301, 135] on button "Remove Gaps and Overlaps" at bounding box center [301, 139] width 64 height 9
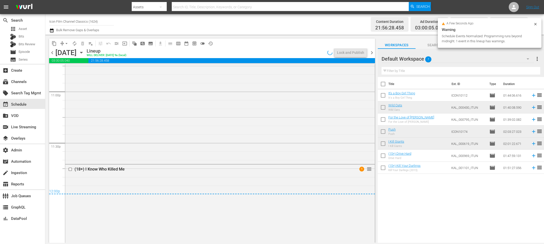
scroll to position [2327, 0]
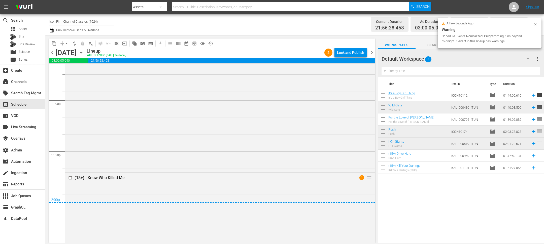
click at [353, 53] on div "Lock and Publish" at bounding box center [350, 52] width 27 height 9
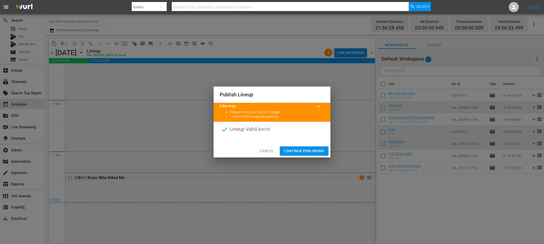
click at [309, 150] on span "Continue Publishing" at bounding box center [304, 151] width 41 height 6
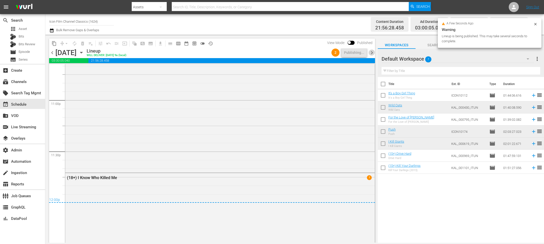
click at [371, 54] on span "chevron_right" at bounding box center [372, 53] width 6 height 6
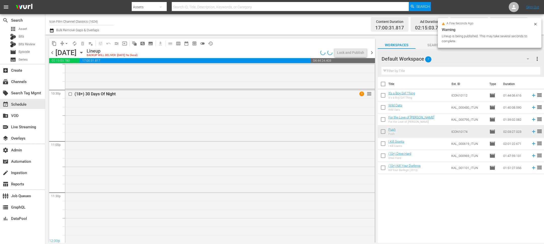
scroll to position [2346, 0]
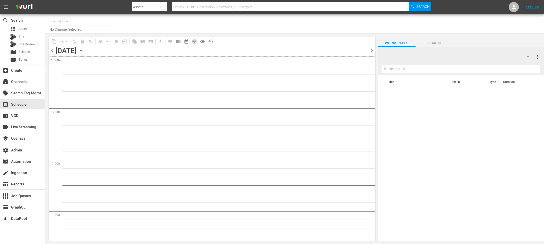
type input "Icon Film Channel Classics (1624)"
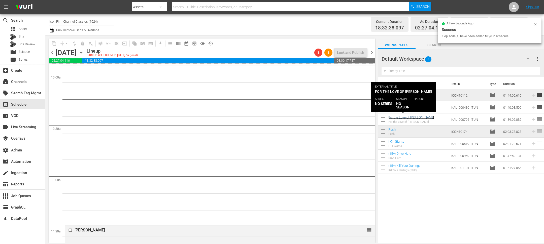
scroll to position [1019, 0]
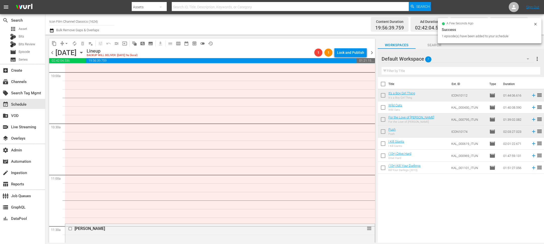
click at [536, 24] on icon at bounding box center [535, 24] width 2 height 2
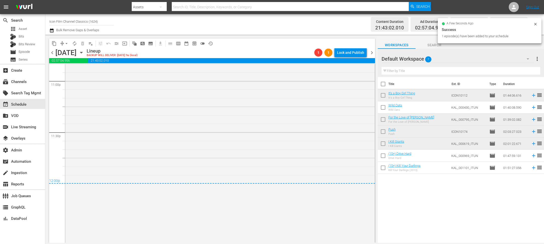
scroll to position [2338, 0]
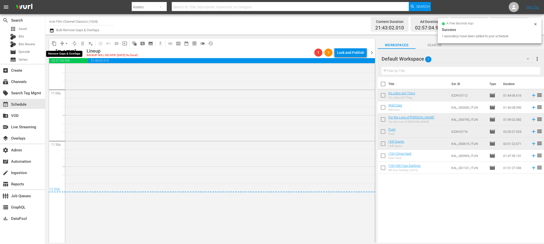
click at [66, 41] on span "arrow_drop_down" at bounding box center [66, 43] width 5 height 5
click at [68, 68] on li "Align to End of Previous Day" at bounding box center [66, 70] width 53 height 8
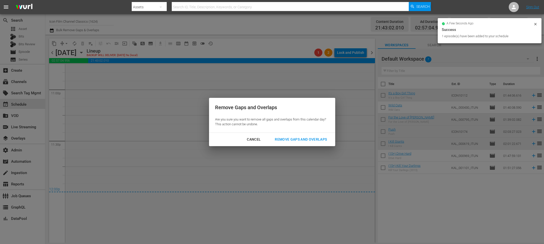
click at [297, 136] on button "Remove Gaps and Overlaps" at bounding box center [301, 139] width 64 height 9
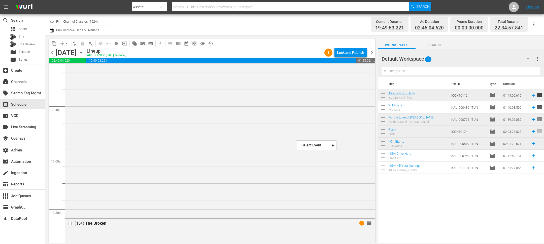
scroll to position [2049, 0]
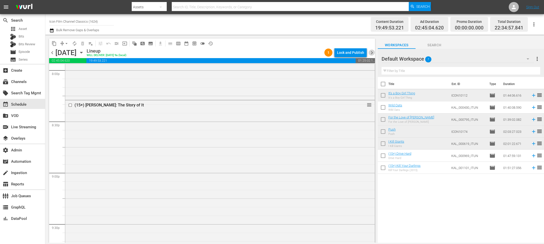
click at [371, 52] on span "chevron_right" at bounding box center [372, 53] width 6 height 6
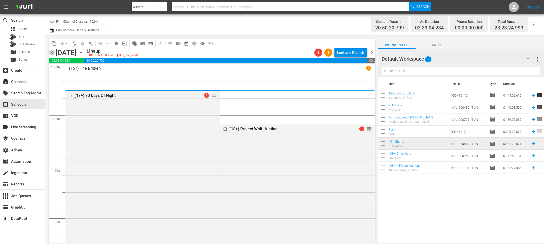
click at [52, 53] on span "chevron_left" at bounding box center [52, 53] width 6 height 6
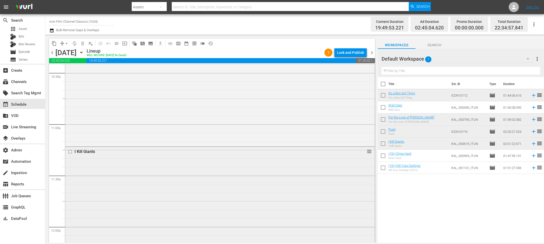
scroll to position [1079, 0]
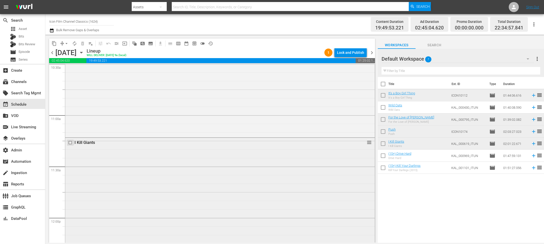
click at [70, 143] on input "checkbox" at bounding box center [70, 143] width 5 height 4
click at [81, 43] on span "delete_forever_outlined" at bounding box center [82, 43] width 5 height 5
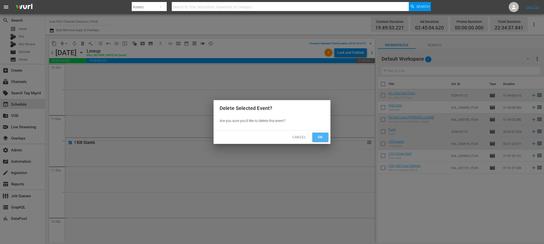
click at [318, 136] on span "Ok" at bounding box center [320, 137] width 8 height 6
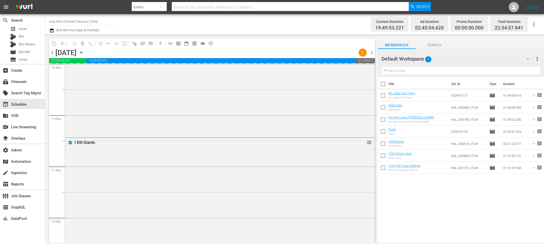
click at [371, 54] on span "chevron_right" at bounding box center [372, 53] width 6 height 6
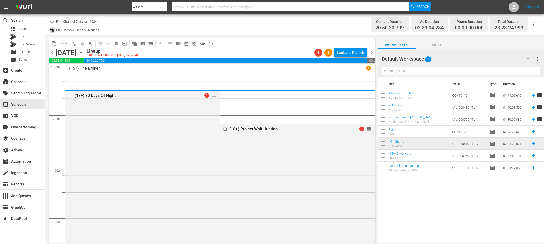
click at [52, 29] on icon "button" at bounding box center [52, 30] width 4 height 4
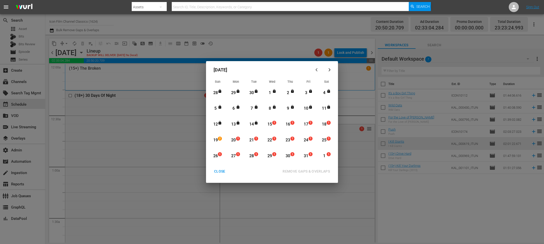
click at [271, 124] on div "15" at bounding box center [270, 125] width 6 height 6
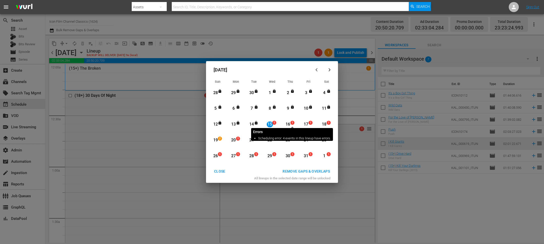
click at [292, 122] on span "1" at bounding box center [293, 123] width 4 height 4
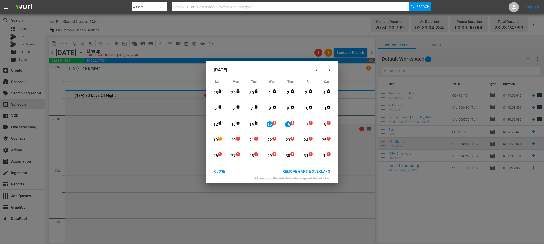
click at [301, 172] on div "REMOVE GAPS & OVERLAPS" at bounding box center [306, 171] width 55 height 6
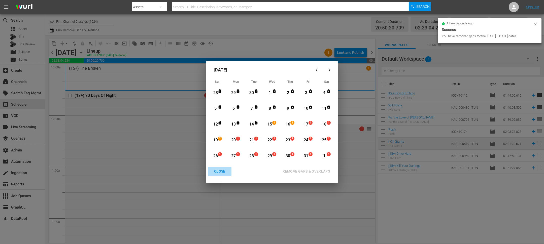
click at [217, 171] on div "CLOSE" at bounding box center [219, 171] width 19 height 6
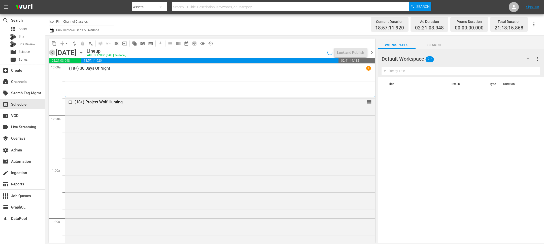
click at [53, 50] on span "chevron_left" at bounding box center [52, 53] width 6 height 6
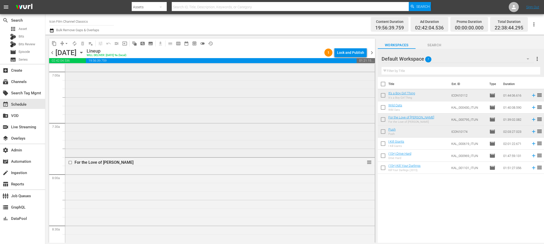
scroll to position [712, 0]
click at [71, 163] on input "checkbox" at bounding box center [70, 162] width 5 height 4
click at [84, 45] on span "delete_forever_outlined" at bounding box center [82, 43] width 5 height 5
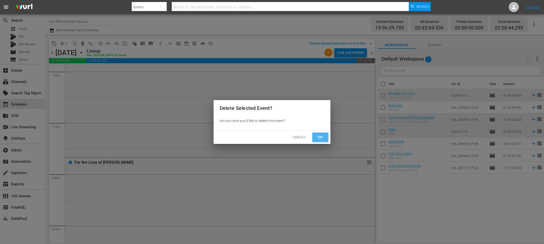
click at [323, 136] on span "Ok" at bounding box center [320, 137] width 8 height 6
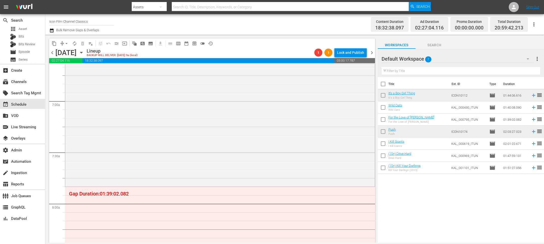
scroll to position [684, 0]
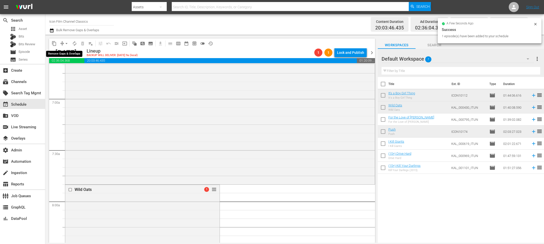
click at [67, 43] on span "arrow_drop_down" at bounding box center [66, 43] width 5 height 5
click at [67, 68] on li "Align to End of Previous Day" at bounding box center [66, 70] width 53 height 8
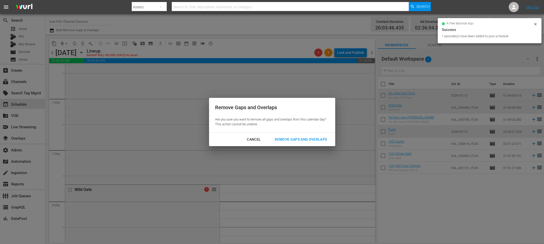
click at [288, 139] on div "Remove Gaps and Overlaps" at bounding box center [301, 139] width 60 height 6
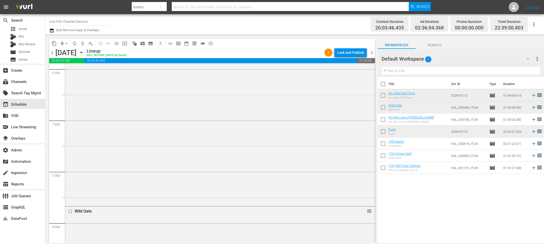
scroll to position [684, 0]
click at [70, 189] on input "checkbox" at bounding box center [70, 190] width 5 height 4
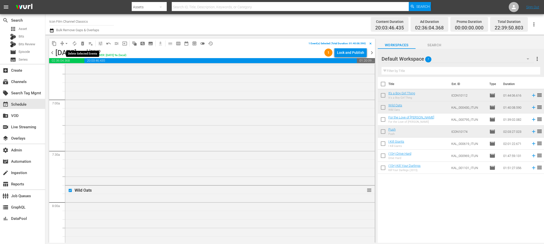
click at [83, 46] on span "delete_forever_outlined" at bounding box center [82, 43] width 5 height 5
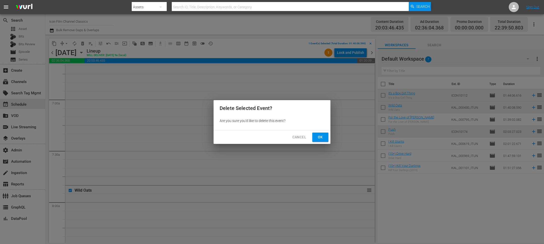
click at [320, 138] on span "Ok" at bounding box center [320, 137] width 8 height 6
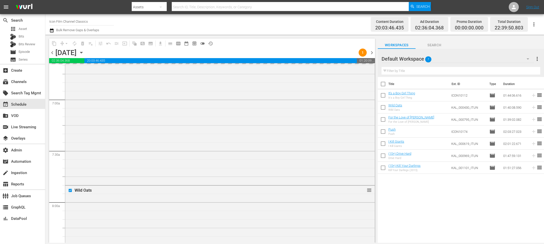
click at [406, 144] on td "I Kill Giants I Kill Giants" at bounding box center [418, 144] width 61 height 12
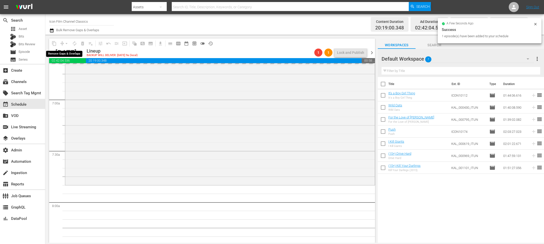
click at [65, 43] on div "arrow_drop_down" at bounding box center [66, 44] width 8 height 8
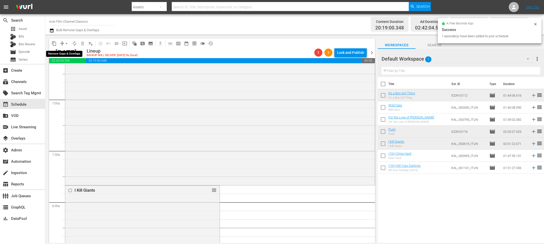
click at [66, 44] on span "arrow_drop_down" at bounding box center [66, 43] width 5 height 5
click at [72, 67] on li "Align to End of Previous Day" at bounding box center [66, 70] width 53 height 8
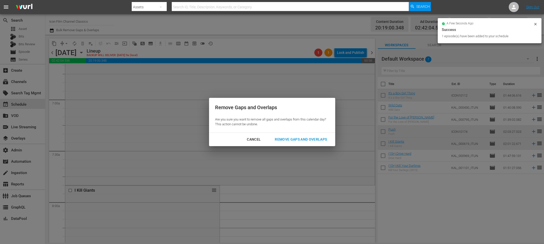
click at [299, 139] on div "Remove Gaps and Overlaps" at bounding box center [301, 139] width 60 height 6
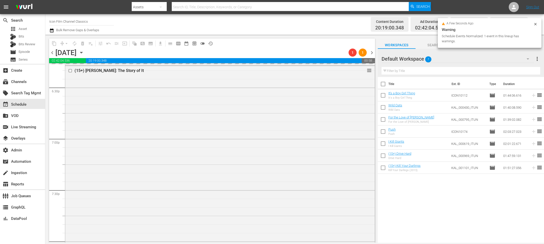
scroll to position [1877, 0]
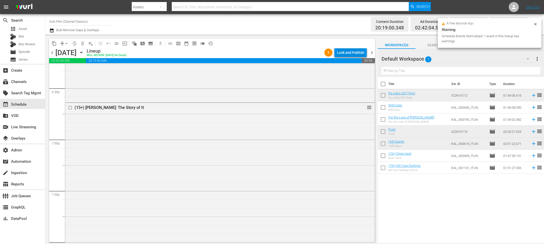
click at [342, 55] on div "Lock and Publish" at bounding box center [350, 52] width 27 height 9
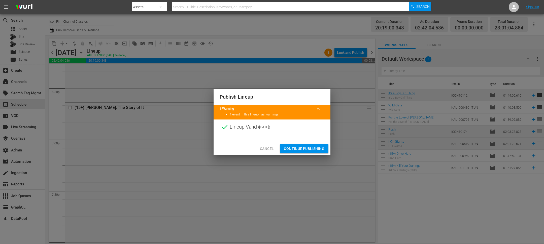
click at [310, 149] on span "Continue Publishing" at bounding box center [304, 149] width 41 height 6
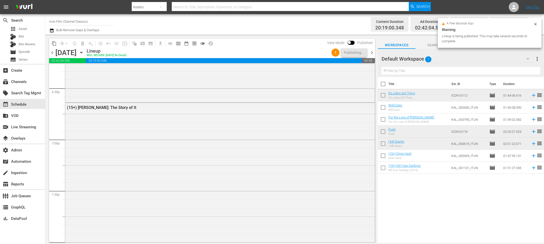
click at [373, 52] on span "chevron_right" at bounding box center [372, 53] width 6 height 6
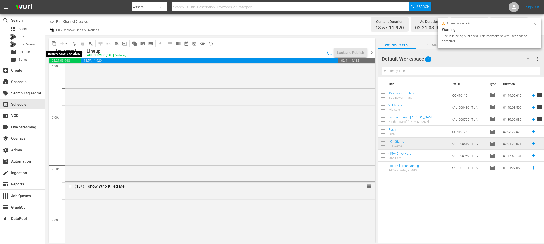
scroll to position [1859, 0]
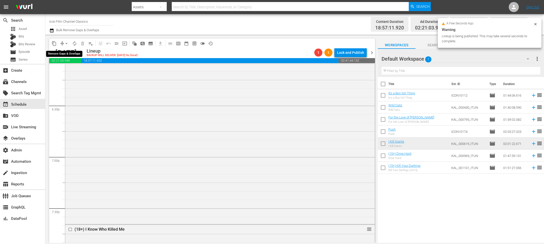
click at [66, 43] on span "arrow_drop_down" at bounding box center [66, 43] width 5 height 5
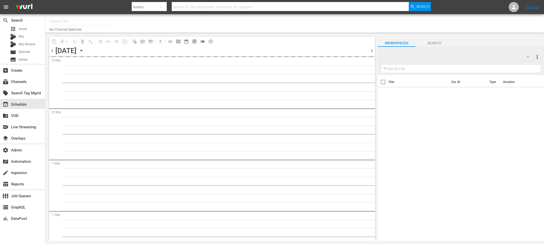
type input "Icon Film Channel Classics (1624)"
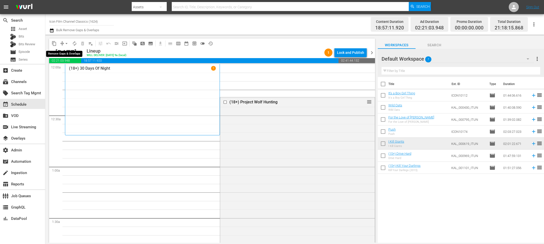
click at [67, 43] on span "arrow_drop_down" at bounding box center [66, 43] width 5 height 5
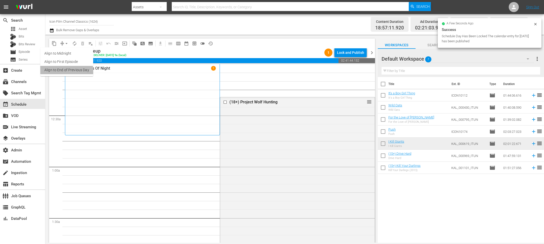
click at [65, 72] on li "Align to End of Previous Day" at bounding box center [66, 70] width 53 height 8
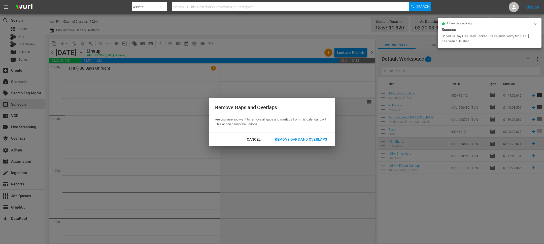
click at [292, 138] on div "Remove Gaps and Overlaps" at bounding box center [301, 139] width 60 height 6
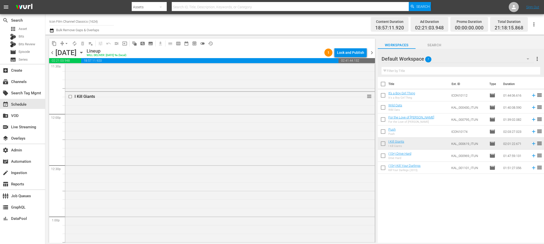
scroll to position [1195, 0]
click at [72, 85] on input "checkbox" at bounding box center [70, 84] width 5 height 4
click at [84, 44] on span "delete_forever_outlined" at bounding box center [82, 43] width 5 height 5
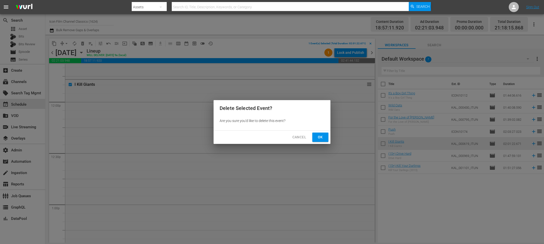
click at [318, 138] on span "Ok" at bounding box center [320, 137] width 8 height 6
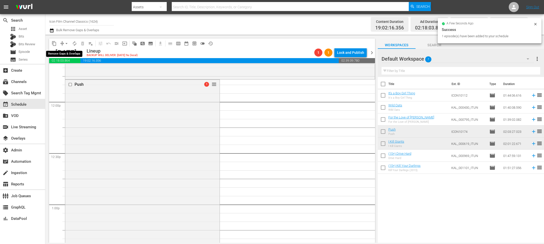
click at [66, 43] on span "arrow_drop_down" at bounding box center [66, 43] width 5 height 5
click at [84, 71] on li "Align to End of Previous Day" at bounding box center [66, 70] width 53 height 8
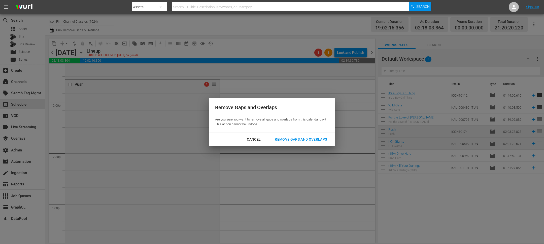
click at [298, 137] on div "Remove Gaps and Overlaps" at bounding box center [301, 139] width 60 height 6
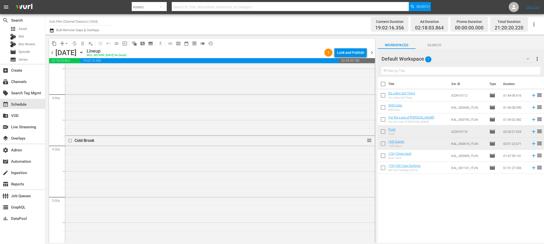
scroll to position [388, 0]
click at [270, 154] on div "Cold Brook reorder" at bounding box center [219, 226] width 309 height 195
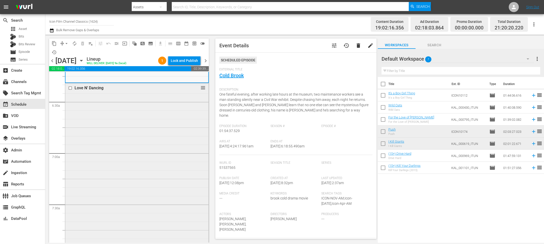
scroll to position [642, 0]
click at [155, 138] on div "Love N' Dancing reorder" at bounding box center [136, 170] width 143 height 182
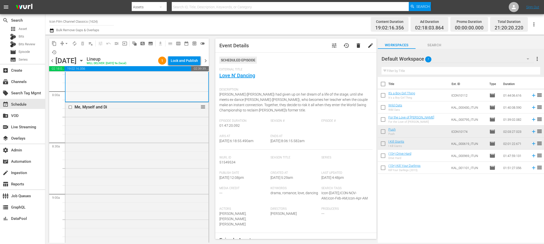
scroll to position [840, 0]
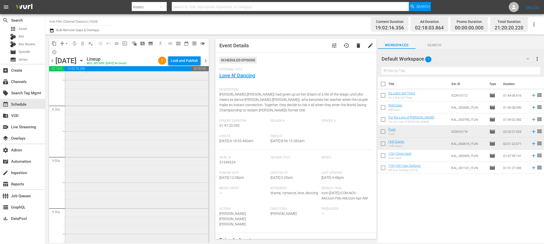
click at [141, 129] on div "Me, Myself and Di reorder" at bounding box center [136, 154] width 143 height 179
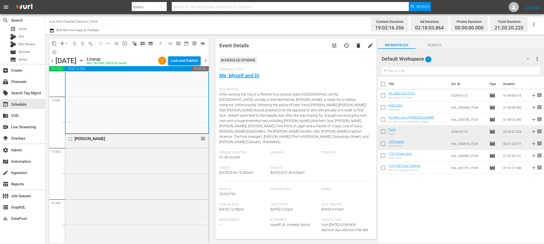
scroll to position [966, 0]
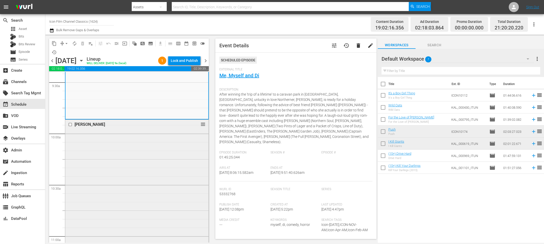
click at [136, 149] on div "Bernie reorder" at bounding box center [136, 218] width 143 height 196
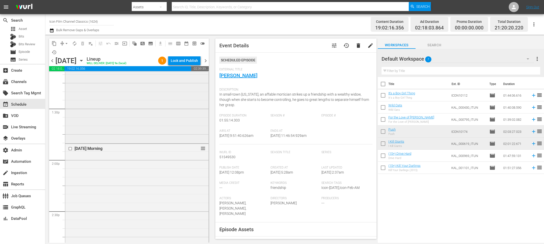
scroll to position [1355, 0]
click at [141, 153] on div "Tomorrow Morning reorder" at bounding box center [136, 240] width 143 height 200
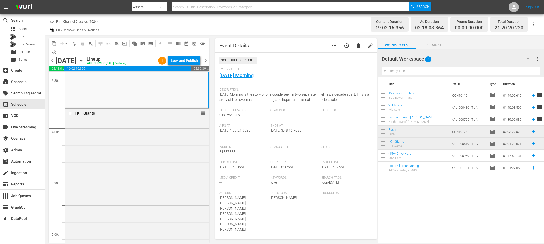
scroll to position [1643, 0]
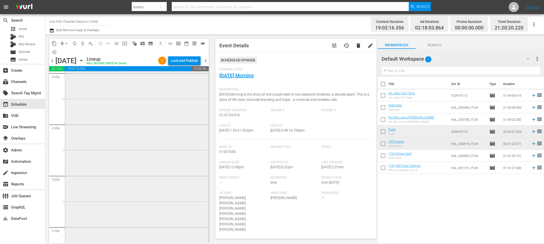
click at [141, 154] on div "I Kill Giants reorder" at bounding box center [136, 157] width 143 height 206
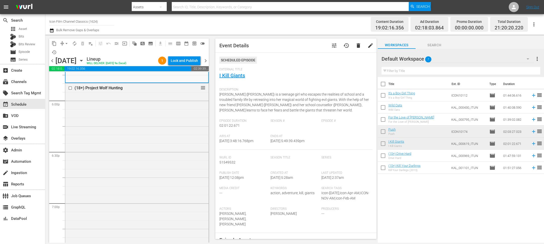
scroll to position [1825, 0]
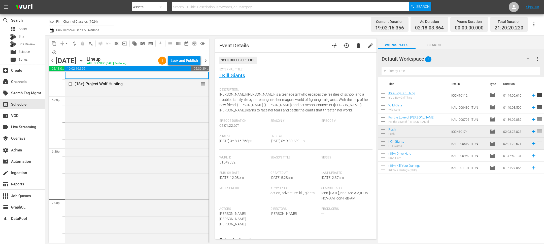
click at [141, 154] on div "(18+) Project Wolf Hunting reorder" at bounding box center [136, 193] width 143 height 228
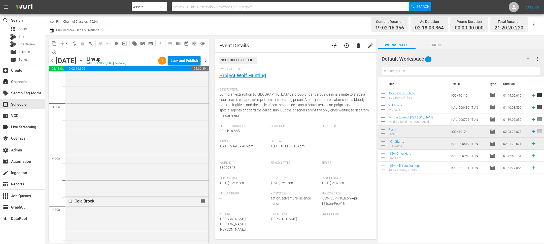
scroll to position [0, 0]
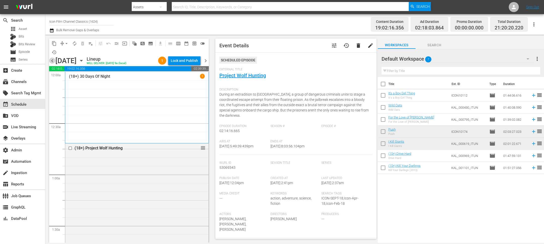
click at [53, 61] on span "chevron_left" at bounding box center [52, 61] width 6 height 6
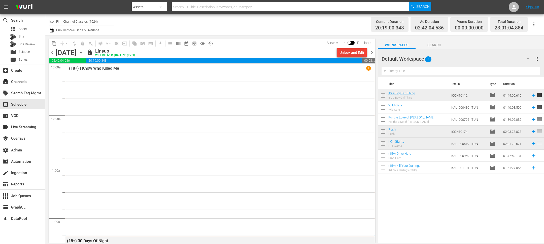
click at [348, 55] on div "Unlock and Edit" at bounding box center [351, 52] width 25 height 9
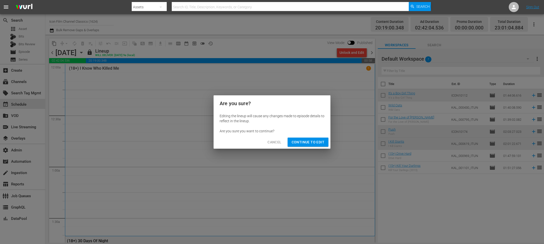
click at [300, 143] on span "Continue to Edit" at bounding box center [308, 142] width 33 height 6
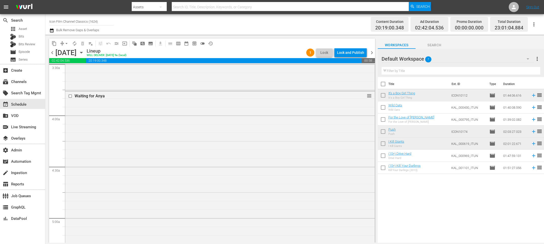
scroll to position [369, 0]
click at [300, 143] on div "Waiting for Anya reorder" at bounding box center [219, 184] width 309 height 205
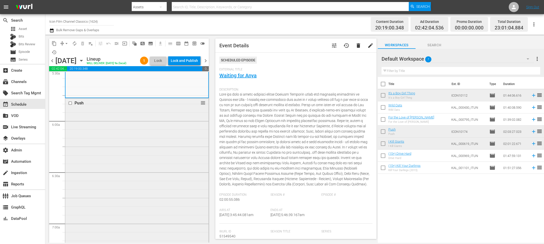
click at [130, 161] on div "Push reorder" at bounding box center [136, 203] width 143 height 210
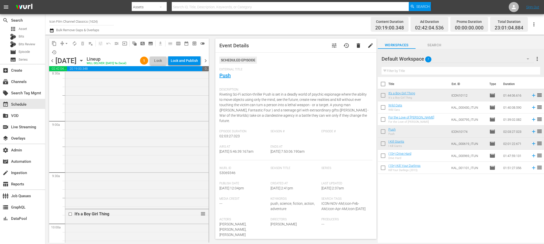
scroll to position [957, 0]
click at [130, 161] on div "It's a Boy Girl Thing reorder" at bounding box center [136, 216] width 143 height 177
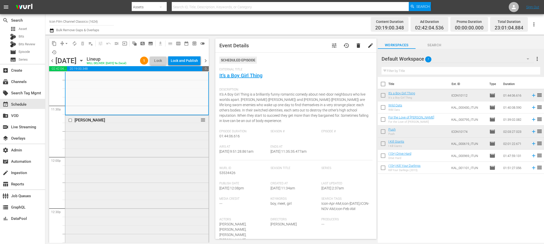
scroll to position [1150, 0]
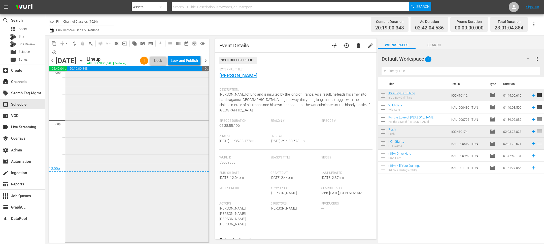
click at [130, 165] on div "(18+) 30 Days Of Night 1 reorder" at bounding box center [136, 135] width 143 height 213
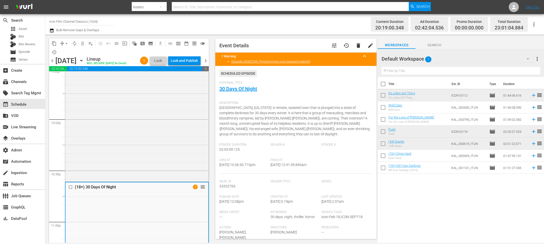
scroll to position [2210, 0]
click at [143, 138] on div "(15+) The Broken reorder" at bounding box center [136, 99] width 143 height 170
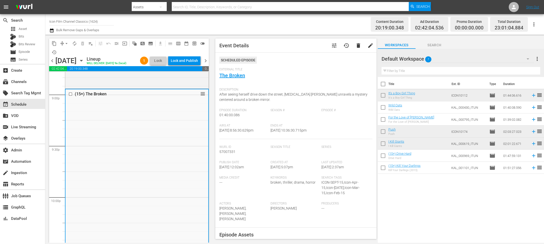
scroll to position [2077, 0]
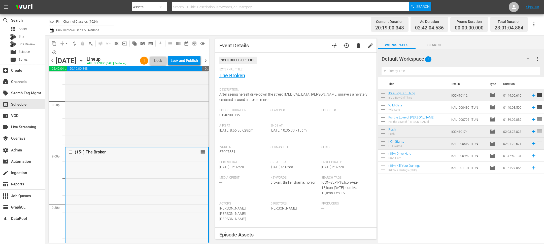
click at [71, 155] on input "checkbox" at bounding box center [70, 152] width 5 height 4
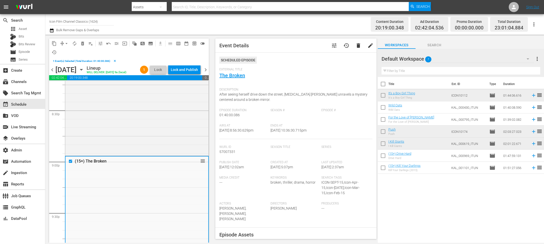
click at [84, 44] on span "delete_forever_outlined" at bounding box center [82, 43] width 5 height 5
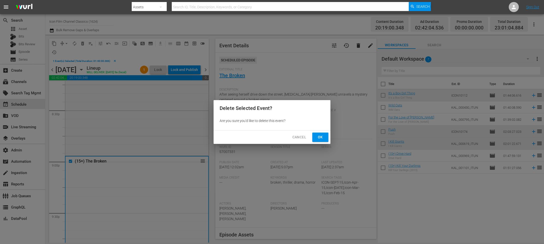
click at [318, 137] on span "Ok" at bounding box center [320, 137] width 8 height 6
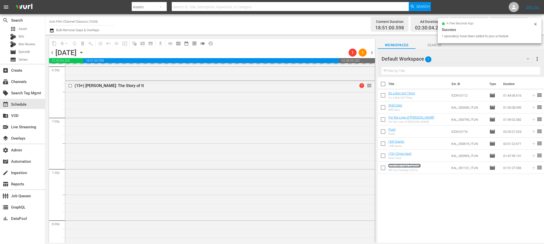
scroll to position [1890, 0]
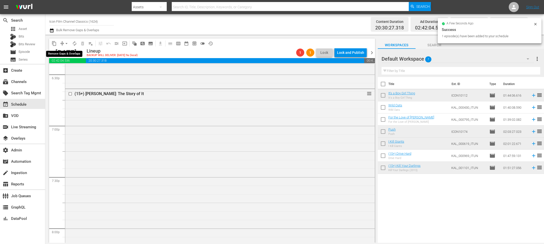
click at [66, 42] on span "arrow_drop_down" at bounding box center [66, 43] width 5 height 5
click at [72, 70] on li "Align to End of Previous Day" at bounding box center [66, 70] width 53 height 8
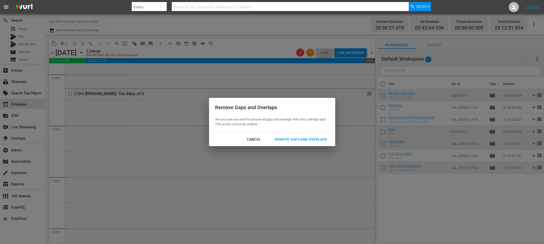
click at [306, 140] on div "Remove Gaps and Overlaps" at bounding box center [301, 139] width 60 height 6
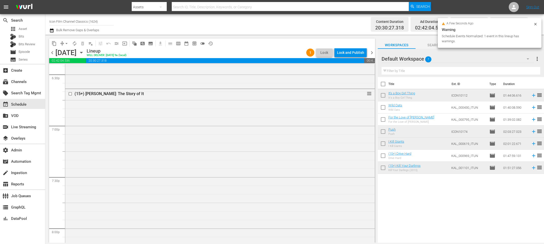
click at [354, 53] on div "Lock and Publish" at bounding box center [350, 52] width 27 height 9
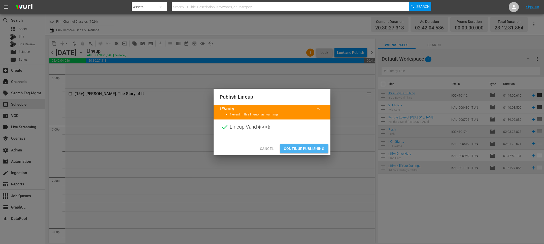
click at [306, 151] on span "Continue Publishing" at bounding box center [304, 149] width 41 height 6
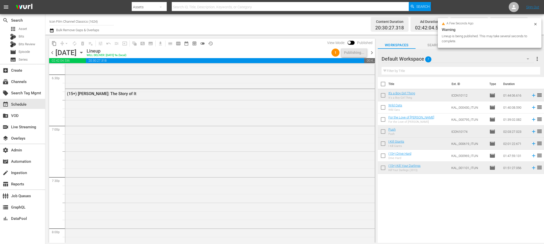
click at [370, 53] on span "chevron_right" at bounding box center [372, 53] width 6 height 6
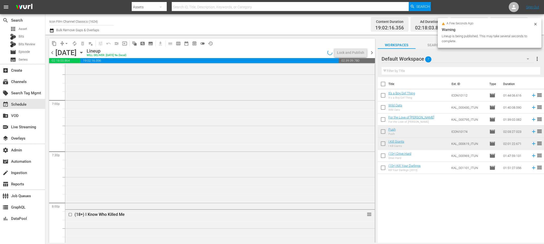
scroll to position [1865, 0]
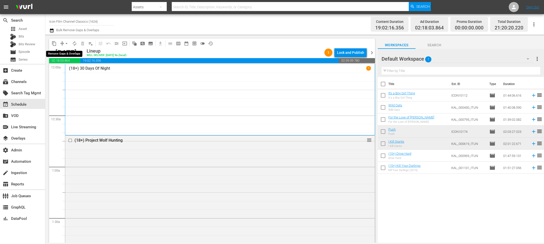
click at [66, 43] on span "arrow_drop_down" at bounding box center [66, 43] width 5 height 5
click at [69, 72] on li "Align to End of Previous Day" at bounding box center [66, 70] width 53 height 8
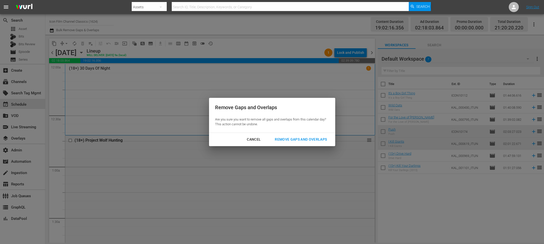
click at [310, 141] on div "Remove Gaps and Overlaps" at bounding box center [301, 139] width 60 height 6
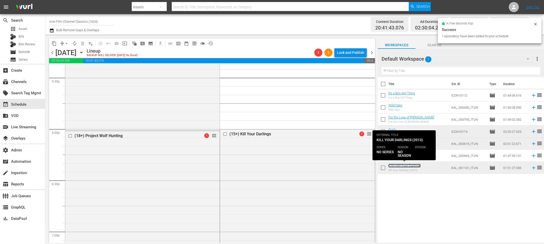
scroll to position [1778, 0]
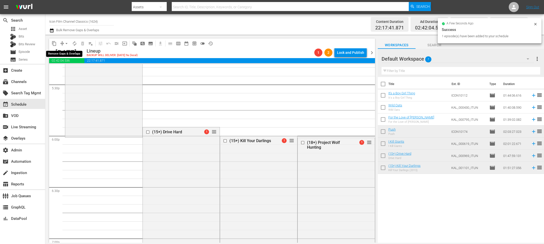
click at [66, 43] on span "arrow_drop_down" at bounding box center [66, 43] width 5 height 5
click at [70, 70] on li "Align to End of Previous Day" at bounding box center [66, 70] width 53 height 8
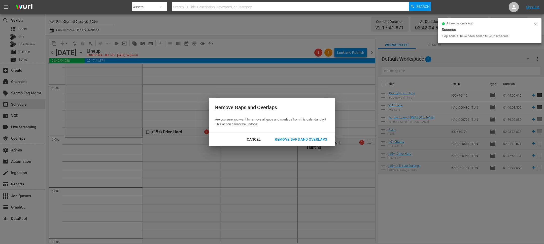
click at [290, 137] on div "Remove Gaps and Overlaps" at bounding box center [301, 139] width 60 height 6
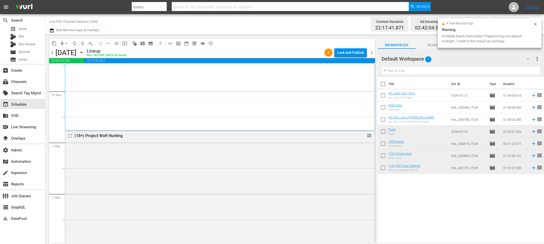
scroll to position [0, 0]
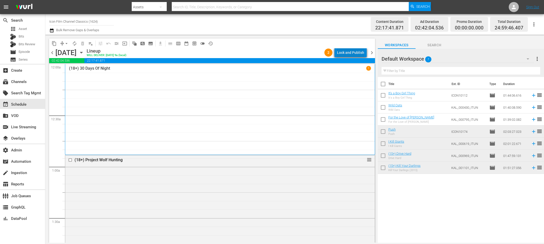
click at [358, 50] on div "Lock and Publish" at bounding box center [350, 52] width 27 height 9
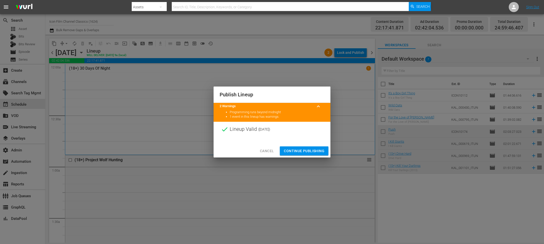
click at [301, 149] on span "Continue Publishing" at bounding box center [304, 151] width 41 height 6
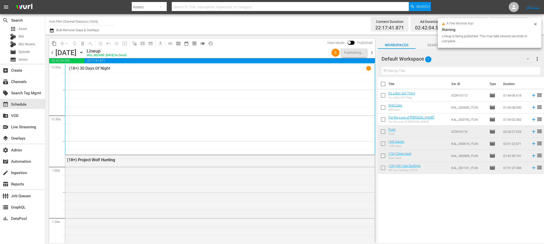
click at [372, 52] on span "chevron_right" at bounding box center [372, 53] width 6 height 6
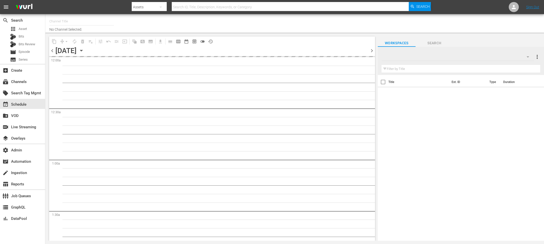
type input "Icon Film Channel Classics (1624)"
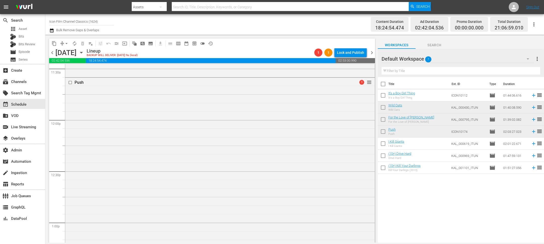
scroll to position [1296, 0]
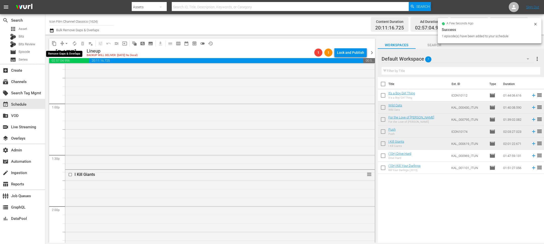
click at [66, 43] on span "arrow_drop_down" at bounding box center [66, 43] width 5 height 5
click at [72, 71] on li "Align to End of Previous Day" at bounding box center [66, 70] width 53 height 8
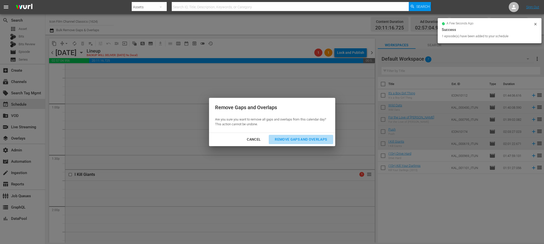
click at [281, 141] on div "Remove Gaps and Overlaps" at bounding box center [301, 139] width 60 height 6
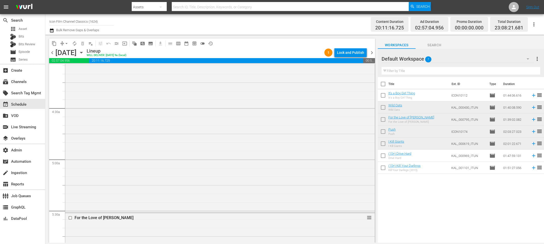
scroll to position [0, 0]
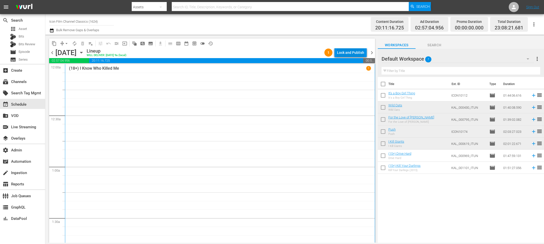
click at [352, 52] on div "Lock and Publish" at bounding box center [350, 52] width 27 height 9
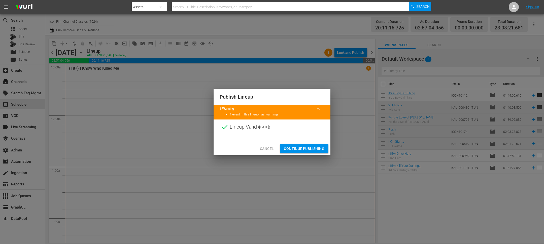
click at [311, 145] on button "Continue Publishing" at bounding box center [304, 148] width 49 height 9
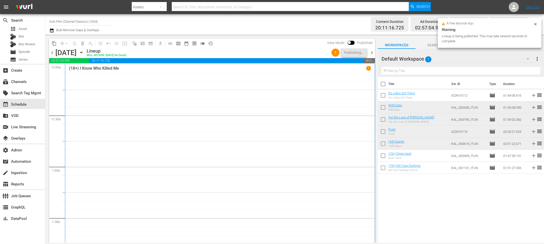
click at [373, 51] on span "chevron_right" at bounding box center [372, 53] width 6 height 6
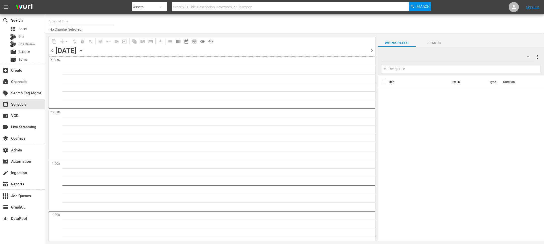
type input "Icon Film Channel Classics (1624)"
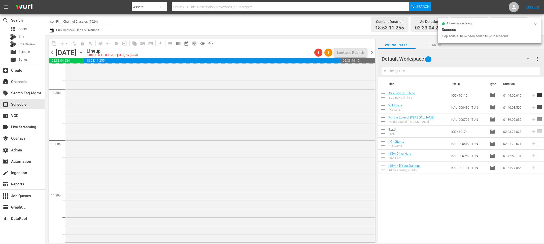
scroll to position [2278, 0]
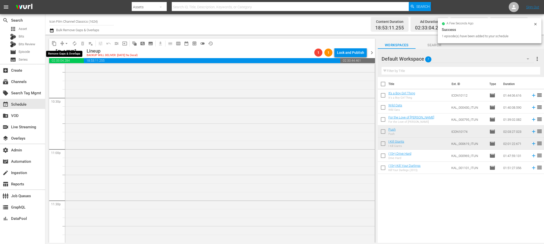
click at [66, 43] on span "arrow_drop_down" at bounding box center [66, 43] width 5 height 5
click at [69, 68] on li "Align to End of Previous Day" at bounding box center [66, 70] width 53 height 8
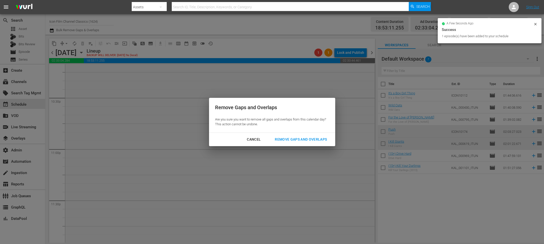
click at [291, 139] on div "Remove Gaps and Overlaps" at bounding box center [301, 139] width 60 height 6
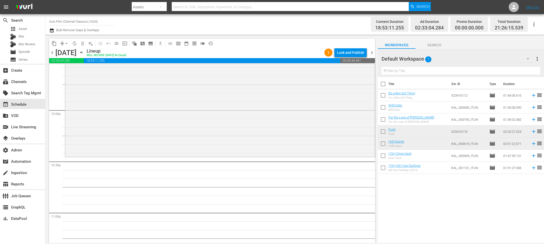
scroll to position [2213, 0]
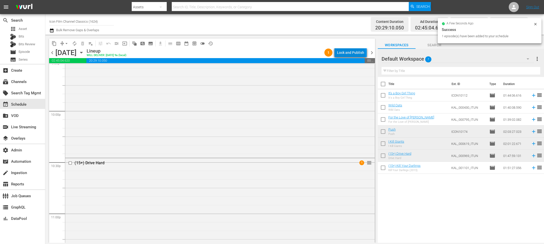
click at [352, 54] on div "Lock and Publish" at bounding box center [350, 52] width 27 height 9
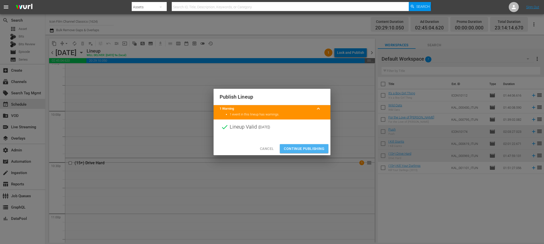
click at [305, 151] on span "Continue Publishing" at bounding box center [304, 149] width 41 height 6
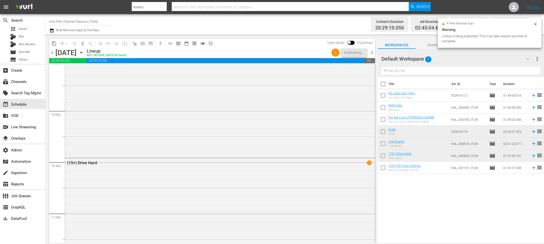
click at [374, 51] on span "chevron_right" at bounding box center [372, 53] width 6 height 6
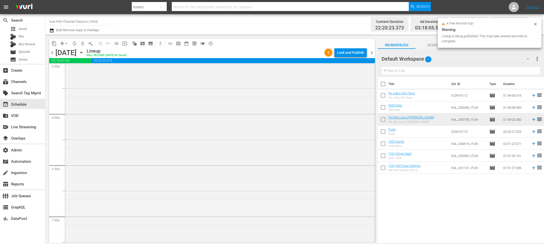
scroll to position [1332, 0]
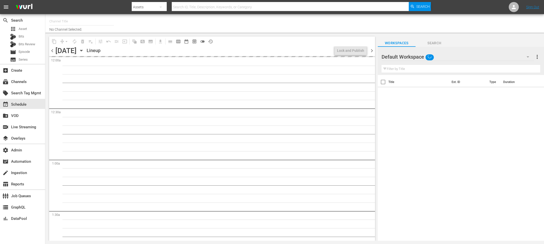
type input "Icon Film Channel Classics (1624)"
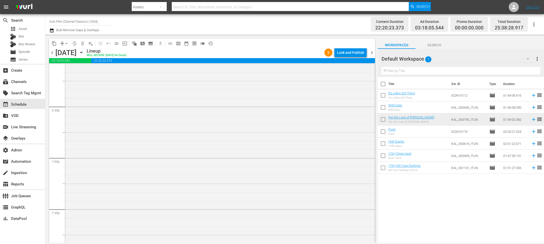
scroll to position [1724, 0]
click at [344, 53] on div "Lock and Publish" at bounding box center [350, 52] width 27 height 9
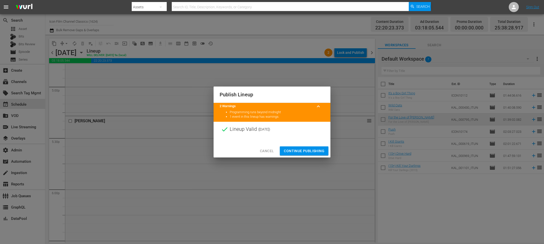
click at [308, 151] on span "Continue Publishing" at bounding box center [304, 151] width 41 height 6
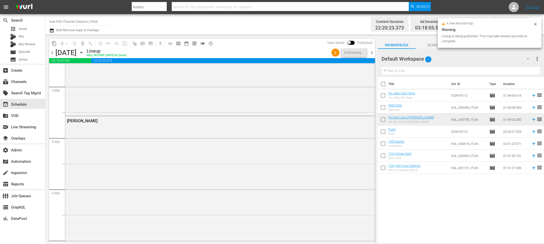
click at [371, 53] on span "chevron_right" at bounding box center [372, 53] width 6 height 6
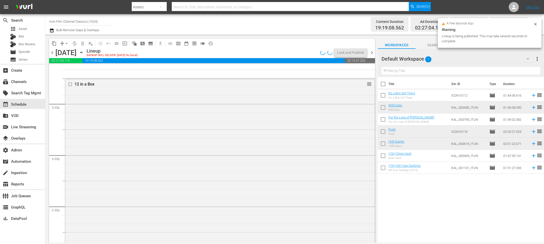
scroll to position [1716, 0]
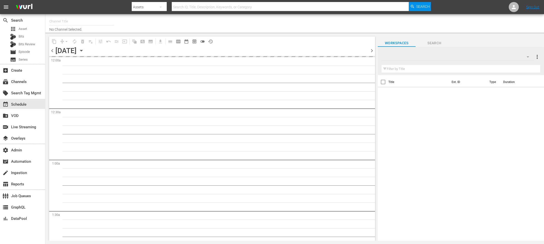
type input "Icon Film Channel Classics (1624)"
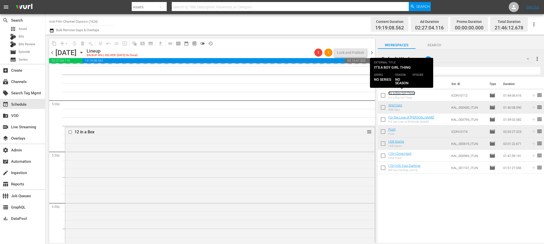
scroll to position [1711, 0]
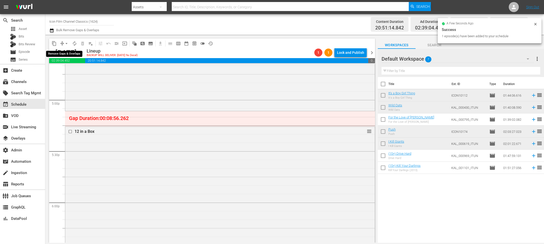
click at [67, 43] on span "arrow_drop_down" at bounding box center [66, 43] width 5 height 5
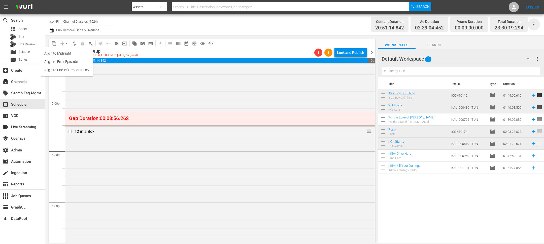
click at [537, 24] on icon "button" at bounding box center [534, 24] width 6 height 6
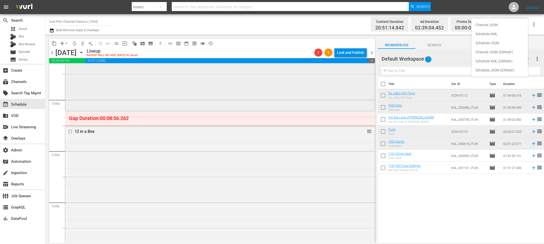
click at [182, 96] on div "It's a Boy Girl Thing 1 reorder" at bounding box center [219, 21] width 309 height 177
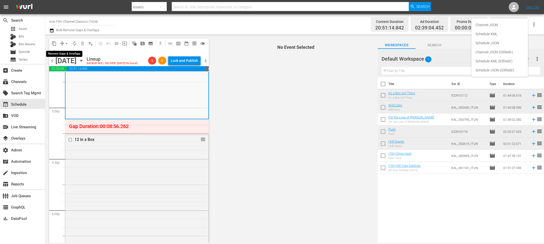
click at [65, 41] on span "arrow_drop_down" at bounding box center [66, 43] width 5 height 5
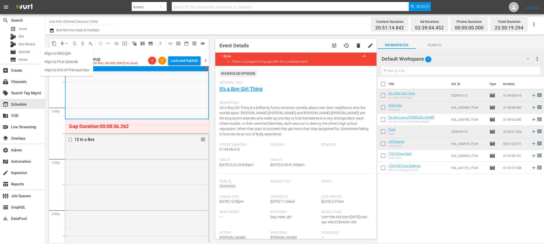
click at [67, 74] on ul "Align to Midnight Align to First Episode Align to End of Previous Day" at bounding box center [66, 61] width 53 height 29
click at [67, 72] on li "Align to End of Previous Day" at bounding box center [66, 70] width 53 height 8
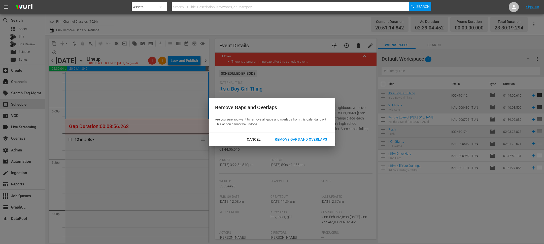
click at [285, 139] on div "Remove Gaps and Overlaps" at bounding box center [301, 139] width 60 height 6
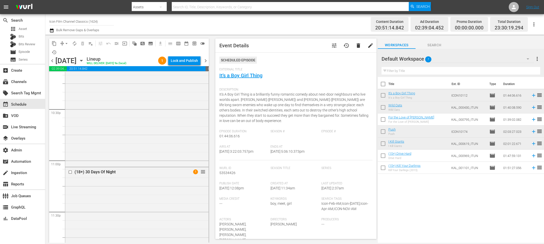
scroll to position [2413, 0]
click at [180, 57] on div "Lock and Publish" at bounding box center [184, 60] width 27 height 9
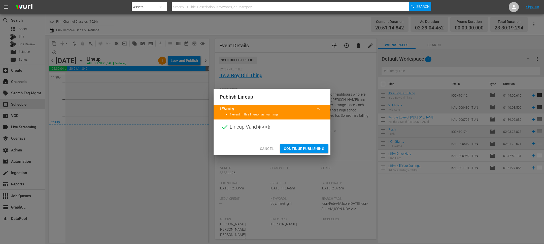
click at [314, 151] on span "Continue Publishing" at bounding box center [304, 149] width 41 height 6
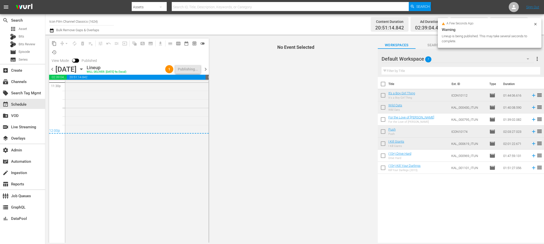
click at [206, 70] on span "chevron_right" at bounding box center [205, 69] width 6 height 6
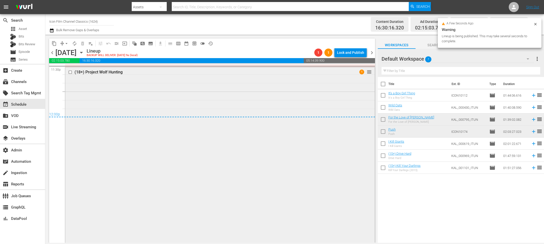
scroll to position [1904, 0]
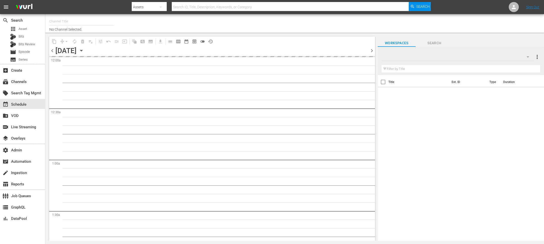
type input "Icon Film Channel Classics (1624)"
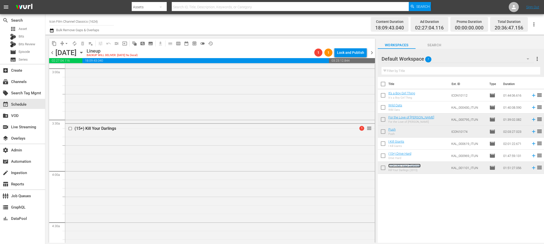
scroll to position [301, 0]
click at [71, 132] on input "checkbox" at bounding box center [70, 132] width 5 height 4
click at [81, 41] on span "delete_forever_outlined" at bounding box center [82, 43] width 5 height 5
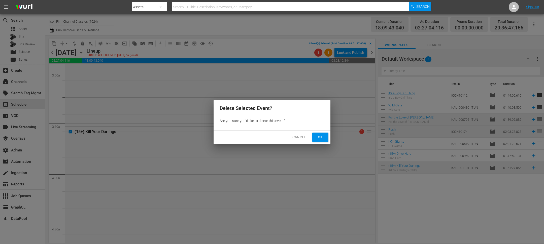
click at [319, 135] on span "Ok" at bounding box center [320, 137] width 8 height 6
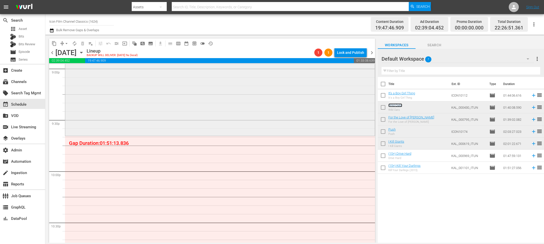
scroll to position [2183, 0]
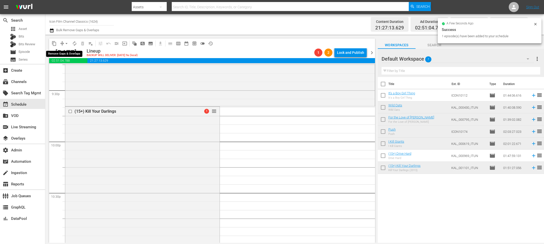
click at [66, 43] on span "arrow_drop_down" at bounding box center [66, 43] width 5 height 5
click at [69, 71] on li "Align to End of Previous Day" at bounding box center [66, 70] width 53 height 8
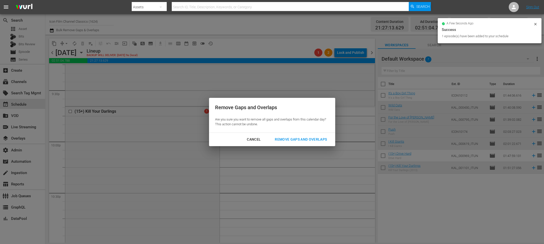
click at [285, 140] on div "Remove Gaps and Overlaps" at bounding box center [301, 139] width 60 height 6
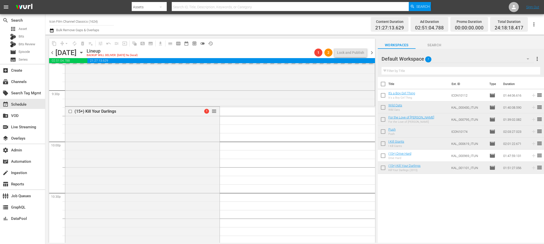
scroll to position [2364, 0]
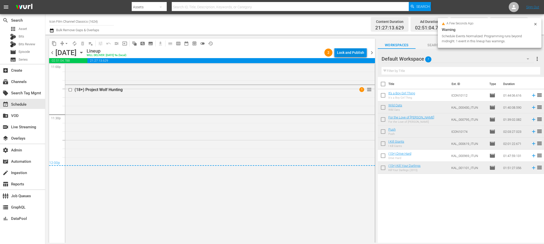
click at [349, 55] on div "Lock and Publish" at bounding box center [350, 52] width 27 height 9
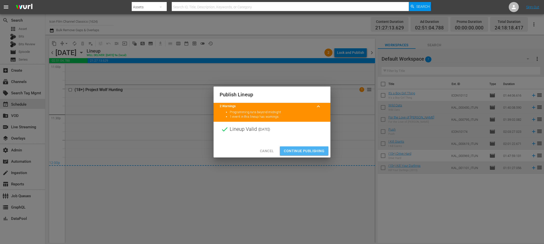
click at [314, 151] on span "Continue Publishing" at bounding box center [304, 151] width 41 height 6
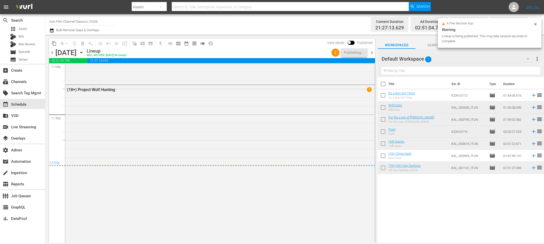
click at [372, 53] on span "chevron_right" at bounding box center [372, 53] width 6 height 6
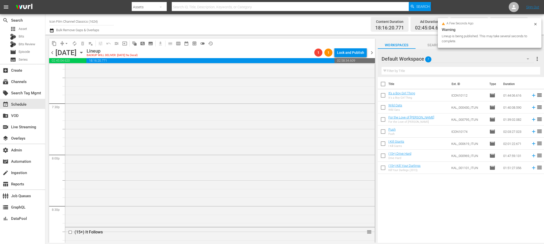
scroll to position [1467, 0]
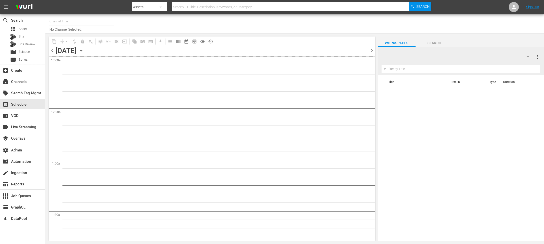
type input "Icon Film Channel Classics (1624)"
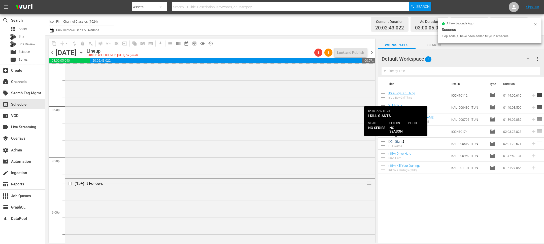
scroll to position [2354, 0]
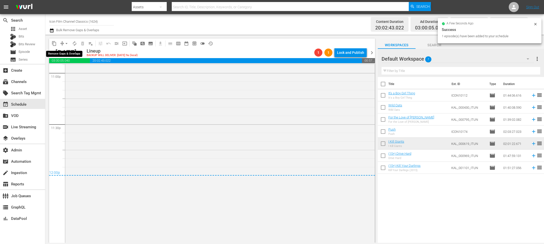
click at [69, 45] on button "arrow_drop_down" at bounding box center [66, 44] width 8 height 8
click at [70, 71] on li "Align to End of Previous Day" at bounding box center [66, 70] width 53 height 8
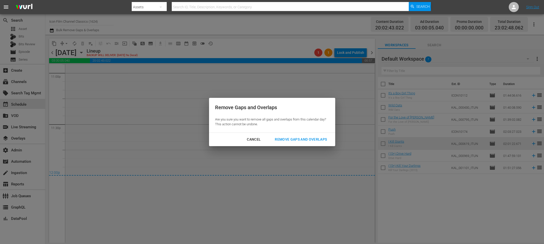
click at [296, 137] on div "Remove Gaps and Overlaps" at bounding box center [301, 139] width 60 height 6
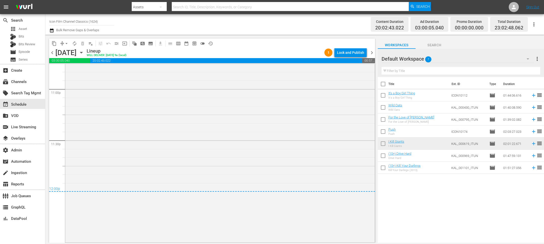
scroll to position [2303, 0]
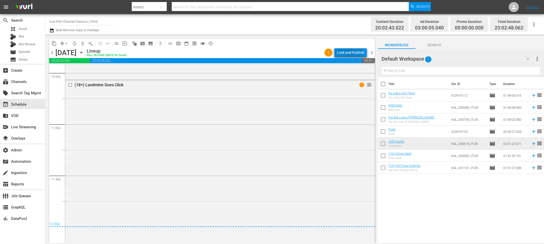
click at [344, 49] on div "Lock and Publish" at bounding box center [350, 52] width 27 height 9
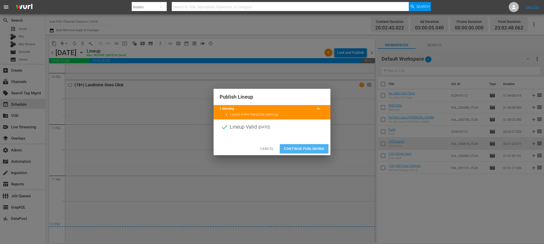
click at [308, 151] on span "Continue Publishing" at bounding box center [304, 149] width 41 height 6
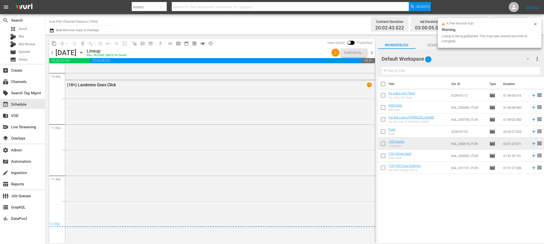
click at [373, 52] on span "chevron_right" at bounding box center [372, 53] width 6 height 6
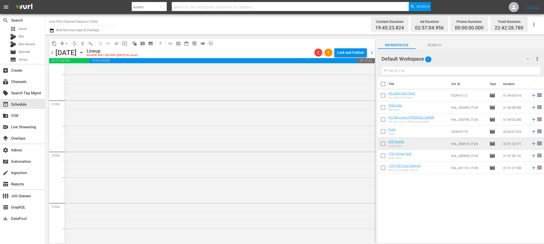
scroll to position [1221, 0]
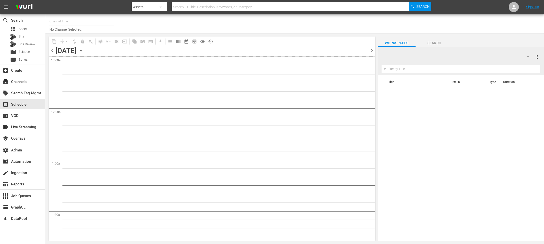
type input "Icon Film Channel Classics (1624)"
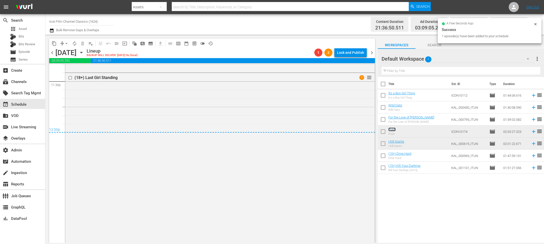
scroll to position [2408, 0]
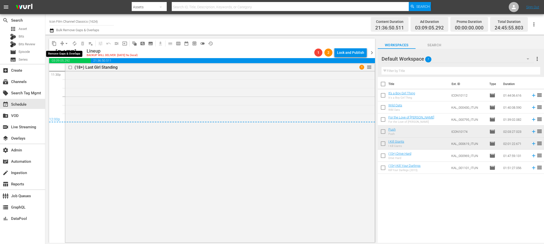
click at [61, 41] on span "compress" at bounding box center [62, 43] width 5 height 5
click at [66, 43] on span "arrow_drop_down" at bounding box center [66, 43] width 5 height 5
click at [65, 68] on li "Align to End of Previous Day" at bounding box center [66, 70] width 53 height 8
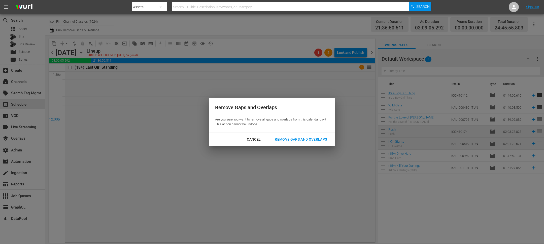
click at [280, 136] on button "Remove Gaps and Overlaps" at bounding box center [301, 139] width 64 height 9
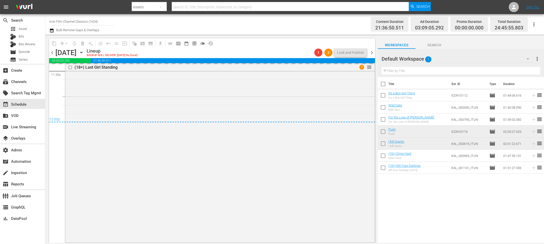
scroll to position [2339, 0]
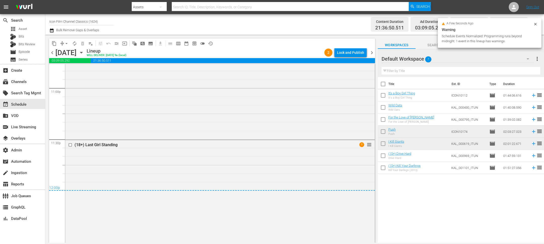
click at [346, 54] on div "Lock and Publish" at bounding box center [350, 52] width 27 height 9
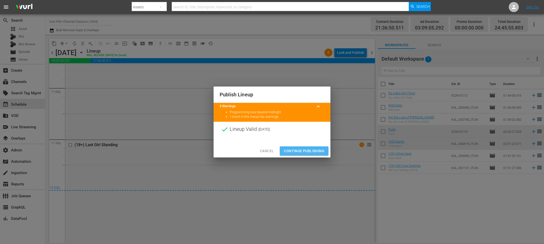
click at [304, 149] on span "Continue Publishing" at bounding box center [304, 151] width 41 height 6
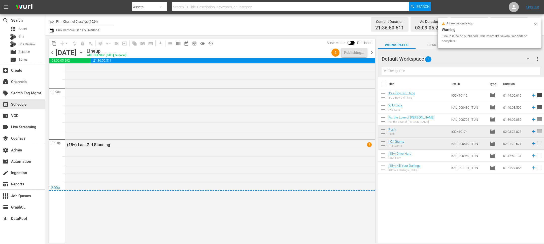
click at [372, 53] on span "chevron_right" at bounding box center [372, 53] width 6 height 6
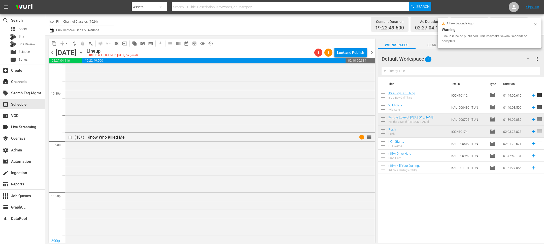
scroll to position [2331, 0]
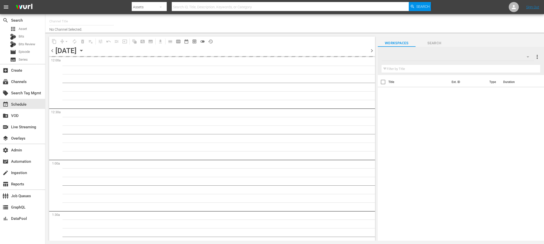
type input "Icon Film Channel Classics (1624)"
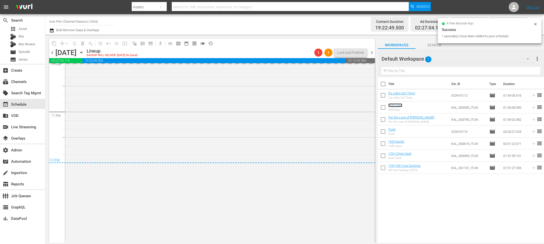
scroll to position [2377, 0]
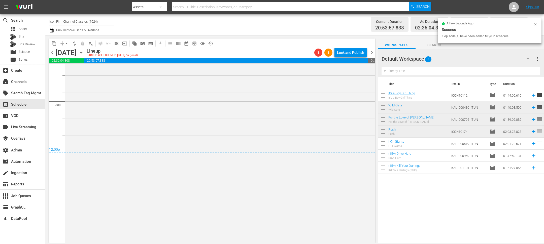
click at [67, 43] on span "arrow_drop_down" at bounding box center [66, 43] width 5 height 5
click at [67, 70] on li "Align to End of Previous Day" at bounding box center [66, 70] width 53 height 8
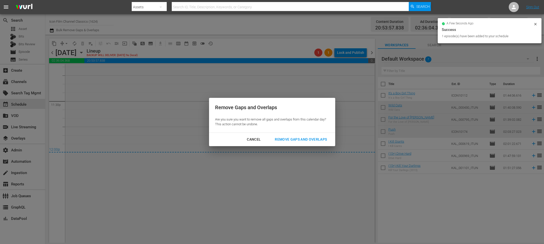
click at [288, 140] on div "Remove Gaps and Overlaps" at bounding box center [301, 139] width 60 height 6
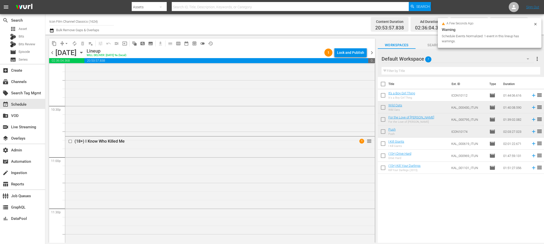
scroll to position [2365, 0]
click at [343, 58] on div "chevron_left Friday, October 24th October 24th Lineup WILL DELIVER: 10/23 @ 9a …" at bounding box center [212, 53] width 326 height 10
click at [347, 52] on div "Lock and Publish" at bounding box center [350, 52] width 27 height 9
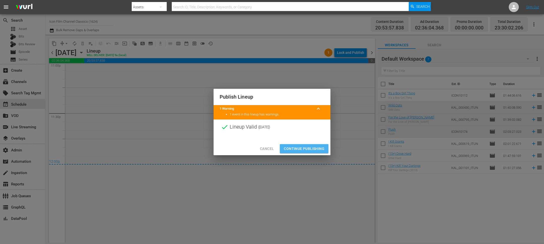
click at [310, 149] on span "Continue Publishing" at bounding box center [304, 149] width 41 height 6
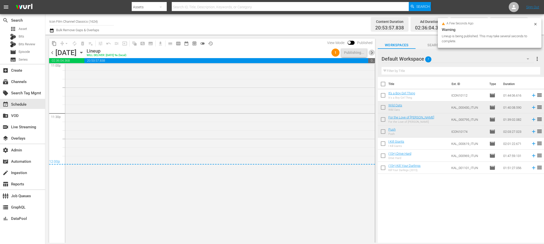
click at [370, 53] on span "chevron_right" at bounding box center [372, 53] width 6 height 6
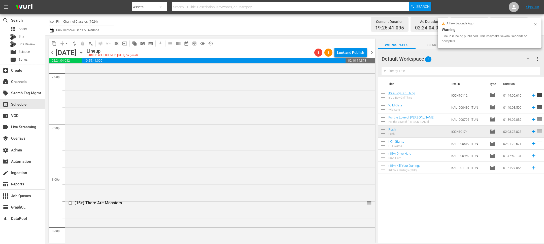
scroll to position [1495, 0]
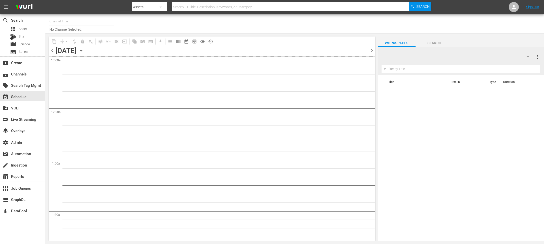
type input "Icon Film Channel Classics (1624)"
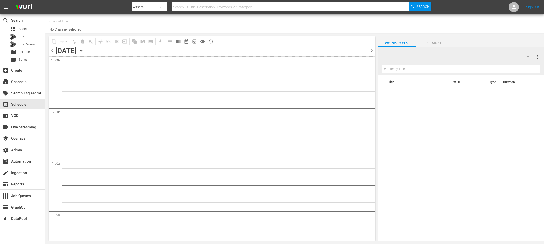
type input "Icon Film Channel Classics (1624)"
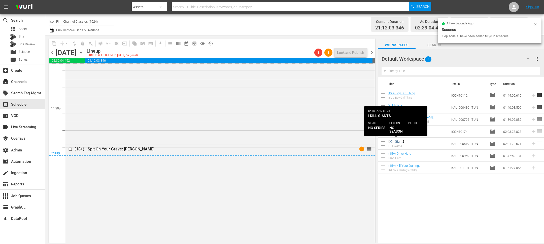
scroll to position [2549, 0]
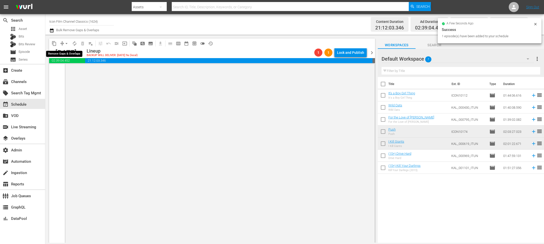
click at [67, 44] on span "arrow_drop_down" at bounding box center [66, 43] width 5 height 5
click at [86, 68] on li "Align to End of Previous Day" at bounding box center [66, 70] width 53 height 8
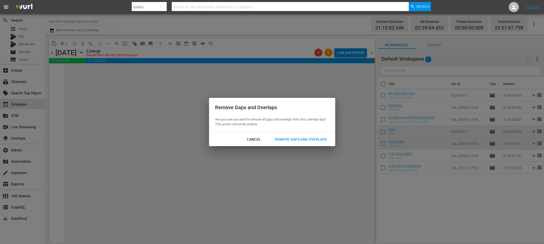
click at [279, 135] on button "Remove Gaps and Overlaps" at bounding box center [301, 139] width 64 height 9
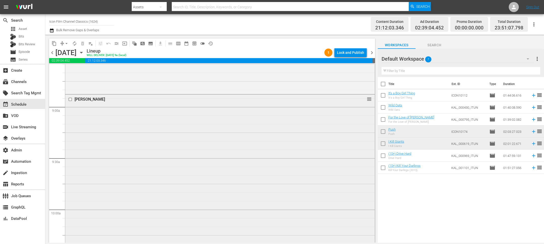
scroll to position [886, 0]
click at [213, 139] on div "[PERSON_NAME] reorder" at bounding box center [219, 189] width 309 height 196
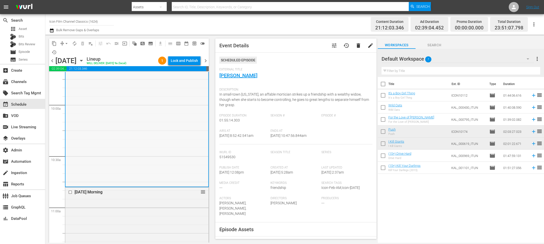
scroll to position [1030, 0]
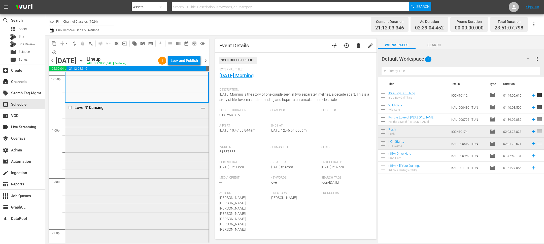
scroll to position [1291, 0]
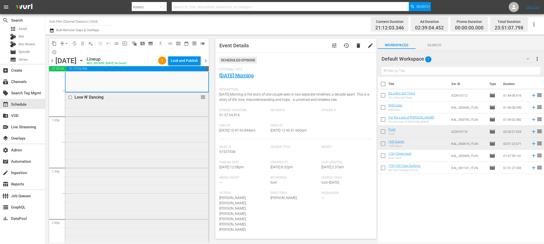
click at [156, 156] on div "Love N' Dancing reorder" at bounding box center [136, 184] width 143 height 182
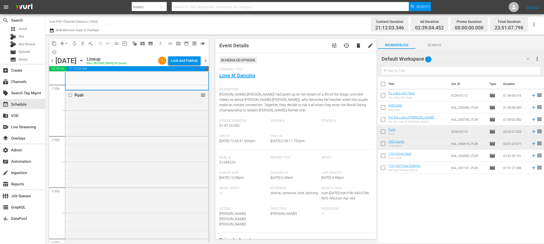
scroll to position [1497, 0]
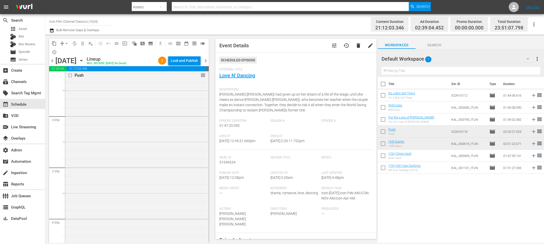
click at [156, 156] on div "Push reorder" at bounding box center [136, 176] width 143 height 210
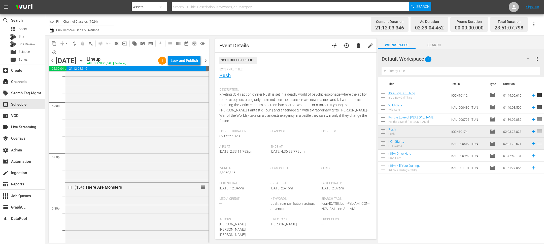
scroll to position [1775, 0]
click at [159, 144] on div "(15+) The Monster reorder" at bounding box center [136, 89] width 143 height 170
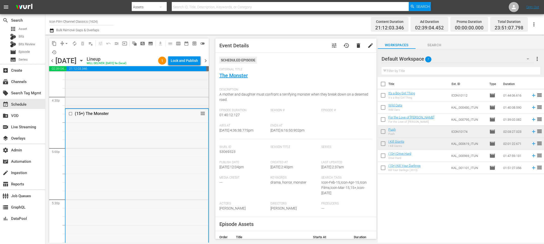
scroll to position [1652, 0]
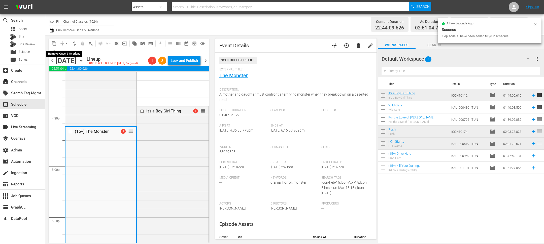
click at [66, 45] on span "arrow_drop_down" at bounding box center [66, 43] width 5 height 5
click at [66, 68] on li "Align to End of Previous Day" at bounding box center [66, 70] width 53 height 8
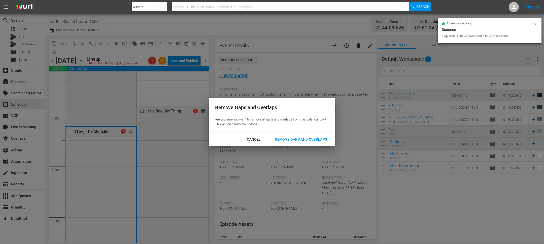
click at [292, 139] on div "Remove Gaps and Overlaps" at bounding box center [301, 139] width 60 height 6
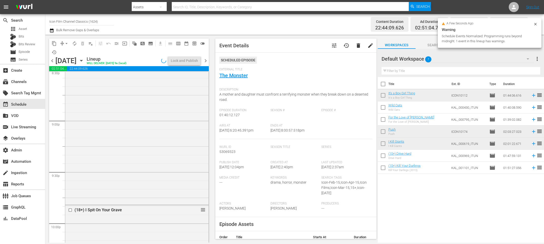
scroll to position [2536, 0]
click at [194, 62] on div "Lock and Publish" at bounding box center [184, 60] width 27 height 9
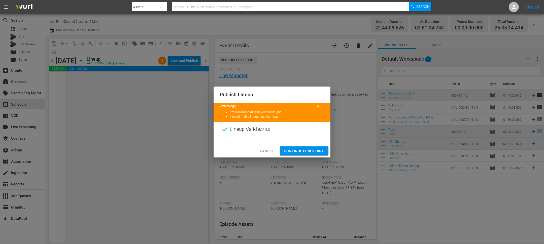
click at [299, 148] on span "Continue Publishing" at bounding box center [304, 151] width 41 height 6
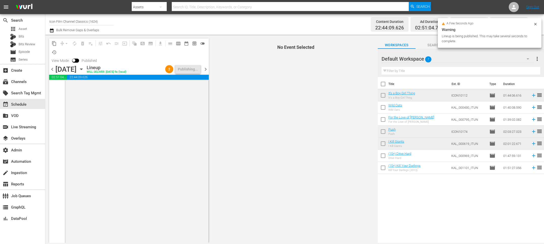
drag, startPoint x: 205, startPoint y: 71, endPoint x: 201, endPoint y: 28, distance: 43.3
click at [205, 71] on span "chevron_right" at bounding box center [205, 69] width 6 height 6
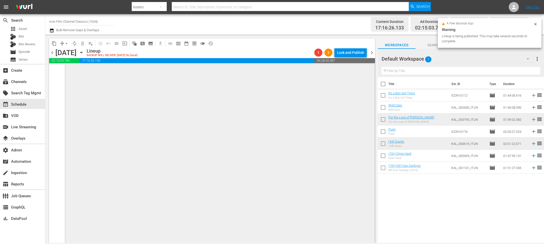
scroll to position [1461, 0]
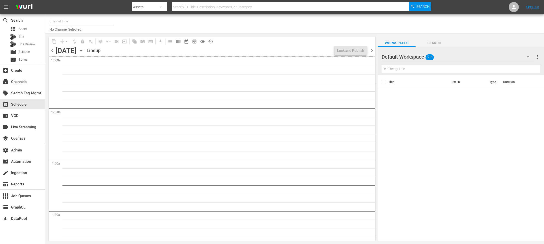
type input "Icon Film Channel Classics (1624)"
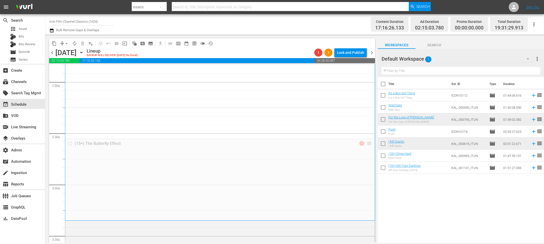
scroll to position [261, 0]
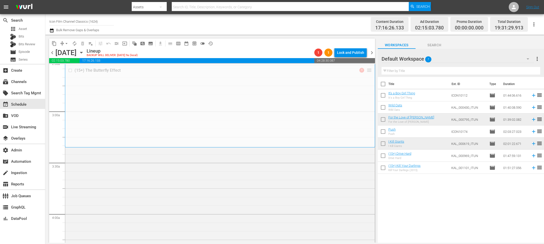
click at [158, 156] on div "(15+) The Butterfly Effect 1 reorder" at bounding box center [219, 169] width 309 height 206
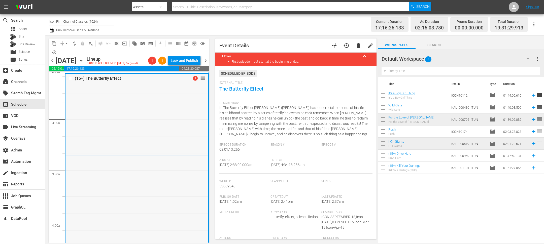
click at [70, 79] on input "checkbox" at bounding box center [70, 79] width 5 height 4
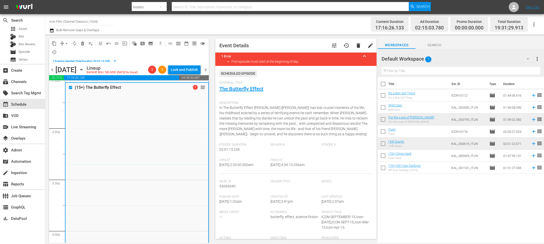
click at [83, 40] on button "delete_forever_outlined" at bounding box center [83, 44] width 8 height 8
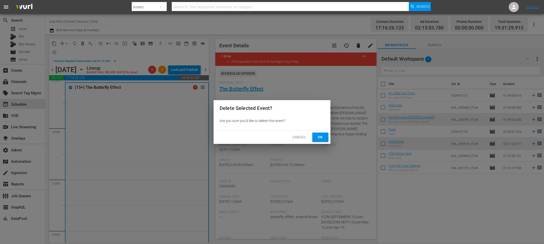
click at [319, 136] on span "Ok" at bounding box center [320, 137] width 8 height 6
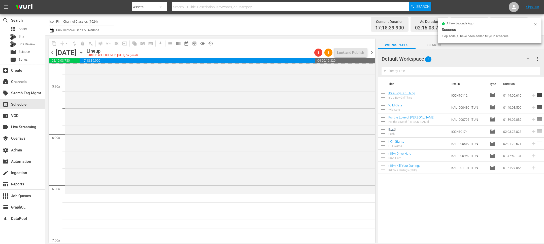
scroll to position [547, 0]
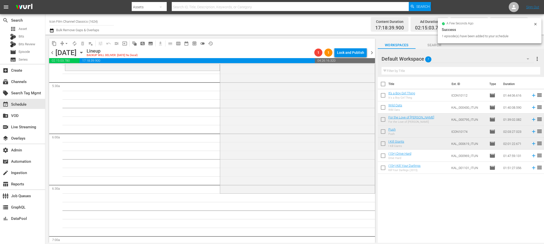
click at [68, 42] on span "arrow_drop_down" at bounding box center [66, 43] width 5 height 5
click at [75, 69] on li "Align to End of Previous Day" at bounding box center [66, 70] width 53 height 8
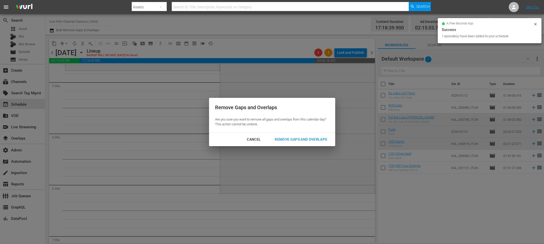
click at [295, 142] on div "Remove Gaps and Overlaps" at bounding box center [301, 139] width 60 height 6
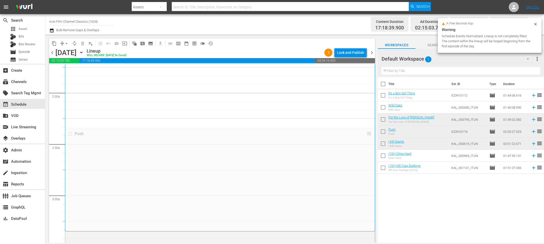
scroll to position [97, 0]
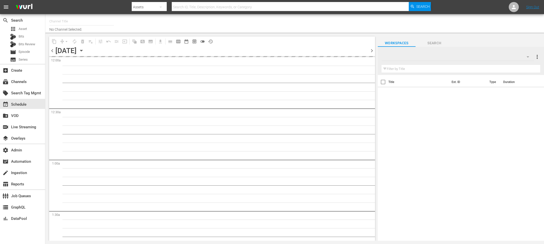
type input "Icon Film Channel Classics (1624)"
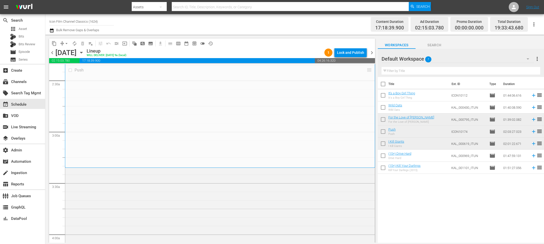
scroll to position [253, 0]
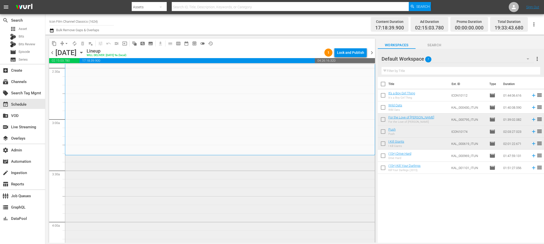
click at [99, 173] on div "Push reorder" at bounding box center [219, 158] width 309 height 210
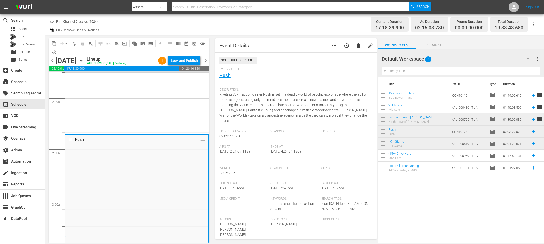
scroll to position [179, 0]
click at [96, 104] on div "(18+) I Spit On Your Grave: Deja Vu 1" at bounding box center [137, 65] width 136 height 341
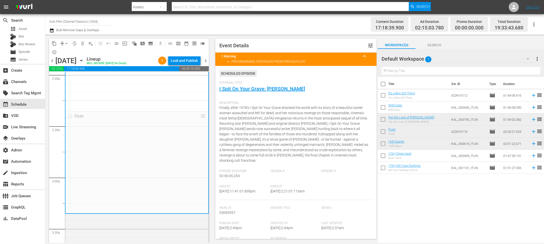
scroll to position [209, 0]
click at [90, 222] on div "Push reorder" at bounding box center [136, 210] width 143 height 210
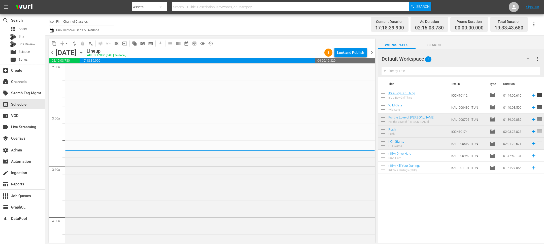
scroll to position [202, 0]
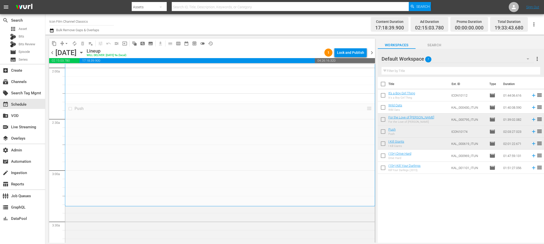
click at [191, 82] on div "(18+) I Spit On Your Grave: Deja Vu 1" at bounding box center [220, 34] width 302 height 341
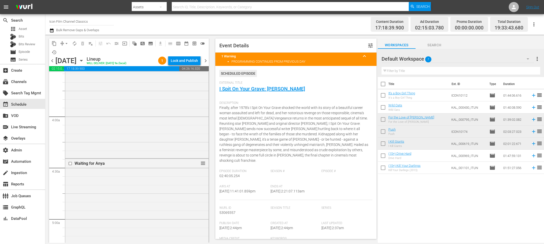
scroll to position [367, 0]
click at [159, 114] on div "Push reorder" at bounding box center [136, 52] width 143 height 210
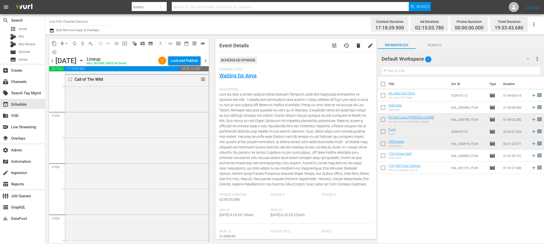
scroll to position [1604, 0]
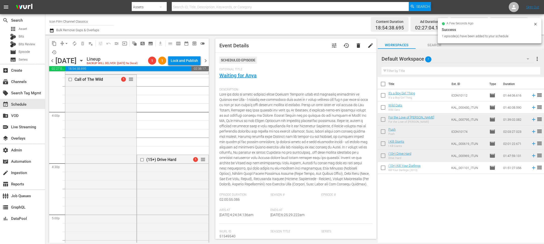
click at [535, 25] on icon at bounding box center [535, 24] width 4 height 4
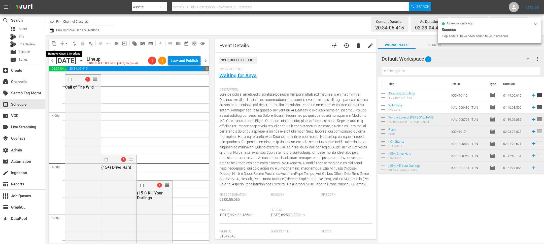
click at [66, 44] on span "arrow_drop_down" at bounding box center [66, 43] width 5 height 5
click at [74, 73] on li "Align to End of Previous Day" at bounding box center [66, 70] width 53 height 8
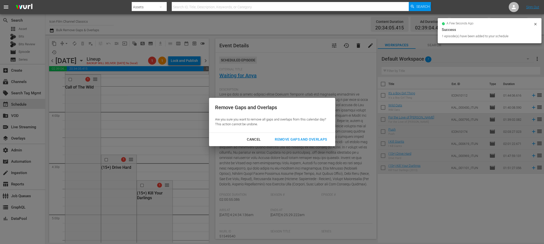
click at [287, 138] on div "Remove Gaps and Overlaps" at bounding box center [301, 139] width 60 height 6
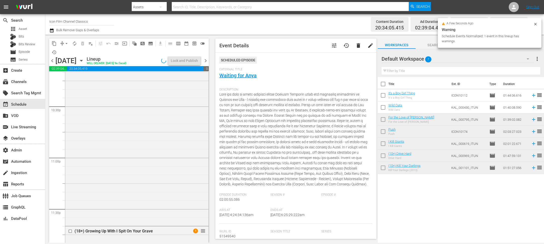
scroll to position [2456, 0]
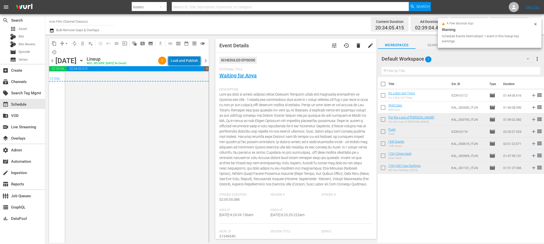
click at [190, 62] on div "Lock and Publish" at bounding box center [184, 60] width 27 height 9
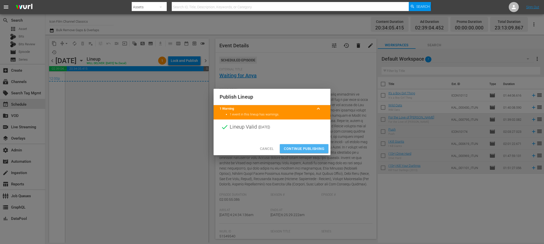
click at [302, 148] on span "Continue Publishing" at bounding box center [304, 149] width 41 height 6
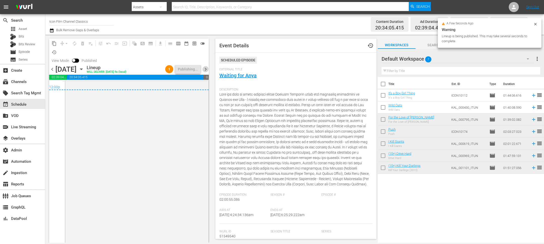
click at [206, 70] on span "chevron_right" at bounding box center [205, 69] width 6 height 6
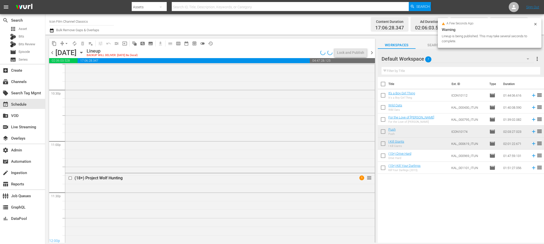
scroll to position [2446, 0]
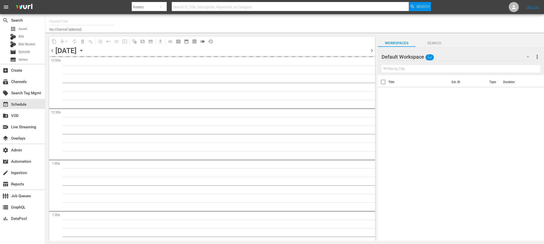
type input "Icon Film Channel Classics (1624)"
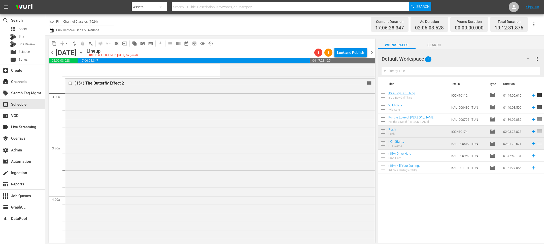
scroll to position [278, 0]
click at [70, 85] on input "checkbox" at bounding box center [70, 85] width 5 height 4
click at [84, 42] on span "delete_forever_outlined" at bounding box center [82, 43] width 5 height 5
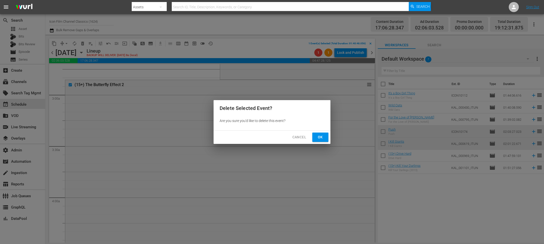
click at [300, 133] on button "Cancel" at bounding box center [299, 137] width 22 height 9
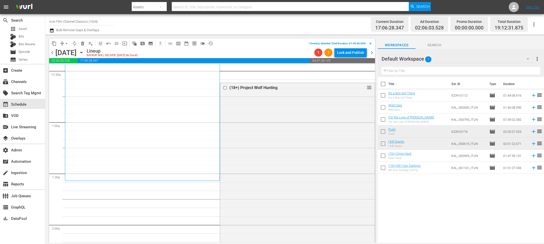
scroll to position [6, 0]
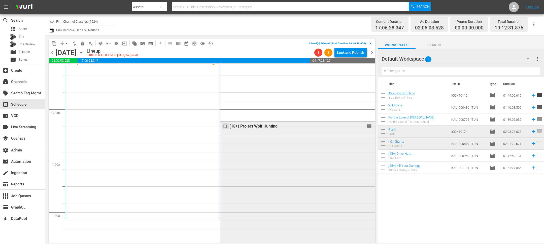
click at [225, 126] on input "checkbox" at bounding box center [225, 126] width 5 height 4
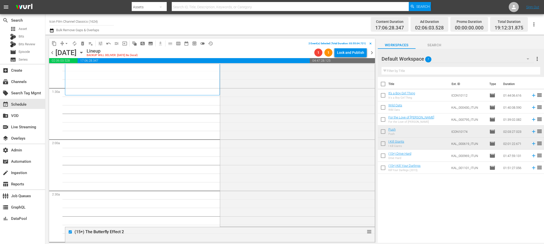
scroll to position [129, 0]
click at [70, 233] on input "checkbox" at bounding box center [70, 233] width 5 height 4
click at [84, 44] on span "delete_forever_outlined" at bounding box center [82, 43] width 5 height 5
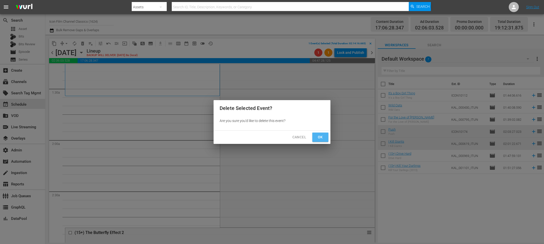
click at [322, 136] on span "Ok" at bounding box center [320, 137] width 8 height 6
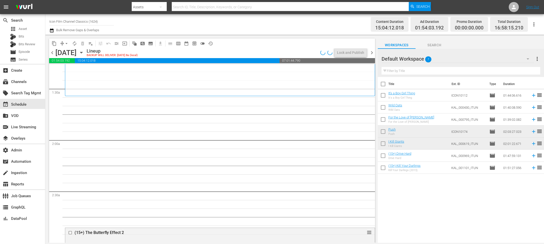
click at [67, 44] on span "arrow_drop_down" at bounding box center [66, 43] width 5 height 5
click at [76, 73] on li "Align to End of Previous Day" at bounding box center [66, 70] width 53 height 8
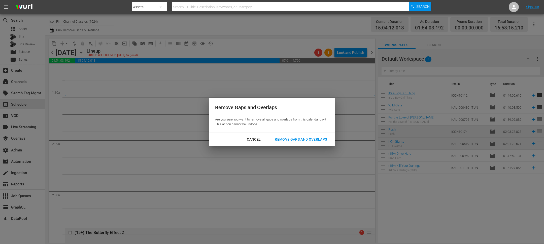
click at [290, 137] on div "Remove Gaps and Overlaps" at bounding box center [301, 139] width 60 height 6
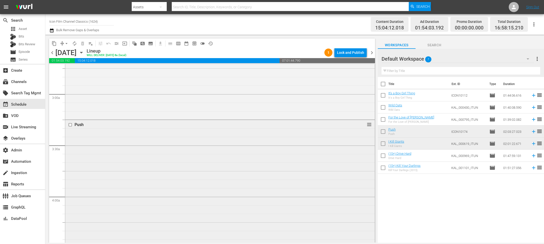
scroll to position [301, 0]
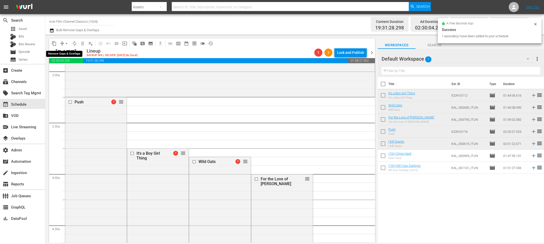
click at [66, 44] on span "arrow_drop_down" at bounding box center [66, 43] width 5 height 5
click at [70, 68] on li "Align to End of Previous Day" at bounding box center [66, 70] width 53 height 8
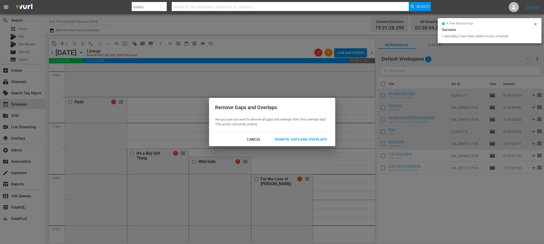
click at [291, 144] on div "Cancel Remove Gaps and Overlaps" at bounding box center [272, 139] width 126 height 13
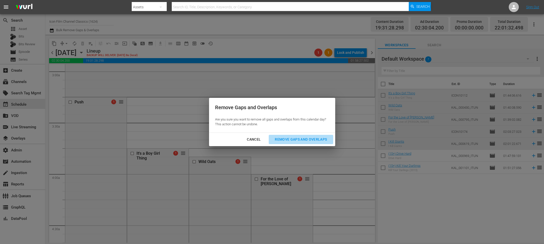
click at [288, 138] on div "Remove Gaps and Overlaps" at bounding box center [301, 139] width 60 height 6
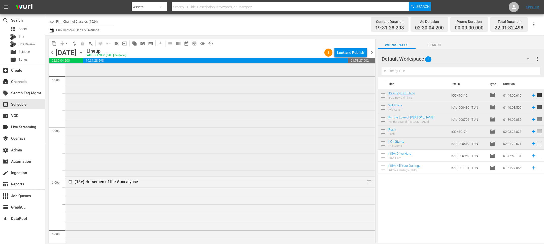
scroll to position [1767, 0]
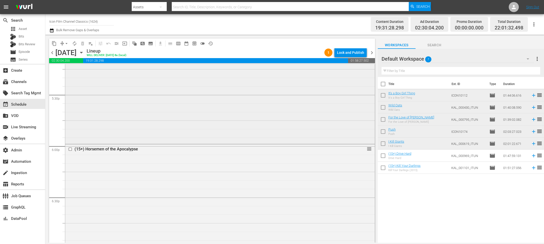
click at [141, 125] on div "I Kill Giants reorder" at bounding box center [219, 40] width 309 height 206
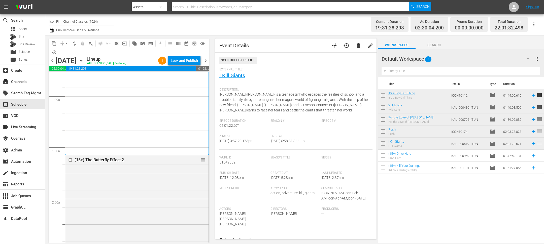
scroll to position [0, 0]
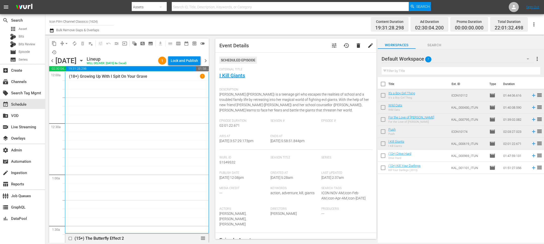
click at [52, 59] on span "chevron_left" at bounding box center [52, 61] width 6 height 6
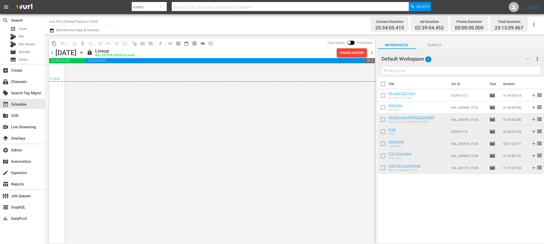
click at [127, 128] on div "(18+) Growing Up With I Spit On Your Grave 1" at bounding box center [219, 145] width 309 height 194
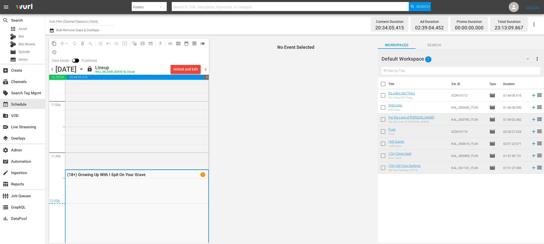
scroll to position [2342, 0]
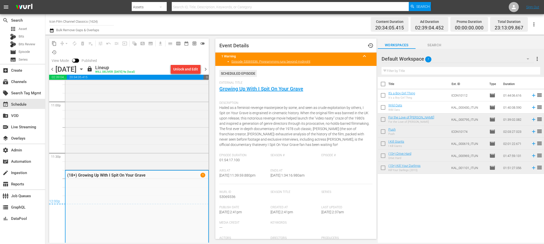
click at [127, 128] on div "(18+) I Spit On Your Grave: [PERSON_NAME]" at bounding box center [136, 32] width 143 height 273
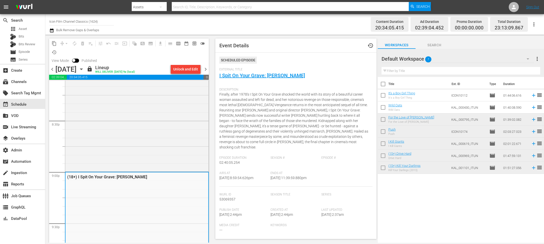
click at [127, 128] on div "(15+) Kill Your Darlings" at bounding box center [136, 75] width 143 height 189
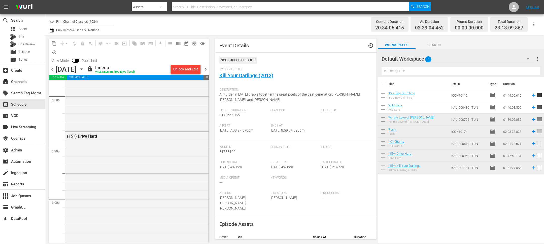
scroll to position [1729, 0]
click at [120, 147] on div "(15+) Drive Hard" at bounding box center [136, 224] width 143 height 183
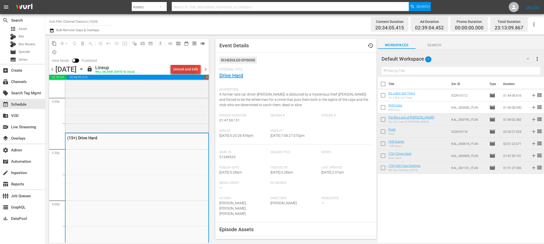
click at [177, 70] on div "Unlock and Edit" at bounding box center [185, 69] width 25 height 9
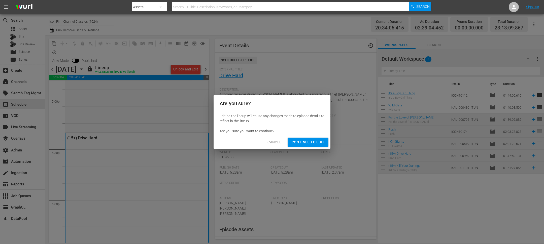
click at [304, 145] on button "Continue to Edit" at bounding box center [308, 142] width 41 height 9
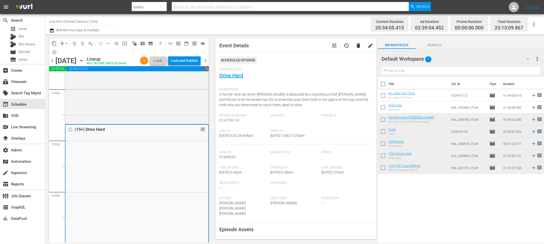
click at [404, 104] on td "Wild Oats Wild Oats" at bounding box center [418, 107] width 61 height 12
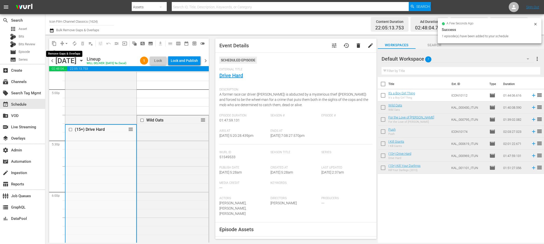
click at [66, 43] on span "arrow_drop_down" at bounding box center [66, 43] width 5 height 5
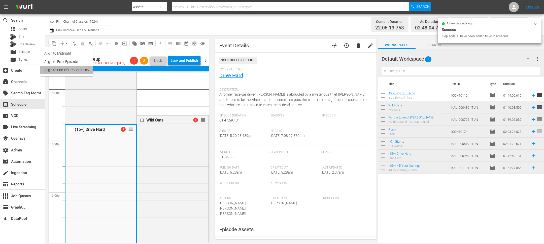
click at [80, 70] on li "Align to End of Previous Day" at bounding box center [66, 70] width 53 height 8
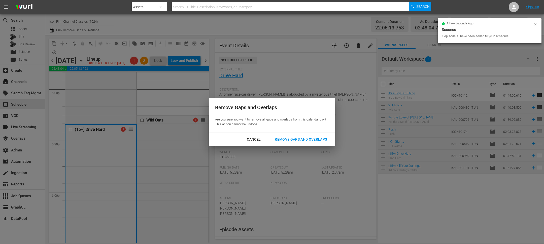
click at [288, 137] on div "Remove Gaps and Overlaps" at bounding box center [301, 139] width 60 height 6
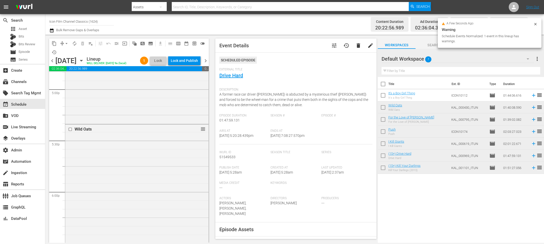
click at [188, 65] on div "Lock and Publish" at bounding box center [184, 60] width 27 height 9
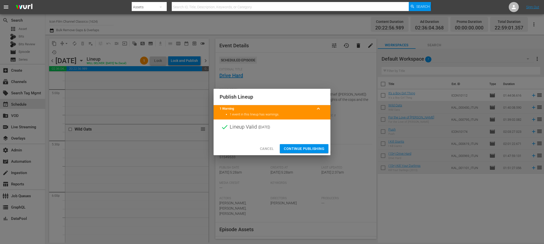
click at [303, 148] on span "Continue Publishing" at bounding box center [304, 149] width 41 height 6
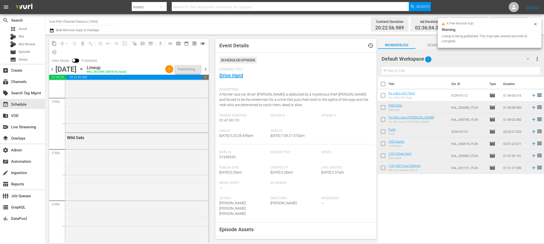
click at [205, 72] on span "chevron_right" at bounding box center [205, 69] width 6 height 6
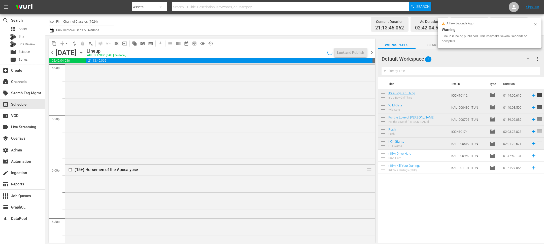
scroll to position [1687, 0]
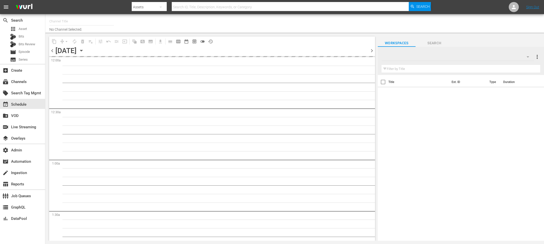
type input "Icon Film Channel Classics (1624)"
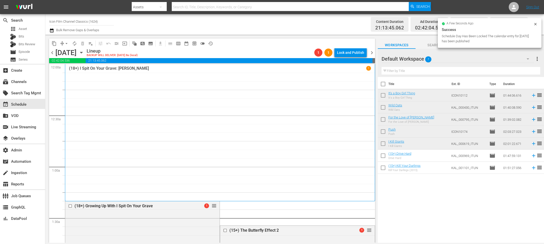
click at [65, 43] on span "arrow_drop_down" at bounding box center [66, 43] width 5 height 5
click at [70, 70] on li "Align to End of Previous Day" at bounding box center [66, 70] width 53 height 8
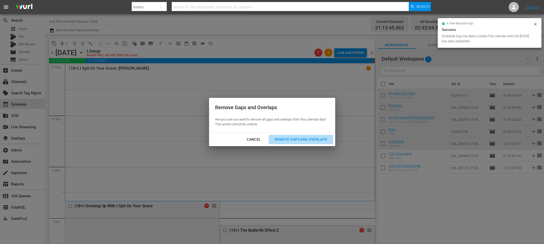
click at [289, 138] on div "Remove Gaps and Overlaps" at bounding box center [301, 139] width 60 height 6
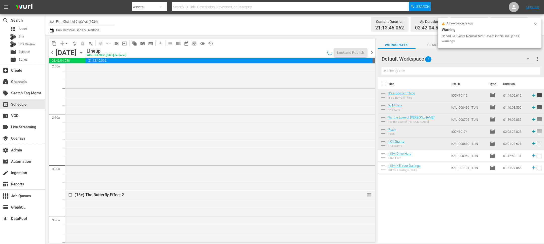
scroll to position [208, 0]
click at [70, 194] on input "checkbox" at bounding box center [70, 194] width 5 height 4
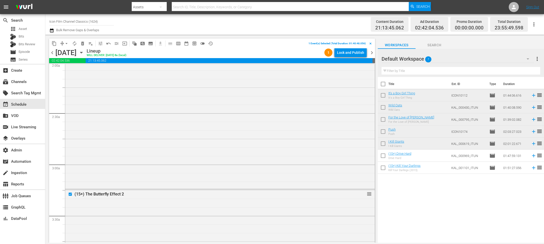
click at [83, 44] on span "delete_forever_outlined" at bounding box center [82, 43] width 5 height 5
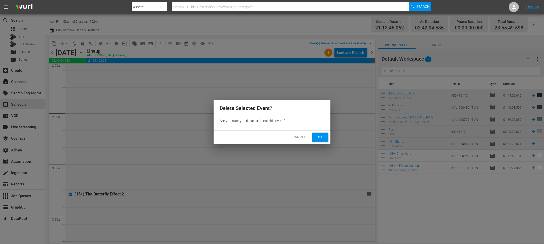
click at [322, 141] on button "Ok" at bounding box center [320, 137] width 16 height 9
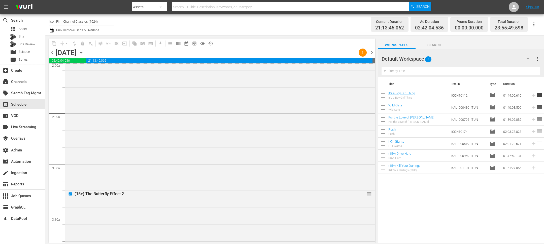
scroll to position [285, 0]
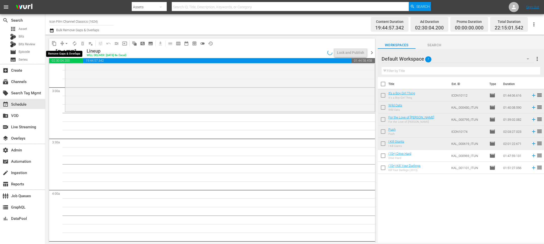
click at [67, 44] on span "arrow_drop_down" at bounding box center [66, 43] width 5 height 5
click at [70, 72] on li "Align to End of Previous Day" at bounding box center [66, 70] width 53 height 8
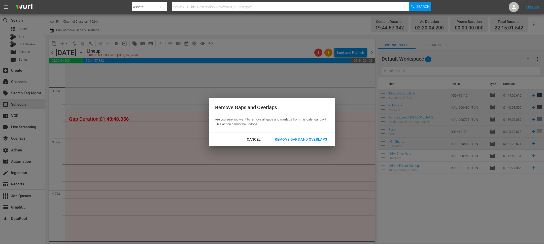
click at [277, 135] on button "Remove Gaps and Overlaps" at bounding box center [301, 139] width 64 height 9
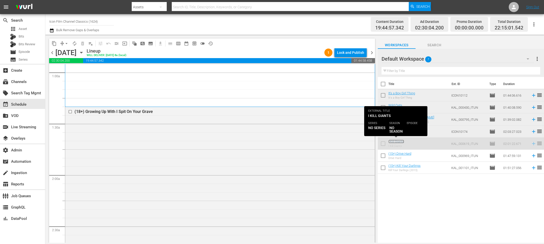
scroll to position [240, 0]
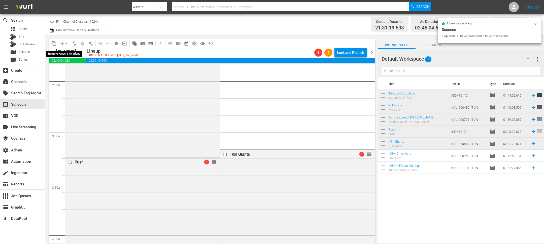
click at [66, 43] on span "arrow_drop_down" at bounding box center [66, 43] width 5 height 5
click at [71, 71] on li "Align to End of Previous Day" at bounding box center [66, 70] width 53 height 8
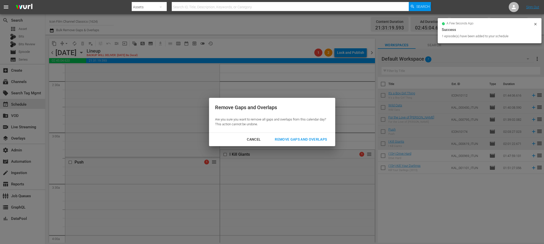
click at [287, 137] on div "Remove Gaps and Overlaps" at bounding box center [301, 139] width 60 height 6
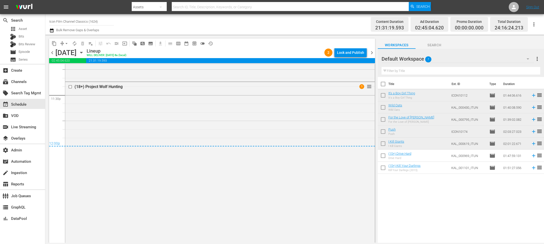
scroll to position [2452, 0]
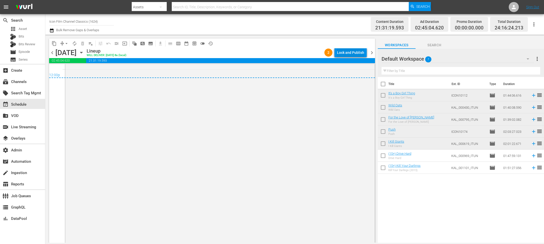
click at [348, 53] on div "Lock and Publish" at bounding box center [350, 52] width 27 height 9
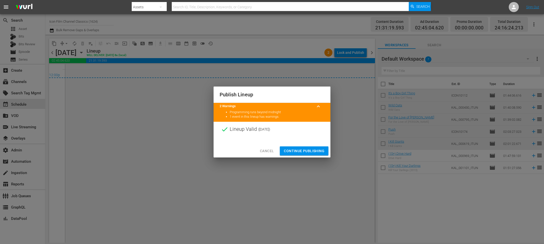
click at [305, 149] on span "Continue Publishing" at bounding box center [304, 151] width 41 height 6
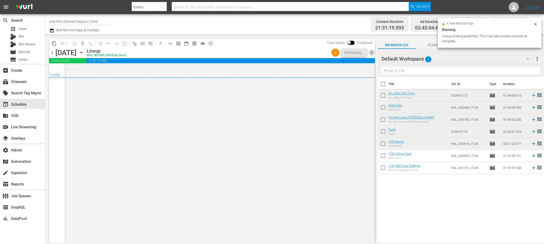
click at [371, 55] on span "chevron_right" at bounding box center [372, 53] width 6 height 6
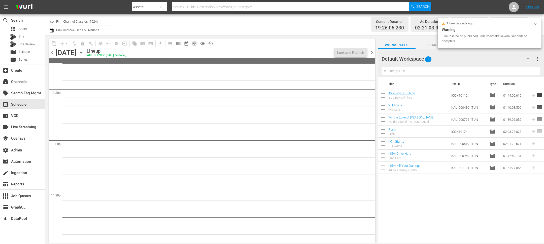
scroll to position [2452, 0]
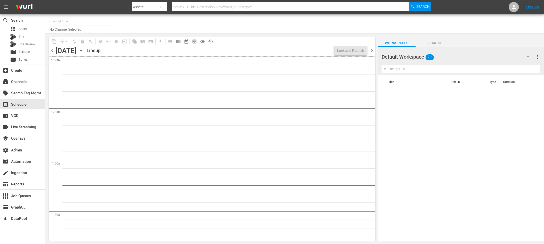
type input "Icon Film Channel Classics (1624)"
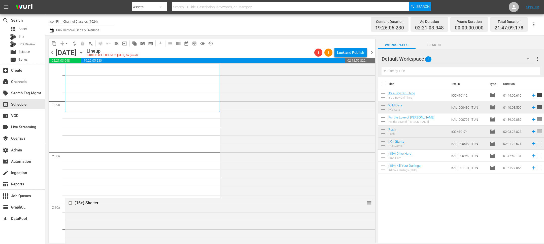
scroll to position [133, 0]
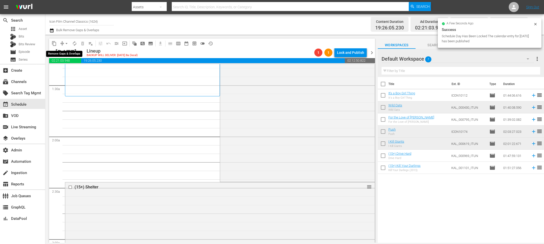
click at [65, 45] on span "arrow_drop_down" at bounding box center [66, 43] width 5 height 5
click at [69, 71] on li "Align to End of Previous Day" at bounding box center [66, 70] width 53 height 8
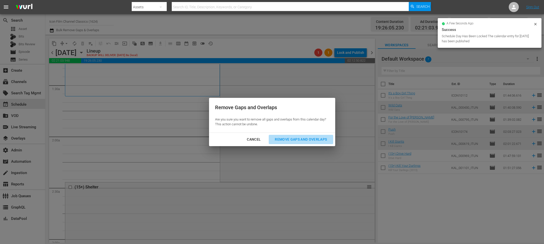
click at [292, 138] on div "Remove Gaps and Overlaps" at bounding box center [301, 139] width 60 height 6
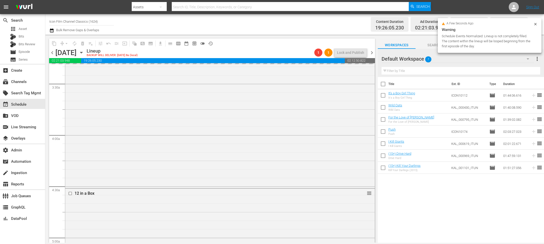
scroll to position [348, 0]
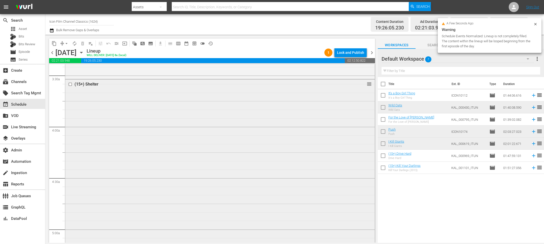
click at [70, 83] on input "checkbox" at bounding box center [70, 84] width 5 height 4
click at [84, 42] on span "delete_forever_outlined" at bounding box center [82, 43] width 5 height 5
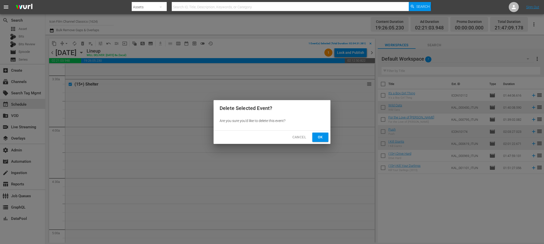
click at [314, 135] on button "Ok" at bounding box center [320, 137] width 16 height 9
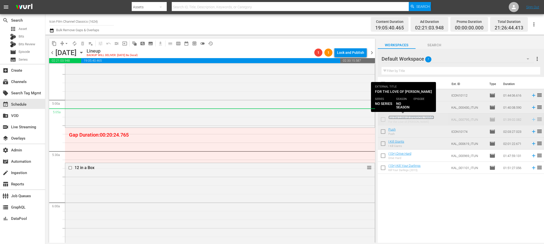
scroll to position [471, 0]
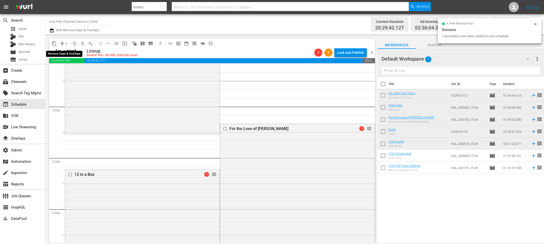
click at [66, 44] on span "arrow_drop_down" at bounding box center [66, 43] width 5 height 5
click at [68, 71] on li "Align to End of Previous Day" at bounding box center [66, 70] width 53 height 8
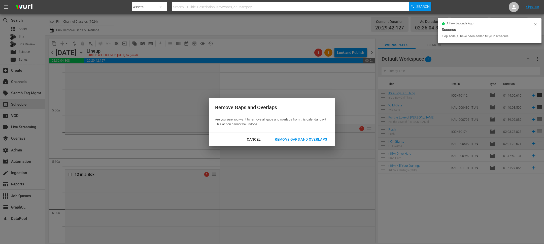
click at [291, 137] on div "Remove Gaps and Overlaps" at bounding box center [301, 139] width 60 height 6
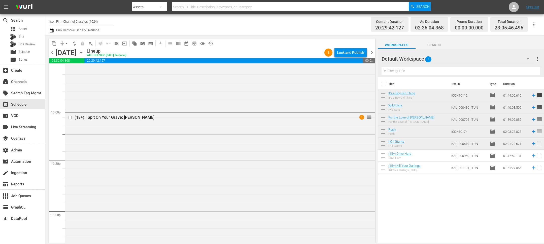
scroll to position [2359, 0]
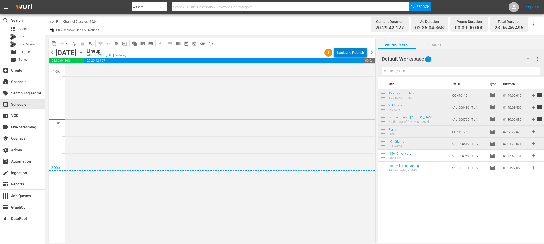
click at [356, 52] on div "Lock and Publish" at bounding box center [350, 52] width 27 height 9
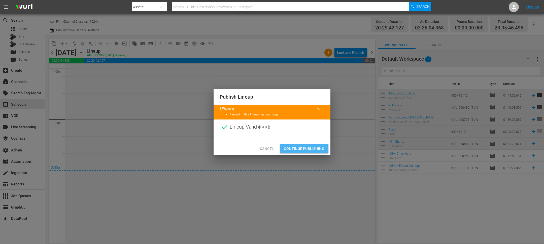
click at [296, 152] on button "Continue Publishing" at bounding box center [304, 148] width 49 height 9
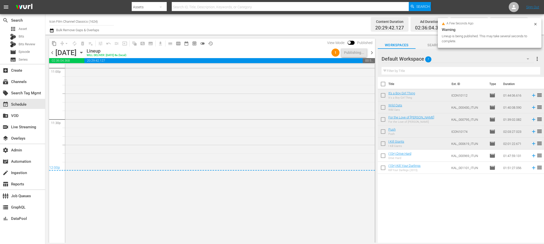
click at [372, 51] on span "chevron_right" at bounding box center [372, 53] width 6 height 6
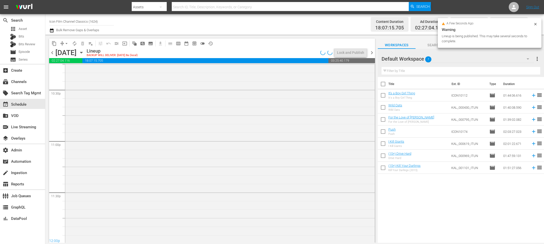
scroll to position [2349, 0]
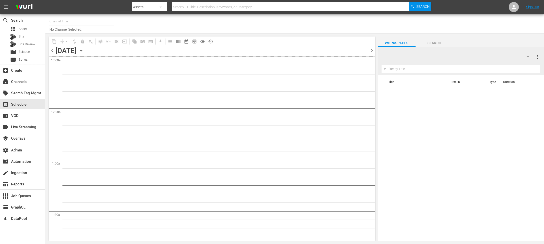
type input "Icon Film Channel Classics (1624)"
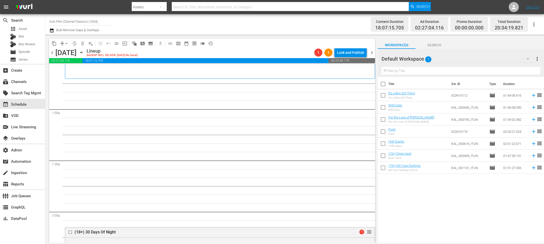
scroll to position [57, 0]
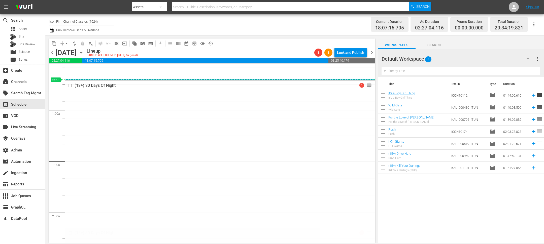
drag, startPoint x: 370, startPoint y: 233, endPoint x: 318, endPoint y: 82, distance: 159.1
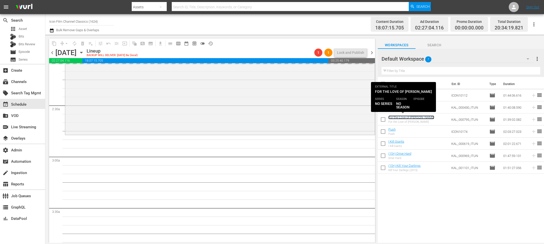
scroll to position [296, 0]
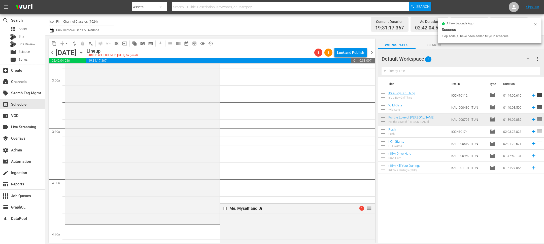
click at [540, 22] on div "a few seconds ago Success 1 episode(s) have been added to your schedule" at bounding box center [490, 30] width 104 height 25
click at [537, 23] on div "a few seconds ago Success 1 episode(s) have been added to your schedule" at bounding box center [490, 30] width 104 height 25
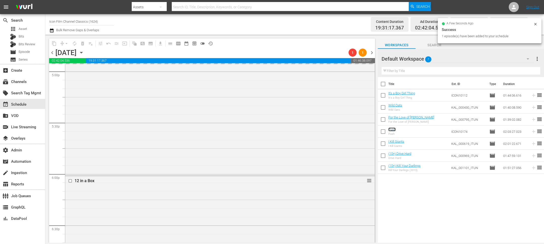
scroll to position [1742, 0]
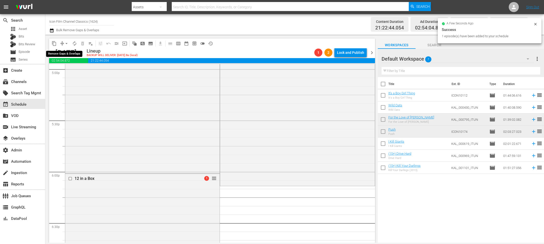
click at [67, 44] on span "arrow_drop_down" at bounding box center [66, 43] width 5 height 5
click at [68, 70] on li "Align to End of Previous Day" at bounding box center [66, 70] width 53 height 8
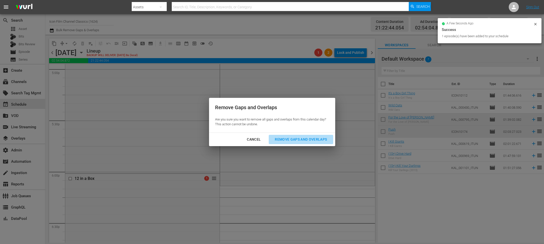
click at [299, 142] on div "Remove Gaps and Overlaps" at bounding box center [301, 139] width 60 height 6
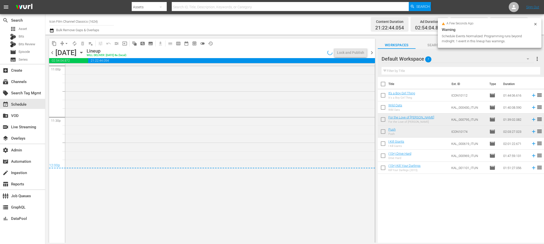
scroll to position [2388, 0]
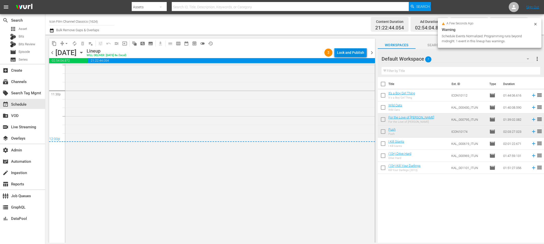
click at [352, 54] on div "Lock and Publish" at bounding box center [350, 52] width 27 height 9
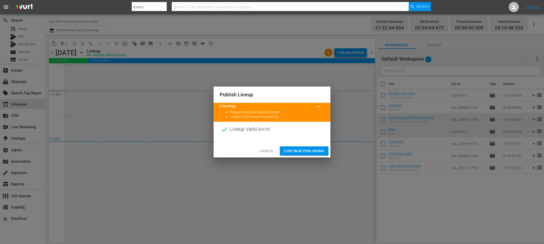
click at [312, 148] on span "Continue Publishing" at bounding box center [304, 151] width 41 height 6
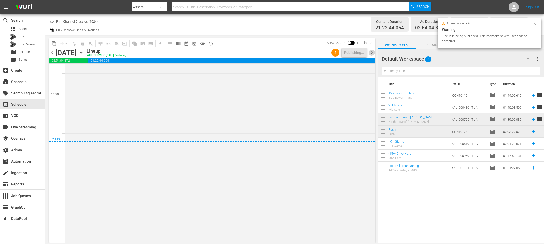
click at [371, 54] on span "chevron_right" at bounding box center [372, 53] width 6 height 6
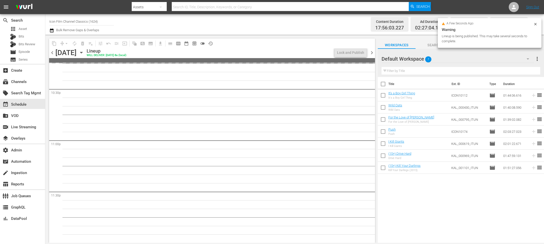
scroll to position [2355, 0]
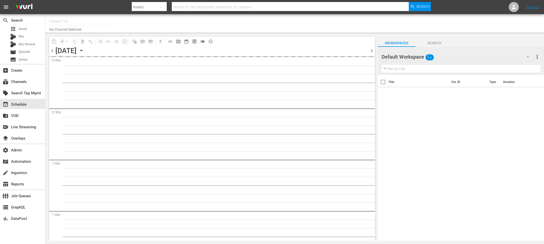
type input "Icon Film Channel Classics (1624)"
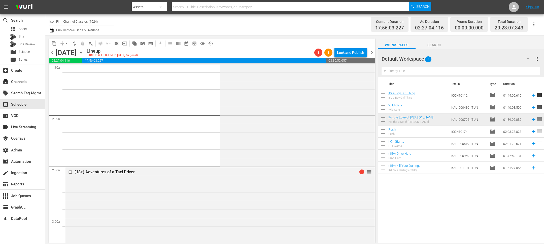
scroll to position [155, 0]
click at [67, 42] on span "arrow_drop_down" at bounding box center [66, 43] width 5 height 5
click at [71, 71] on li "Align to End of Previous Day" at bounding box center [66, 70] width 53 height 8
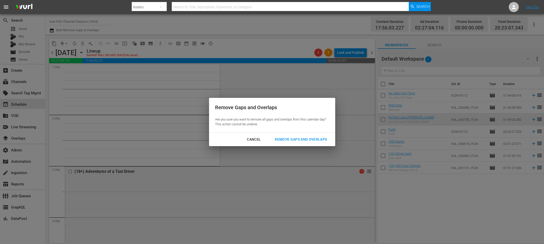
click at [289, 141] on div "Remove Gaps and Overlaps" at bounding box center [301, 139] width 60 height 6
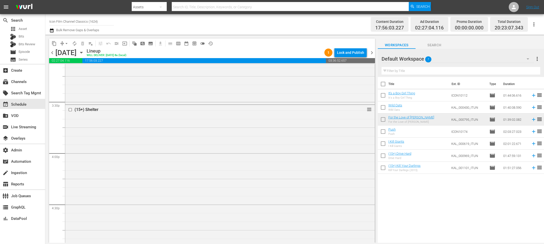
scroll to position [1539, 0]
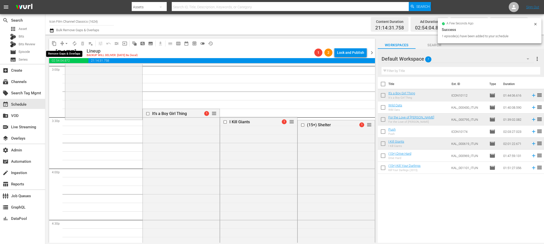
click at [67, 44] on span "arrow_drop_down" at bounding box center [66, 43] width 5 height 5
click at [67, 70] on li "Align to End of Previous Day" at bounding box center [66, 70] width 53 height 8
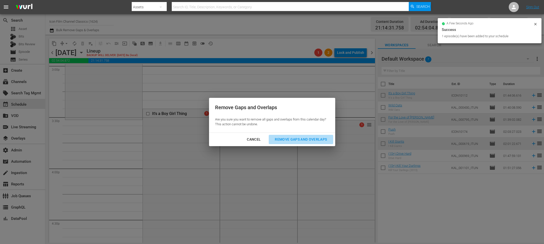
click at [276, 141] on div "Remove Gaps and Overlaps" at bounding box center [301, 139] width 60 height 6
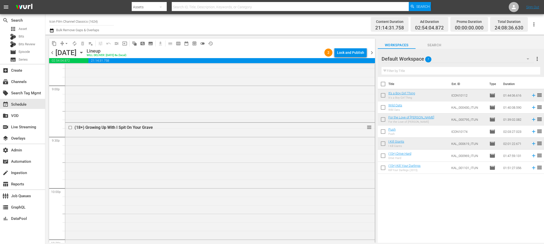
scroll to position [2403, 0]
click at [353, 55] on div "Lock and Publish" at bounding box center [350, 52] width 27 height 9
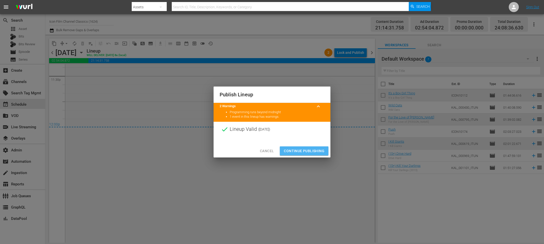
click at [302, 149] on span "Continue Publishing" at bounding box center [304, 151] width 41 height 6
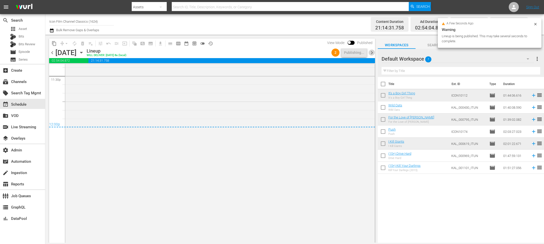
click at [372, 54] on span "chevron_right" at bounding box center [372, 53] width 6 height 6
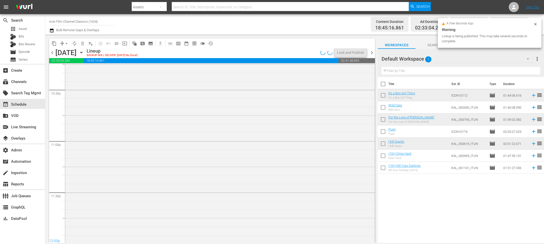
scroll to position [2288, 0]
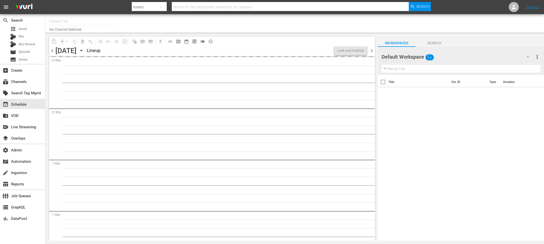
type input "Icon Film Channel Classics (1624)"
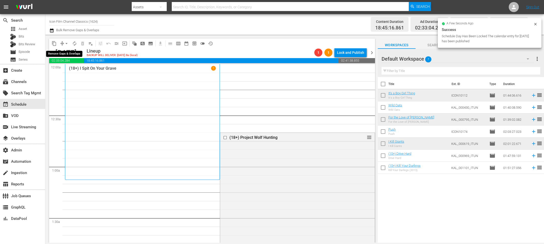
click at [67, 41] on span "arrow_drop_down" at bounding box center [66, 43] width 5 height 5
click at [69, 70] on li "Align to End of Previous Day" at bounding box center [66, 70] width 53 height 8
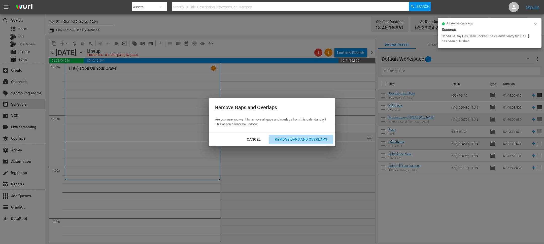
click at [287, 138] on div "Remove Gaps and Overlaps" at bounding box center [301, 139] width 60 height 6
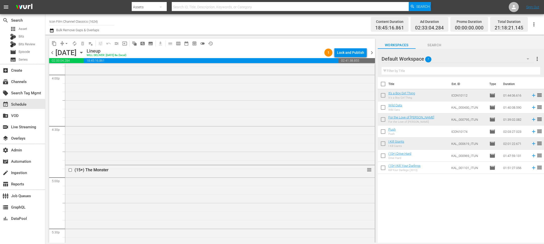
scroll to position [1637, 0]
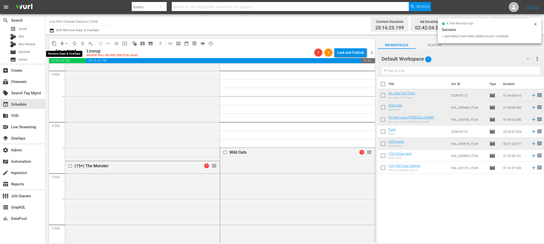
click at [66, 44] on span "arrow_drop_down" at bounding box center [66, 43] width 5 height 5
click at [66, 70] on li "Align to End of Previous Day" at bounding box center [66, 70] width 53 height 8
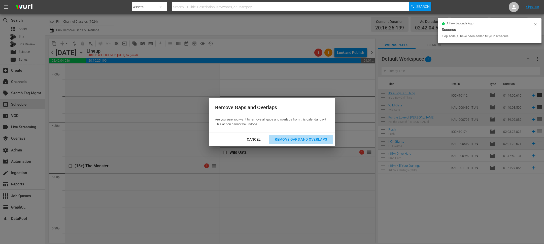
click at [282, 139] on div "Remove Gaps and Overlaps" at bounding box center [301, 139] width 60 height 6
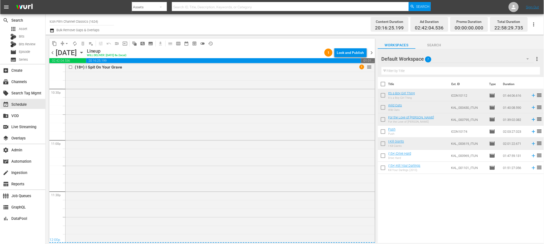
scroll to position [2297, 0]
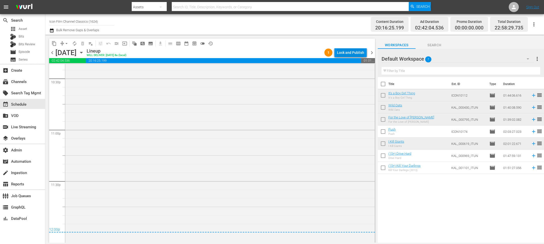
click at [343, 46] on div "content_copy compress arrow_drop_down autorenew_outlined delete_forever_outline…" at bounding box center [212, 44] width 326 height 10
click at [343, 50] on div "Lock and Publish" at bounding box center [350, 52] width 27 height 9
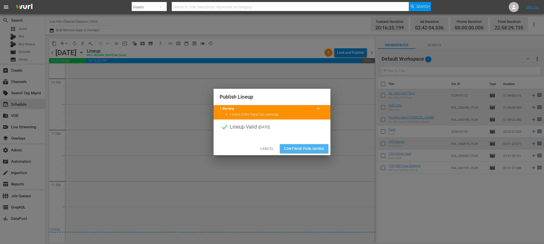
click at [292, 150] on span "Continue Publishing" at bounding box center [304, 149] width 41 height 6
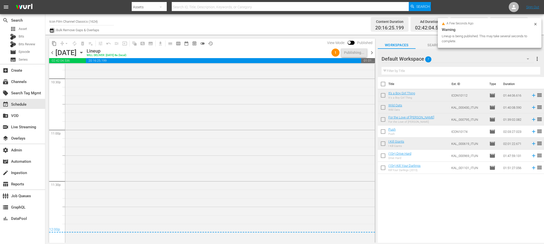
click at [52, 31] on icon "button" at bounding box center [51, 30] width 5 height 6
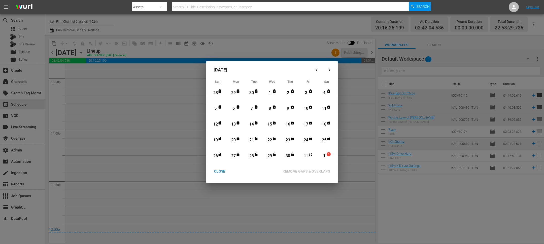
click at [218, 172] on div "CLOSE" at bounding box center [219, 171] width 19 height 6
